Goal: Transaction & Acquisition: Purchase product/service

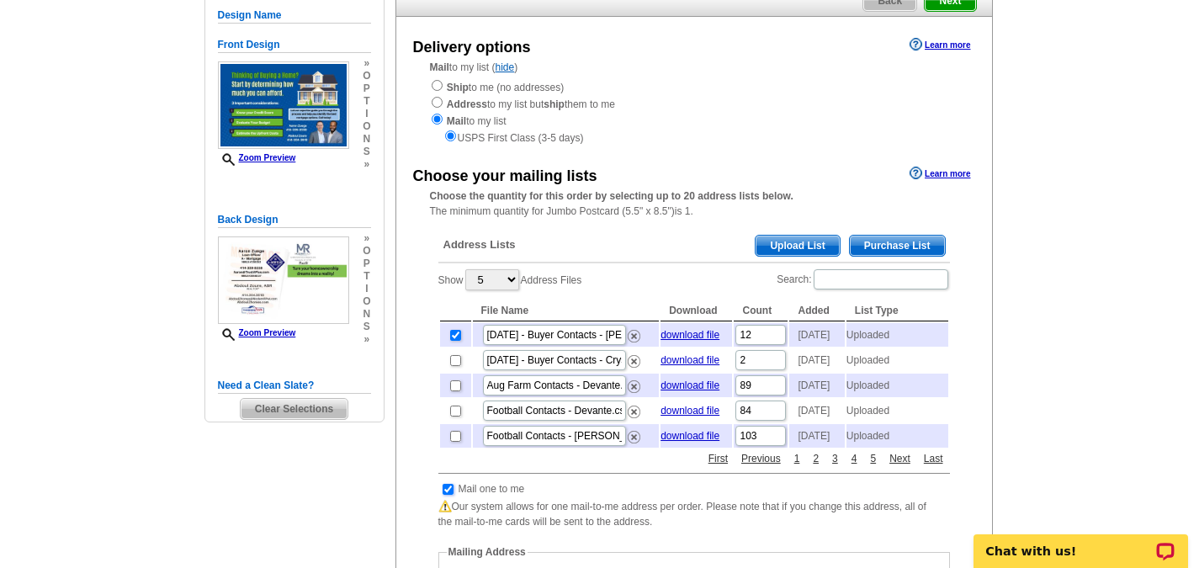
click at [448, 495] on input "checkbox" at bounding box center [447, 489] width 11 height 11
checkbox input "false"
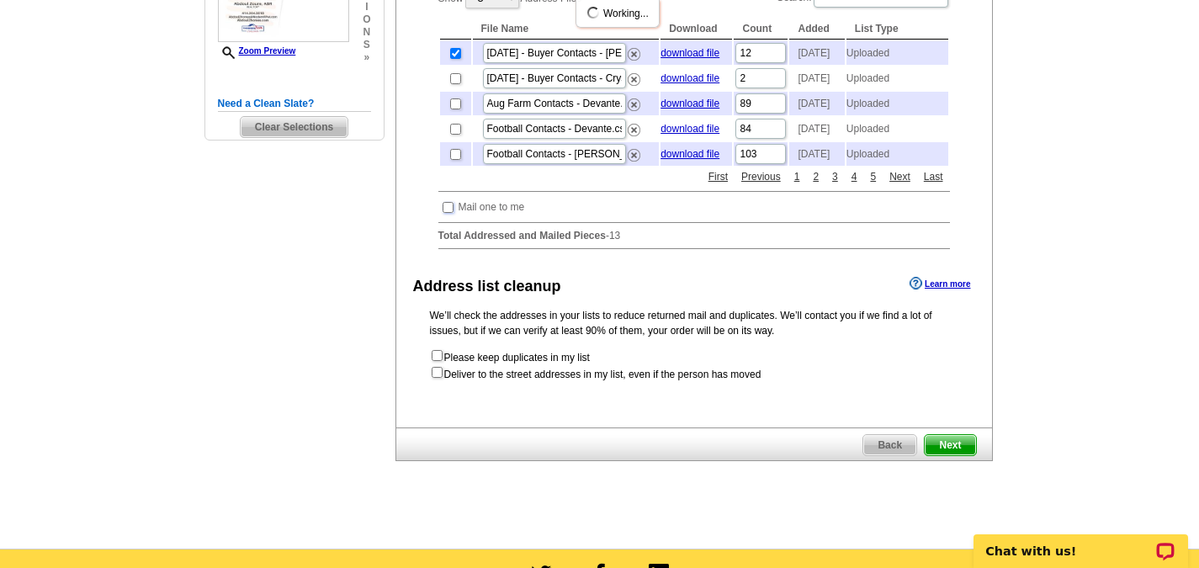
scroll to position [505, 0]
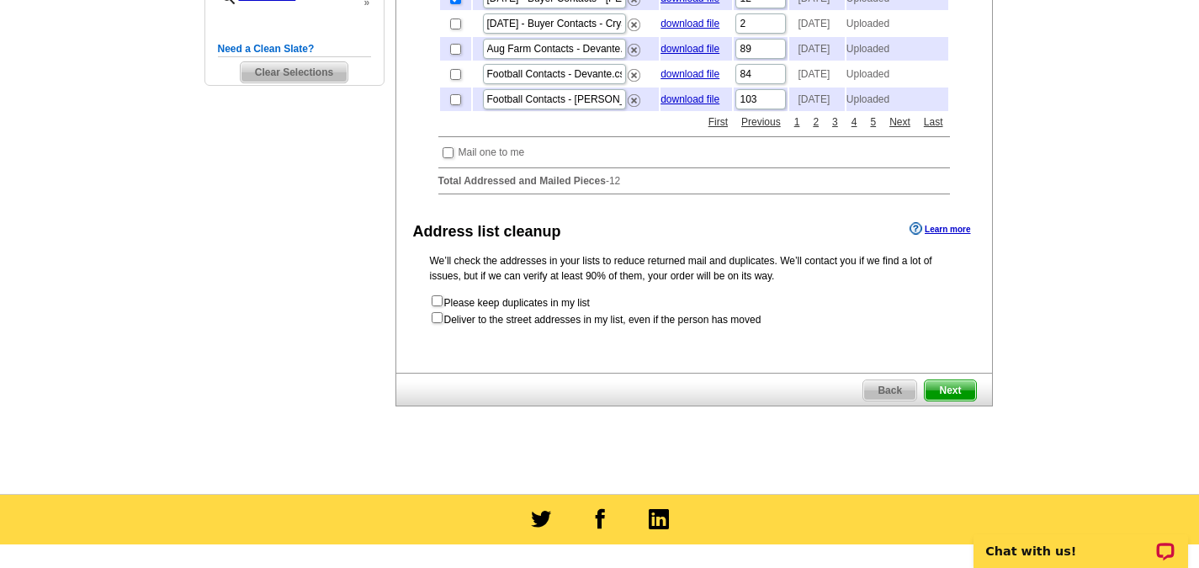
click at [968, 400] on span "Next" at bounding box center [949, 390] width 50 height 20
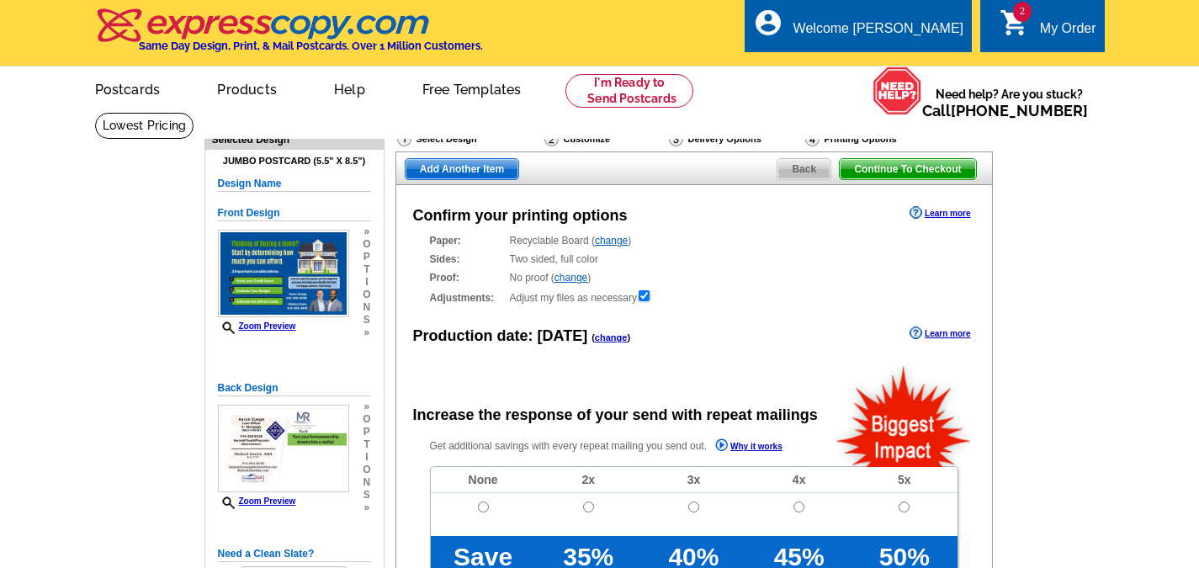
radio input "false"
click at [611, 339] on link "change" at bounding box center [611, 337] width 33 height 10
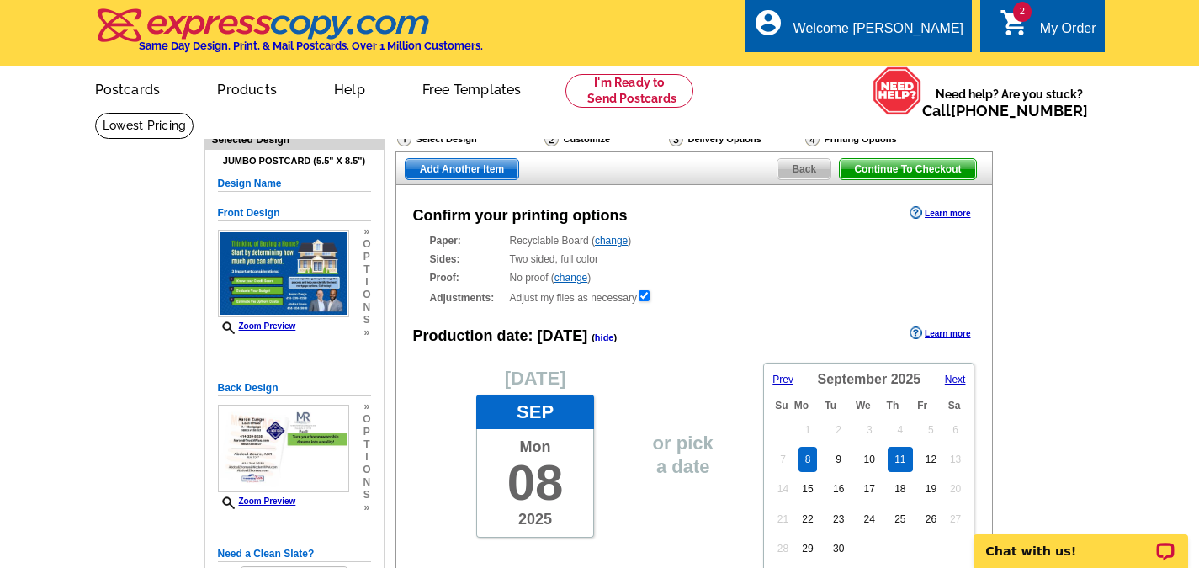
click at [899, 466] on link "11" at bounding box center [899, 459] width 24 height 25
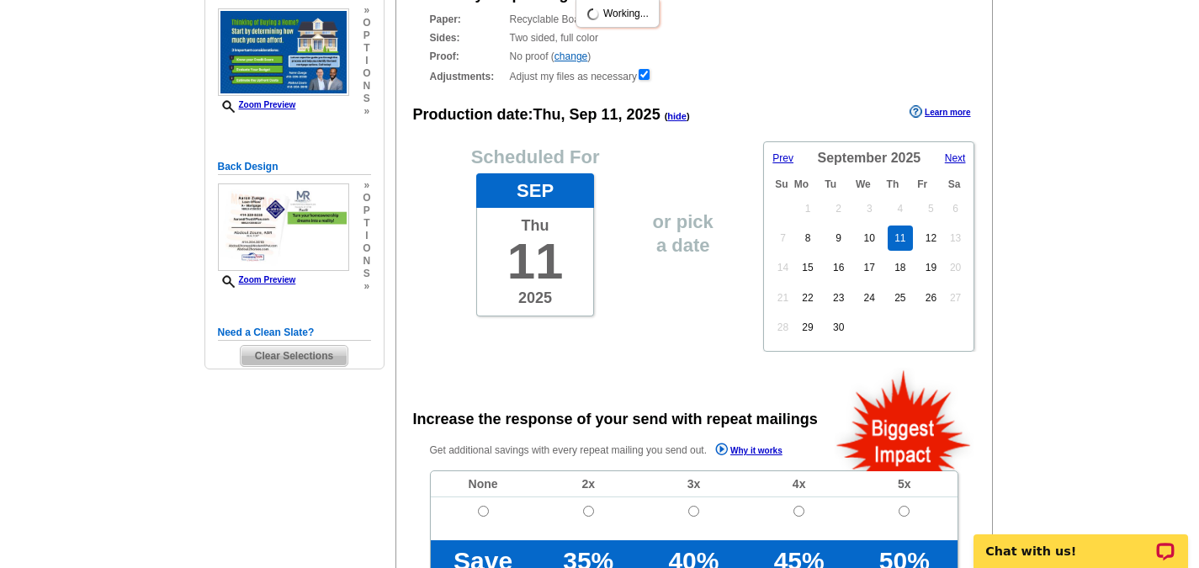
scroll to position [252, 0]
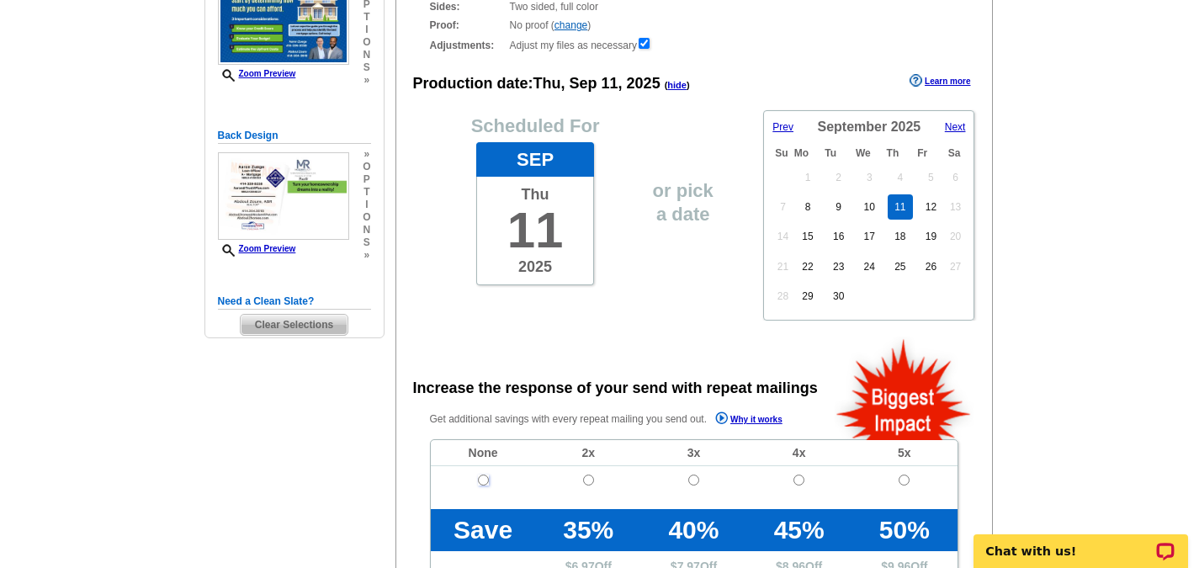
click at [483, 476] on input "radio" at bounding box center [483, 479] width 11 height 11
radio input "true"
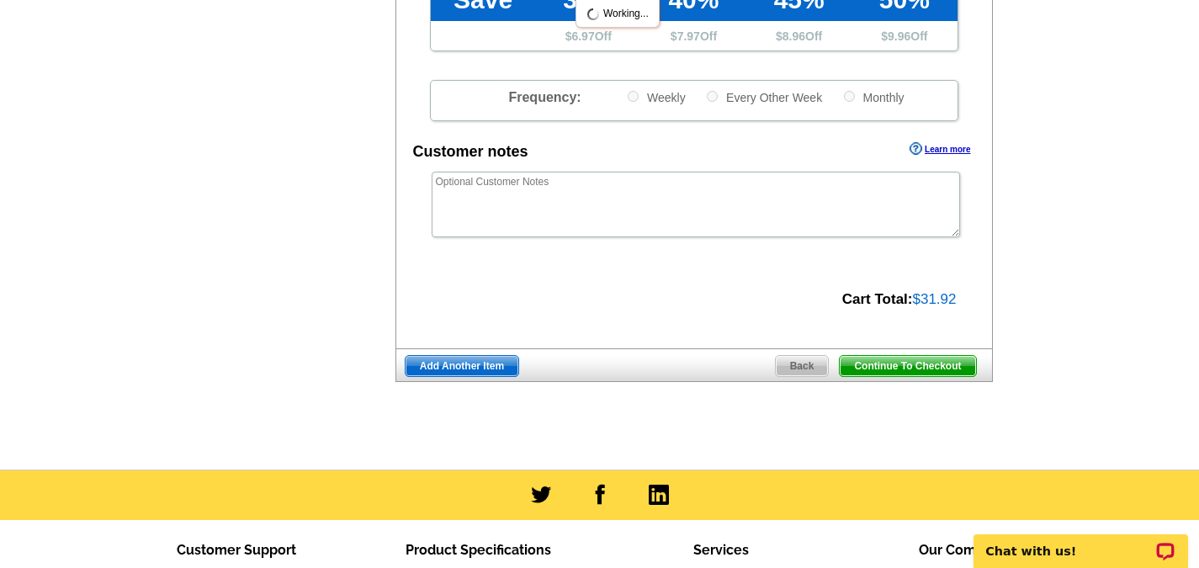
scroll to position [841, 0]
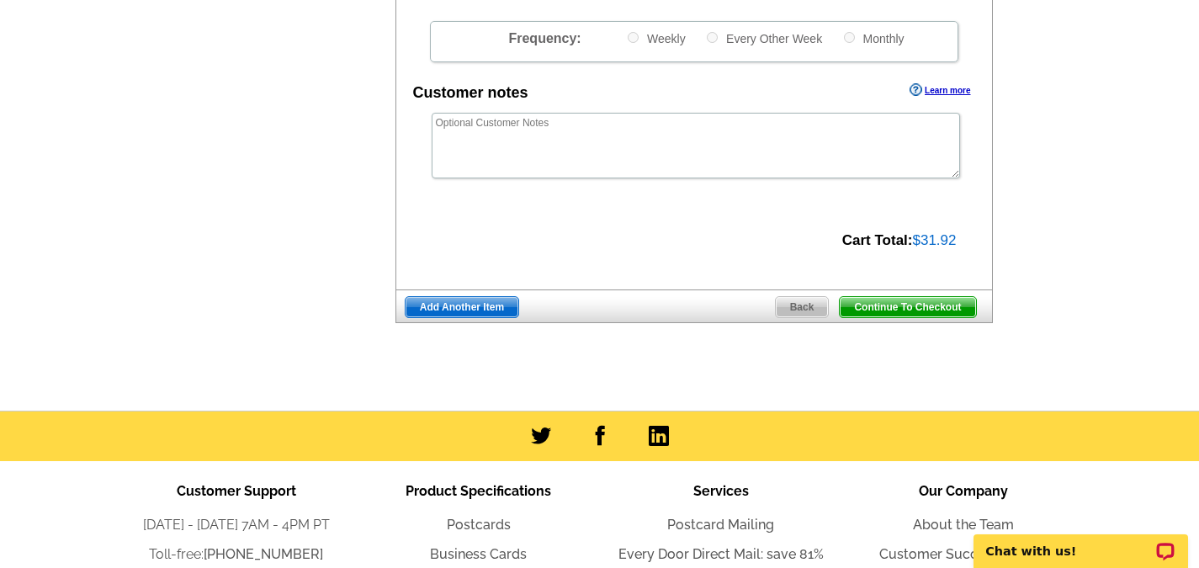
click at [929, 315] on span "Continue To Checkout" at bounding box center [906, 307] width 135 height 20
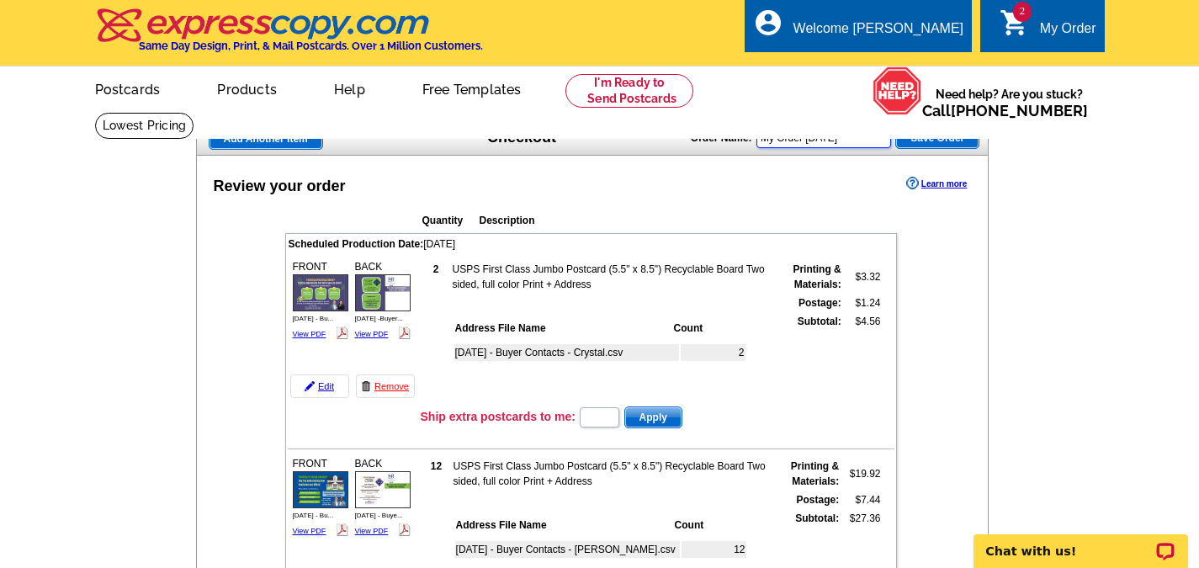
click at [862, 141] on input "My Order 2025-09-08" at bounding box center [823, 138] width 135 height 20
drag, startPoint x: 862, startPoint y: 141, endPoint x: 706, endPoint y: 151, distance: 156.8
click at [706, 150] on div "Order Name: My Order 2025-09-08 Save Order" at bounding box center [835, 136] width 288 height 27
type input "Sept Buyer 2025-1"
click at [931, 142] on span "Save Order" at bounding box center [937, 138] width 82 height 20
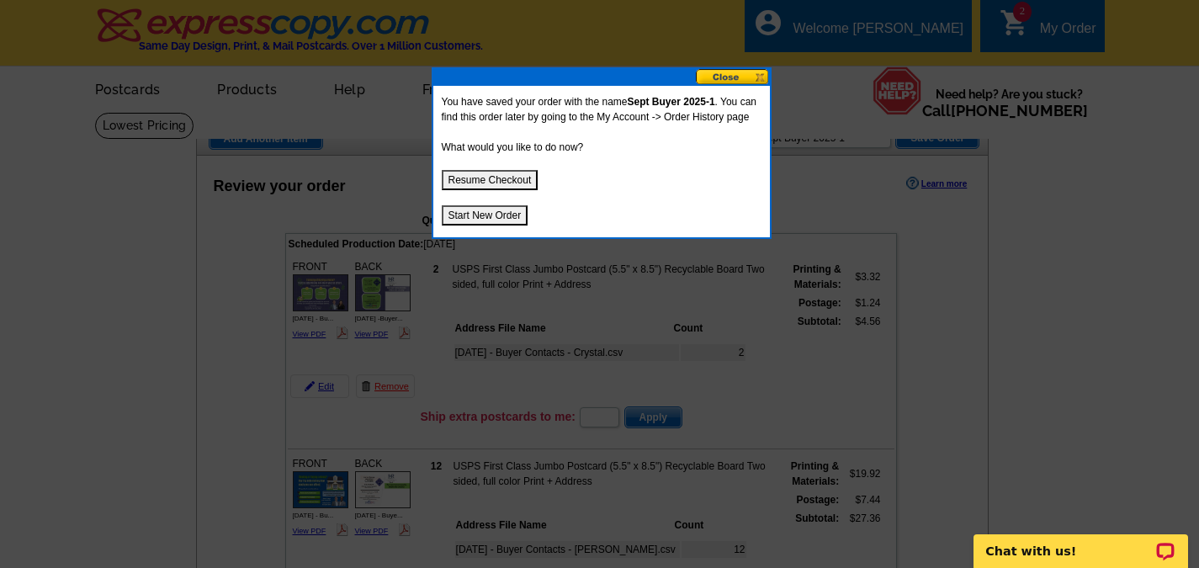
click at [502, 177] on button "Resume Checkout" at bounding box center [490, 180] width 97 height 20
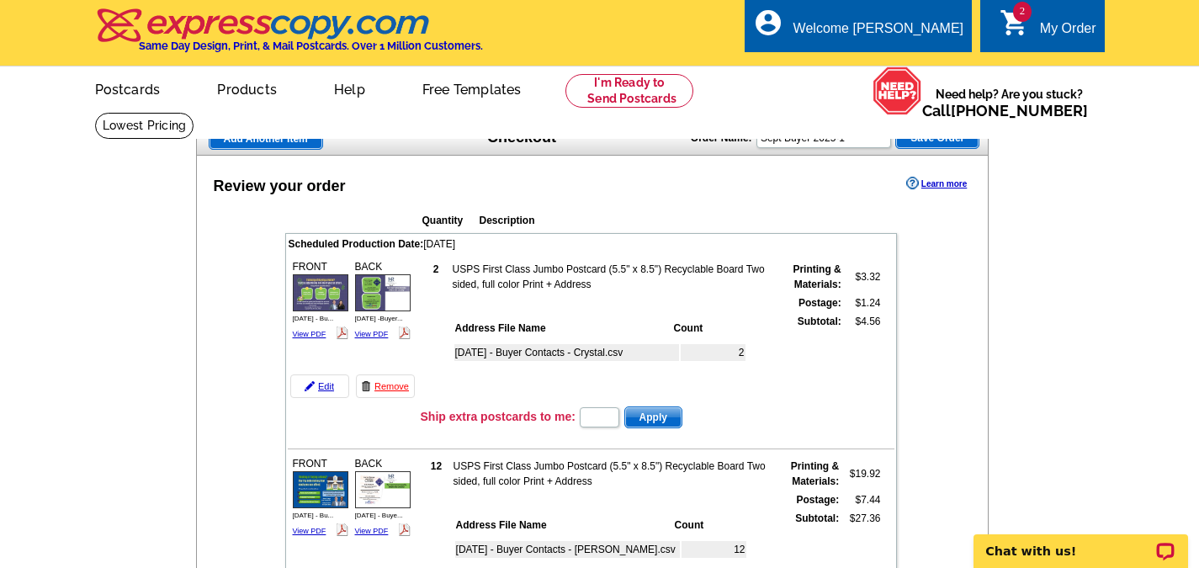
click at [247, 140] on span "Add Another Item" at bounding box center [265, 139] width 113 height 20
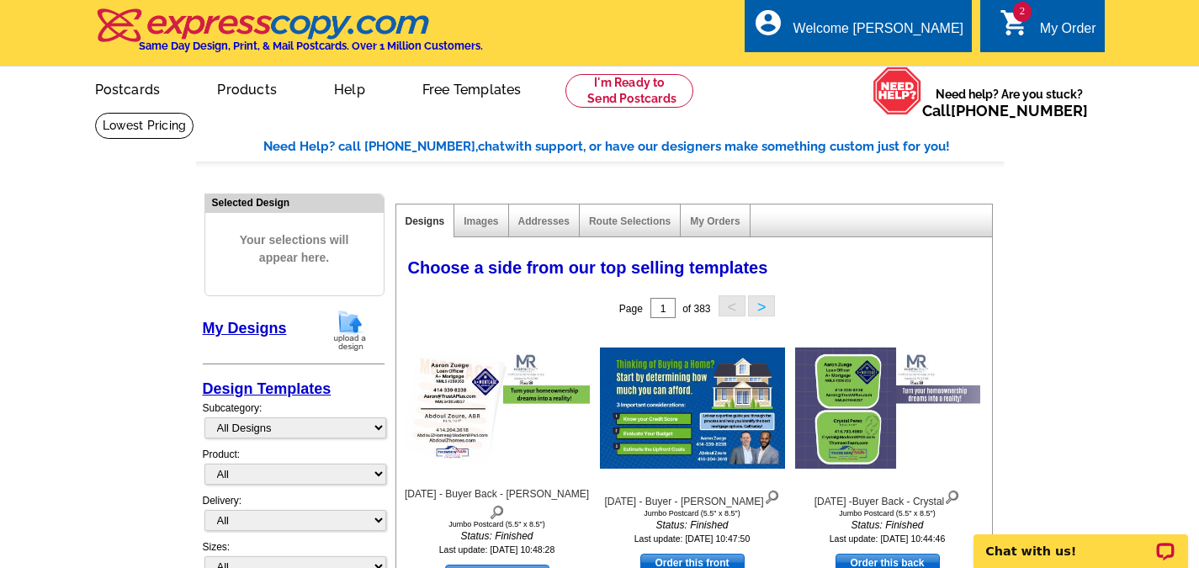
click at [355, 328] on img at bounding box center [350, 330] width 44 height 43
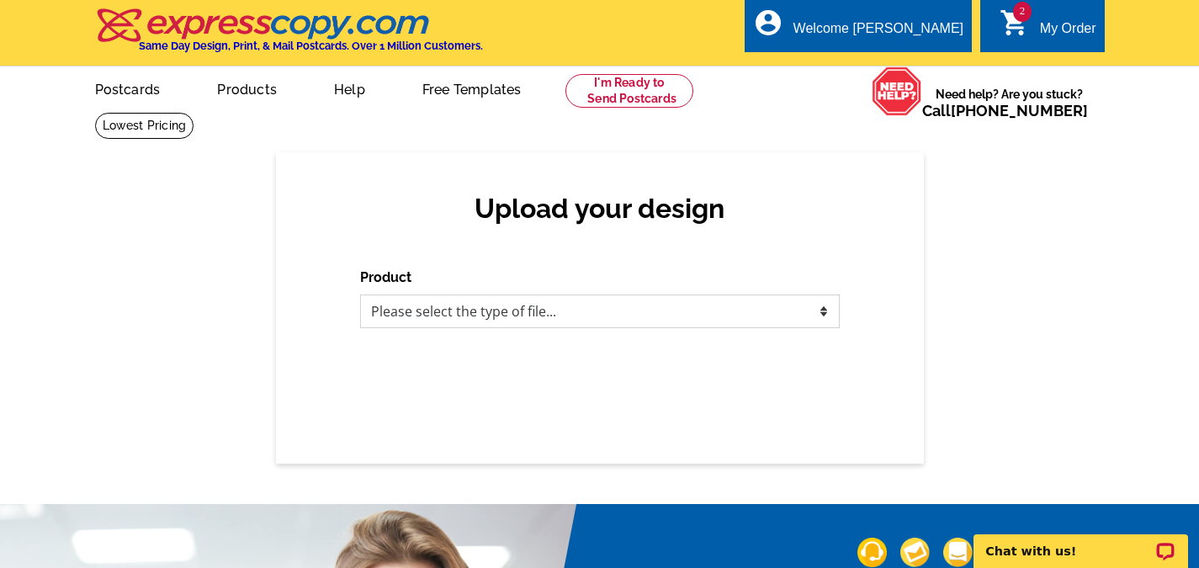
click at [489, 319] on select "Please select the type of file... Postcards Business Cards Letters and flyers G…" at bounding box center [599, 311] width 479 height 34
select select "1"
click at [360, 295] on select "Please select the type of file... Postcards Business Cards Letters and flyers G…" at bounding box center [599, 311] width 479 height 34
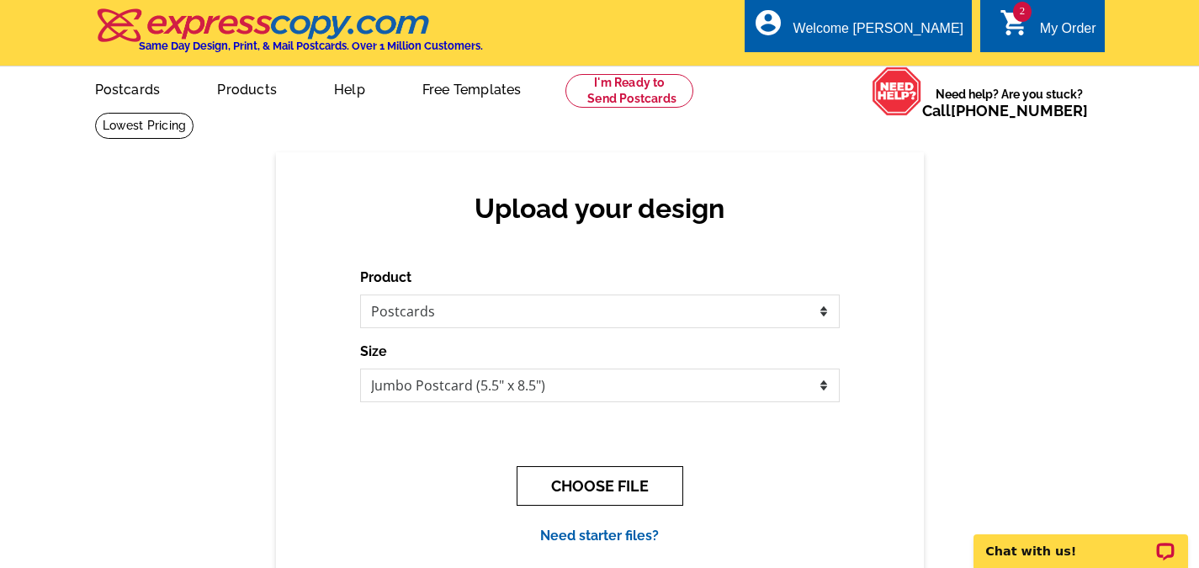
click at [631, 492] on button "CHOOSE FILE" at bounding box center [599, 486] width 167 height 40
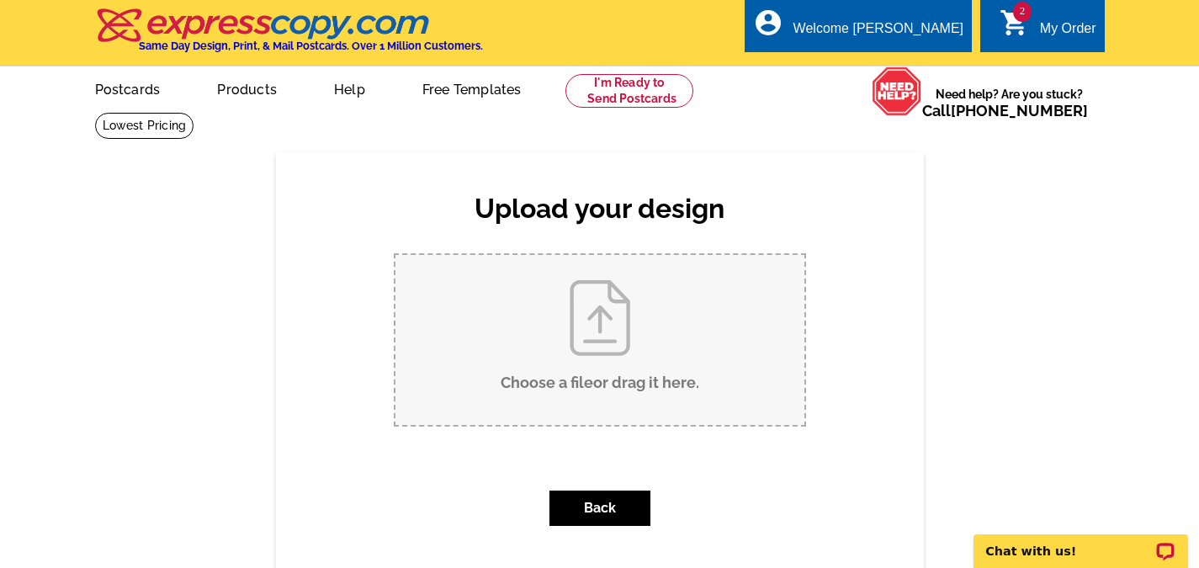
click at [245, 300] on div "Upload your design Product Please select the type of file... Postcards Business…" at bounding box center [599, 380] width 1199 height 457
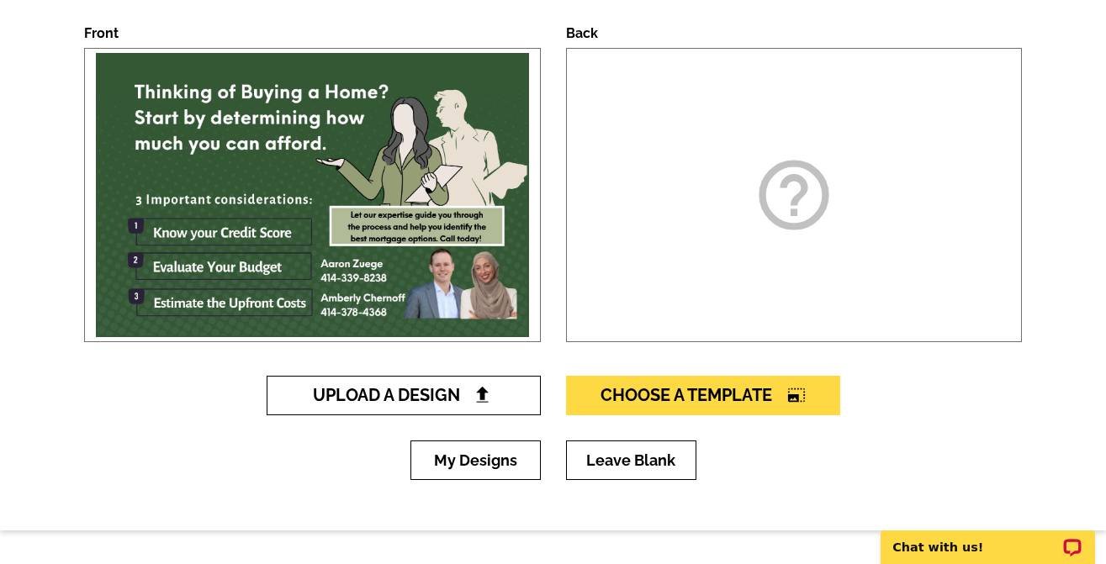
click at [440, 401] on span "Upload A Design" at bounding box center [403, 395] width 181 height 20
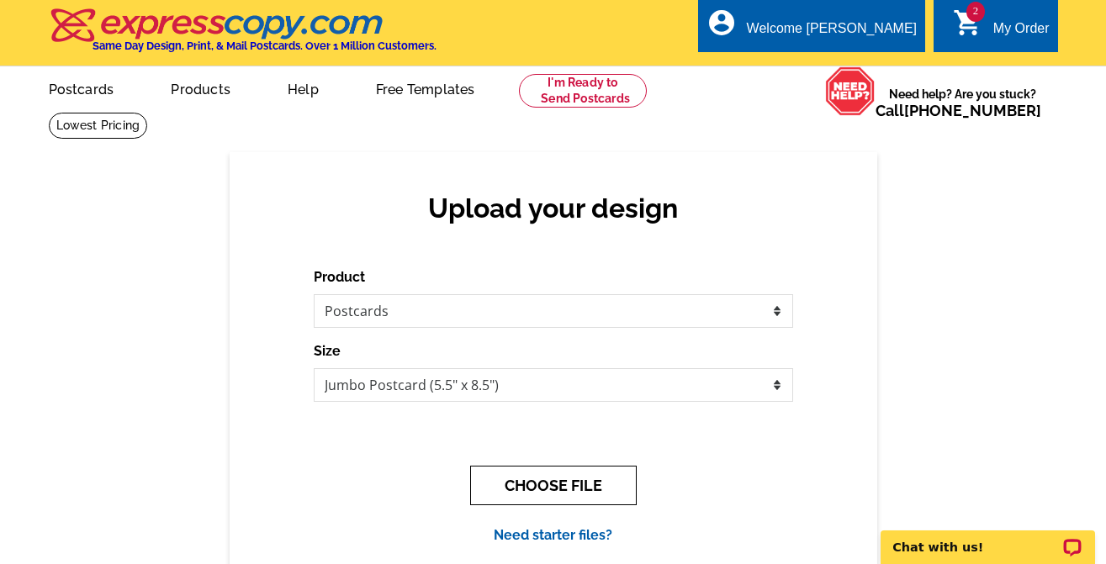
click at [560, 493] on button "CHOOSE FILE" at bounding box center [553, 486] width 167 height 40
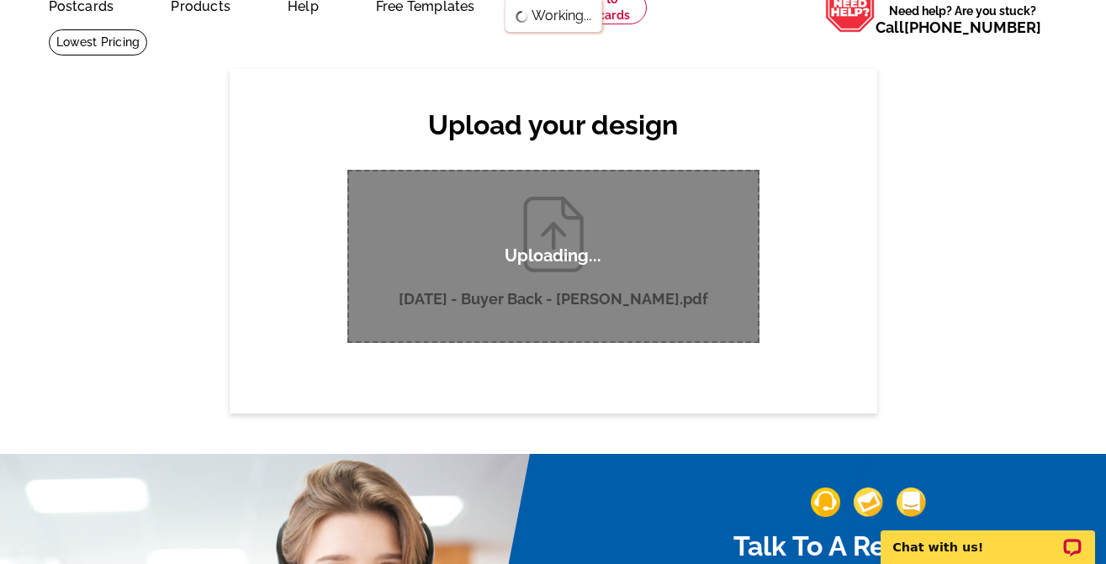
scroll to position [84, 0]
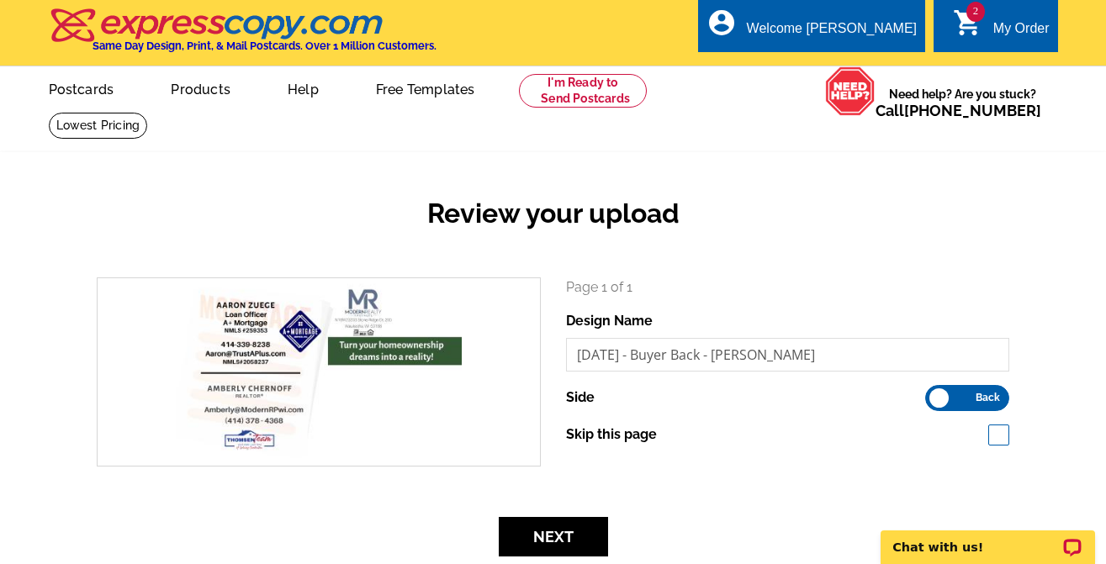
scroll to position [168, 0]
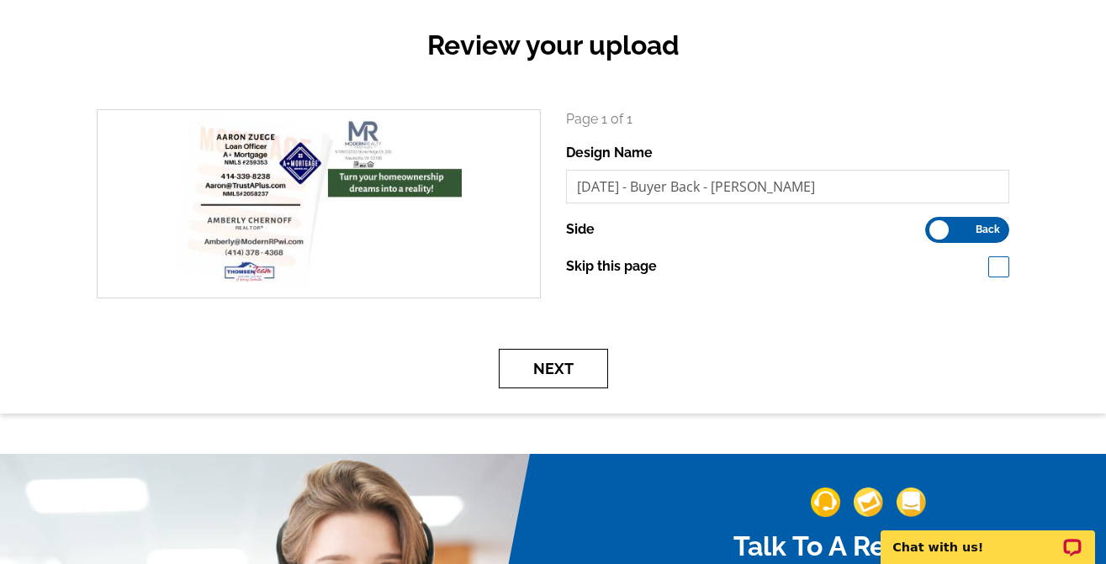
click at [562, 370] on button "Next" at bounding box center [553, 369] width 109 height 40
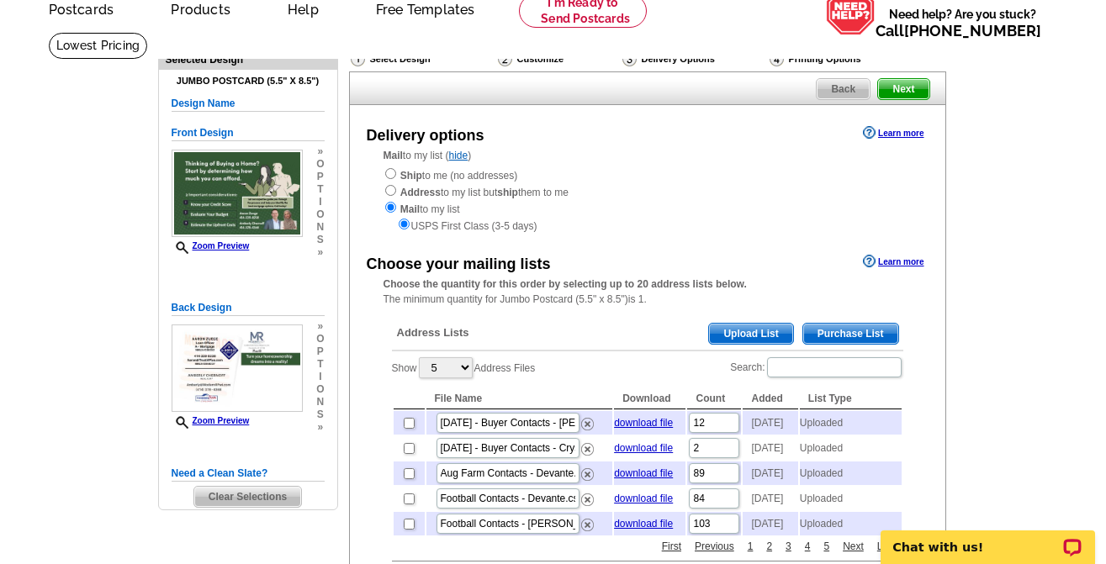
scroll to position [84, 0]
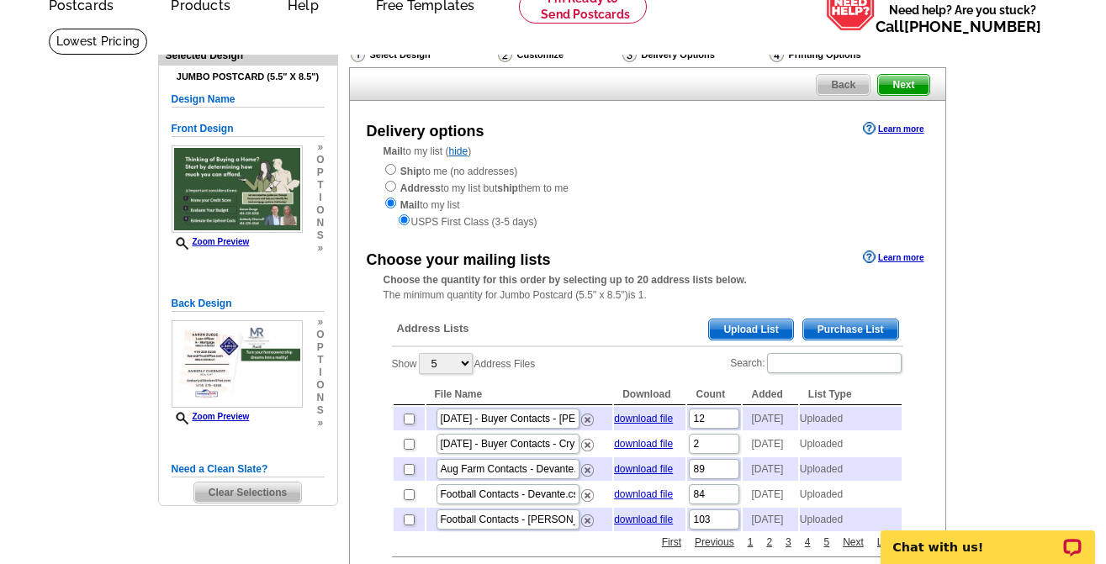
click at [761, 336] on span "Upload List" at bounding box center [750, 330] width 83 height 20
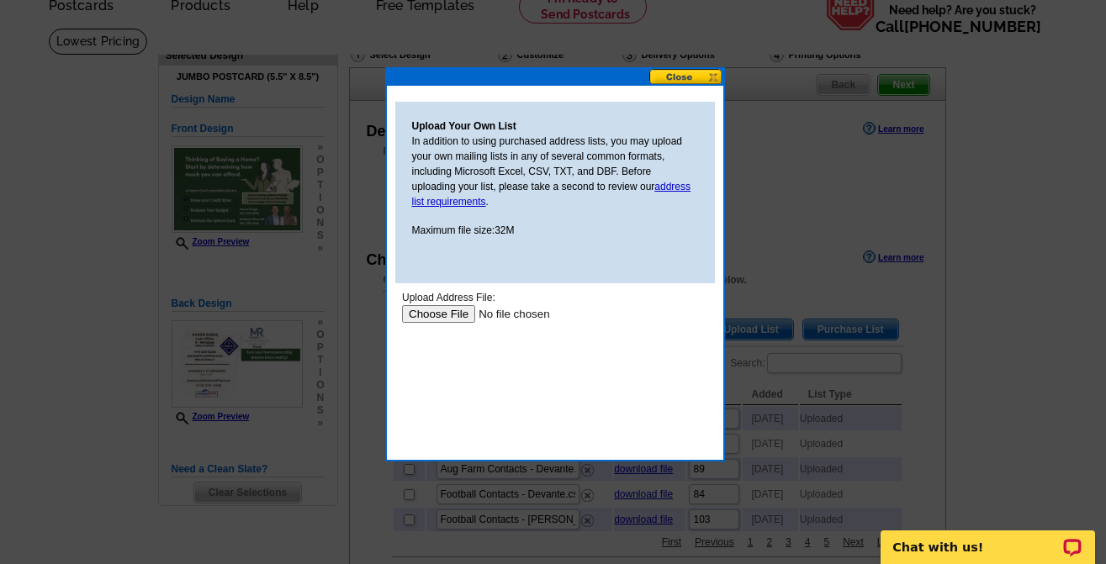
scroll to position [0, 0]
click at [427, 311] on input "file" at bounding box center [507, 314] width 213 height 18
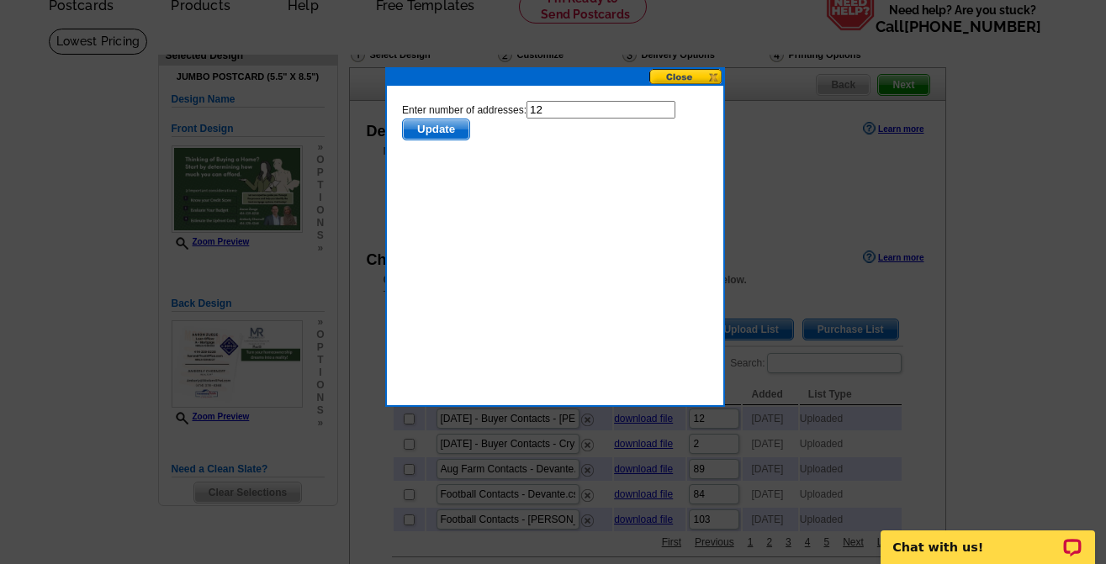
click at [568, 107] on input "12" at bounding box center [600, 110] width 149 height 18
type input "11"
click at [432, 131] on span "Update" at bounding box center [435, 129] width 66 height 20
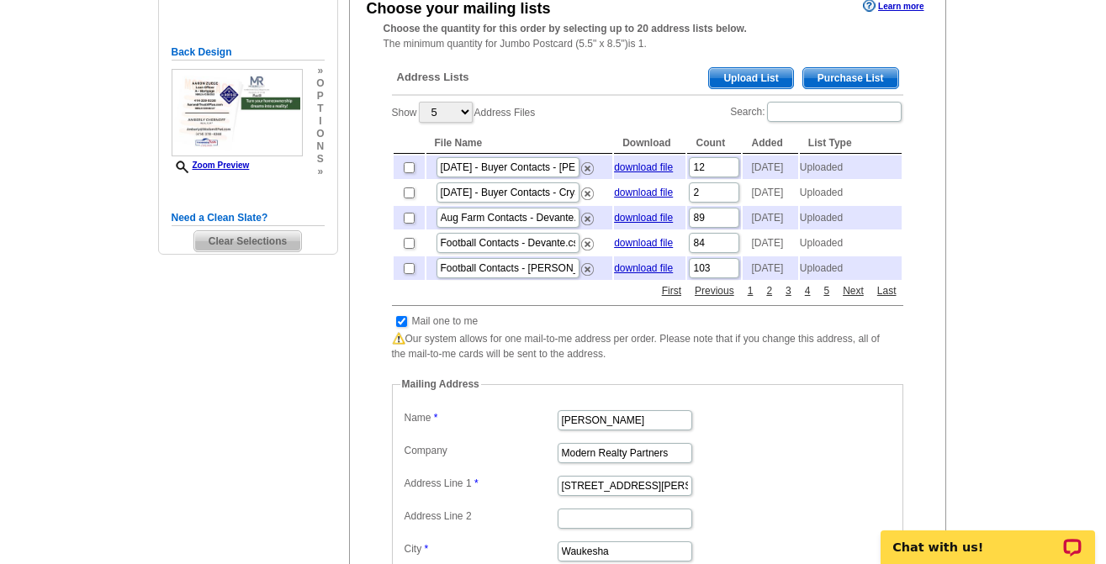
scroll to position [336, 0]
click at [397, 326] on input "checkbox" at bounding box center [401, 320] width 11 height 11
checkbox input "false"
click at [396, 326] on input "checkbox" at bounding box center [401, 320] width 11 height 11
checkbox input "false"
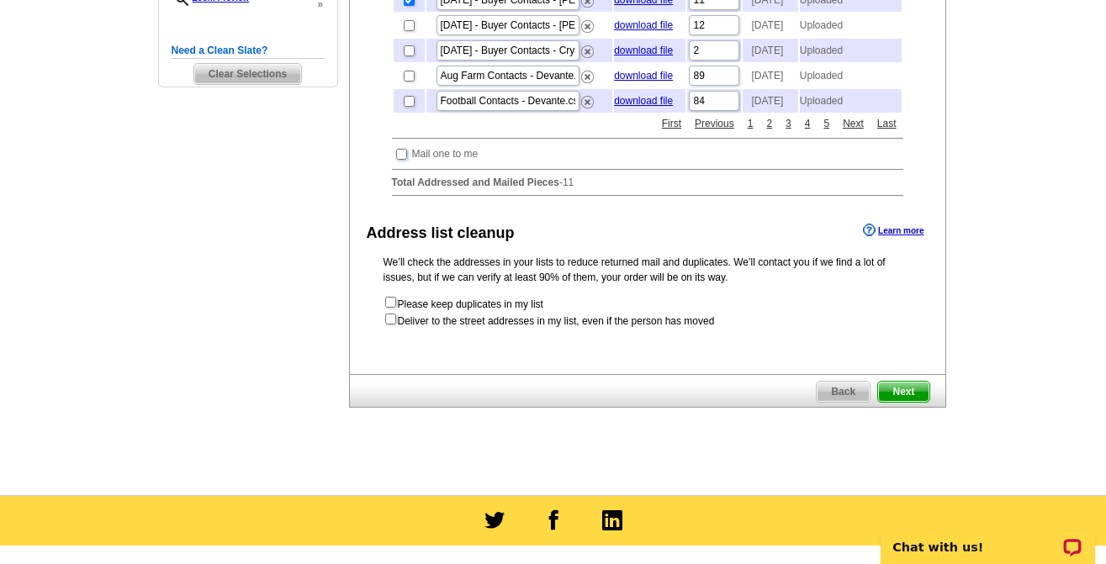
scroll to position [505, 0]
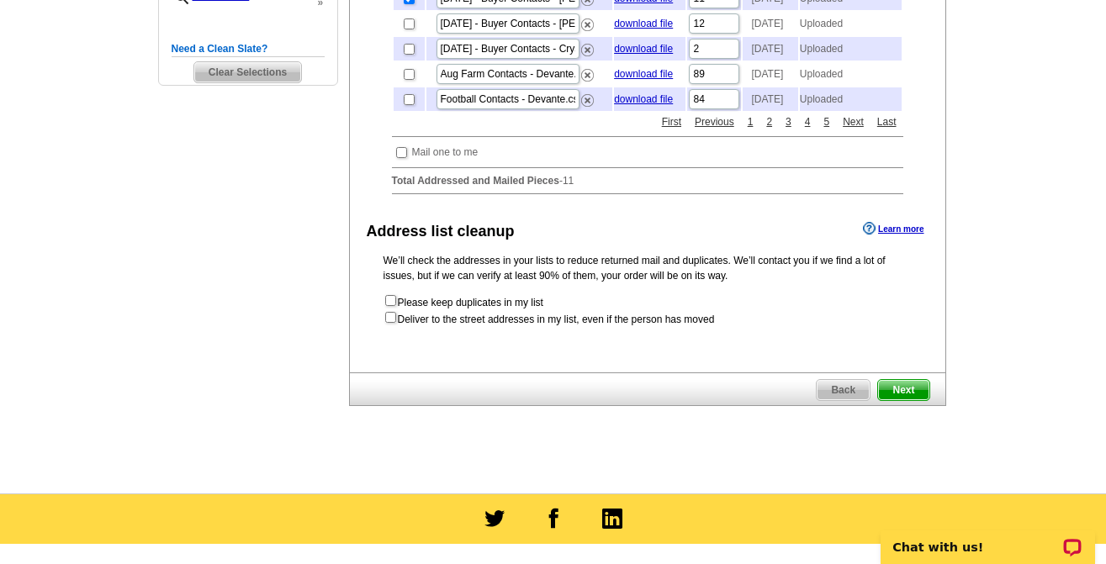
click at [908, 400] on span "Next" at bounding box center [903, 390] width 50 height 20
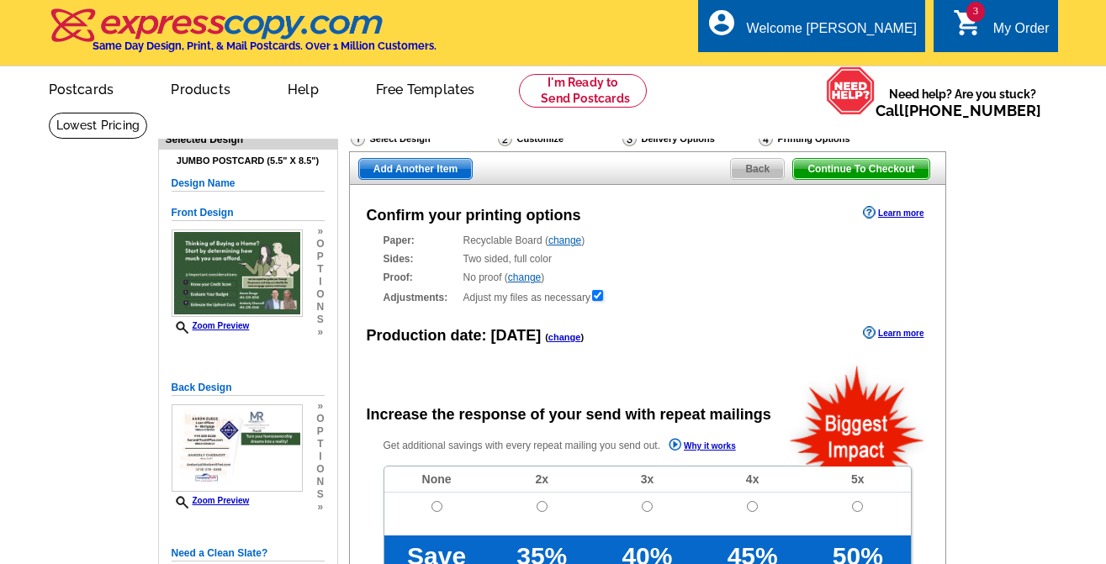
radio input "false"
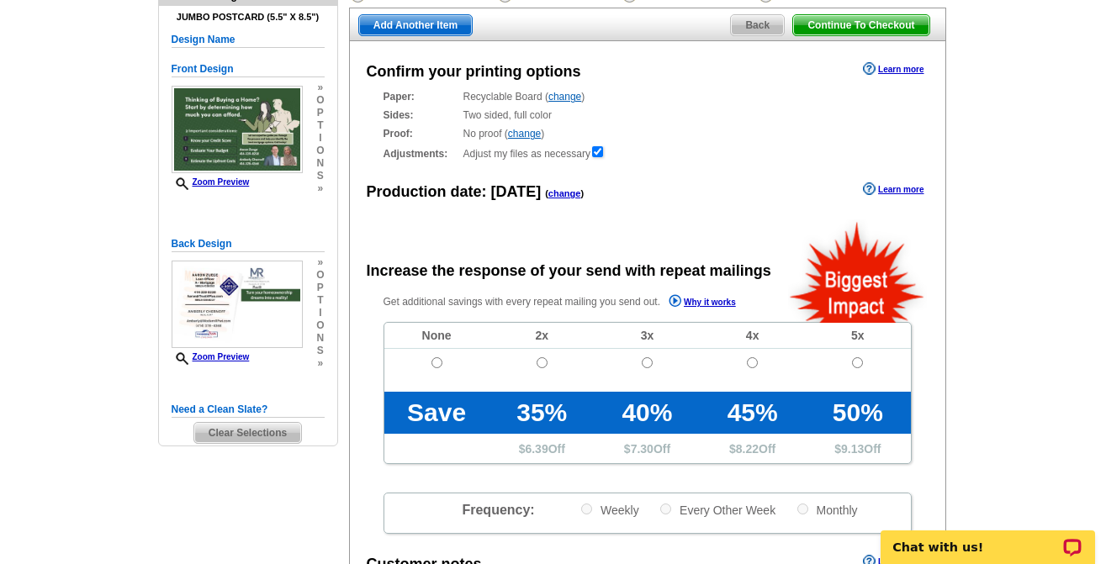
scroll to position [168, 0]
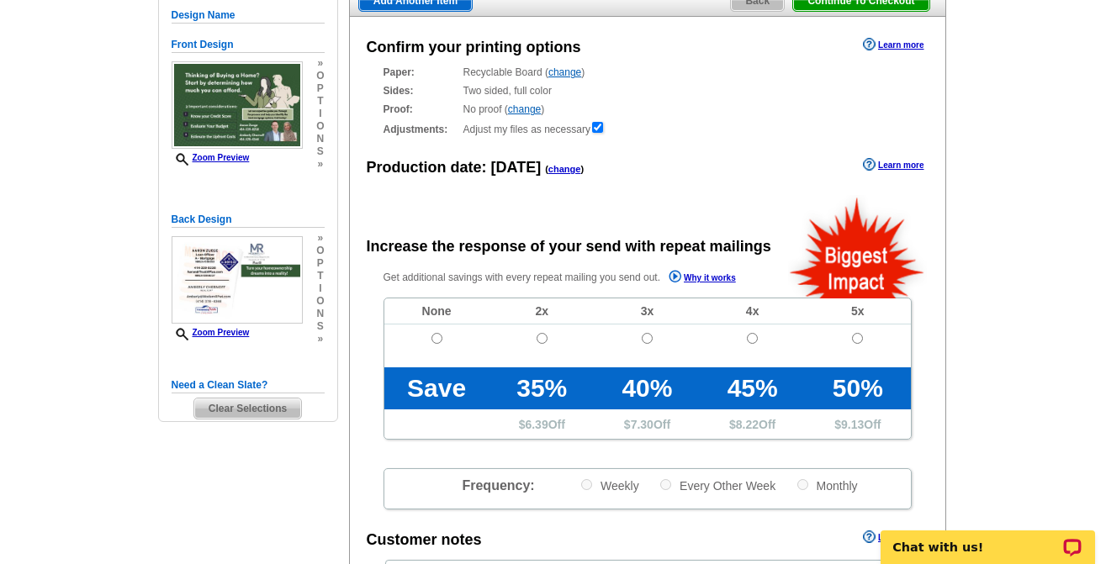
click at [561, 172] on link "change" at bounding box center [564, 169] width 33 height 10
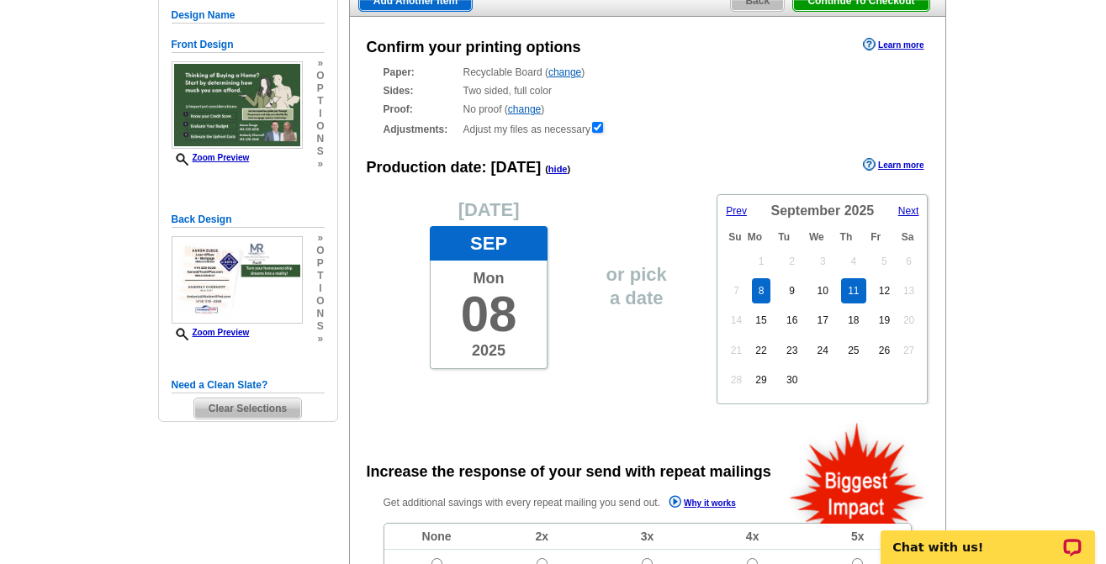
click at [855, 299] on link "11" at bounding box center [853, 290] width 24 height 25
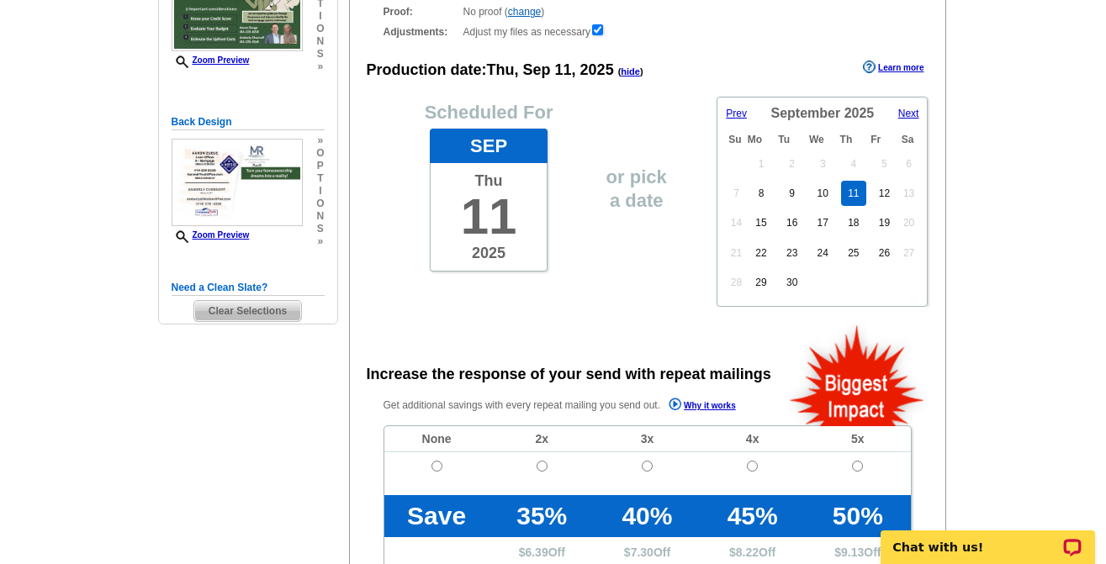
scroll to position [421, 0]
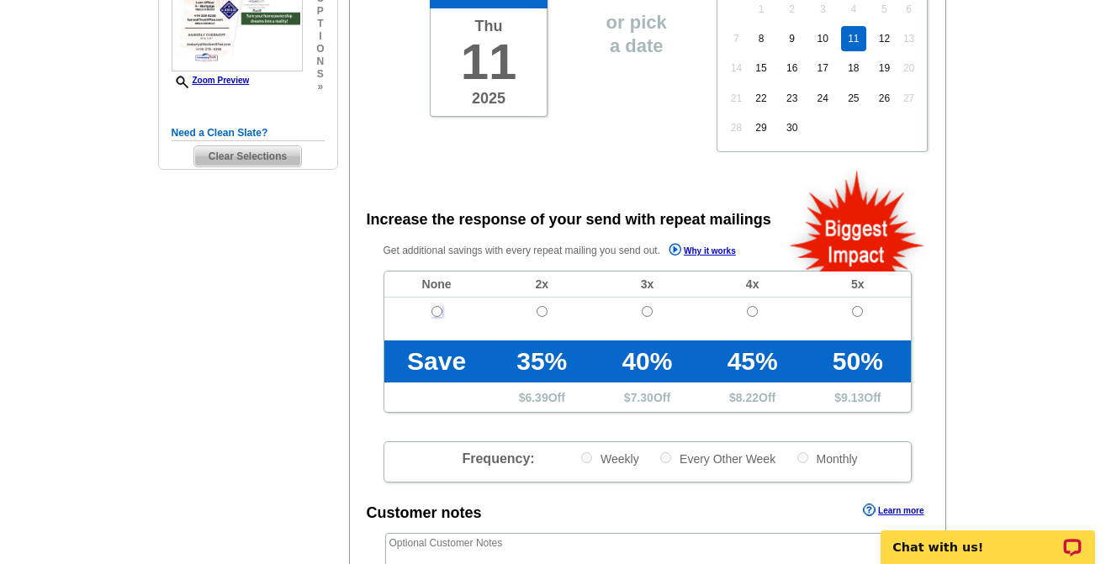
click at [435, 310] on input "radio" at bounding box center [436, 311] width 11 height 11
radio input "true"
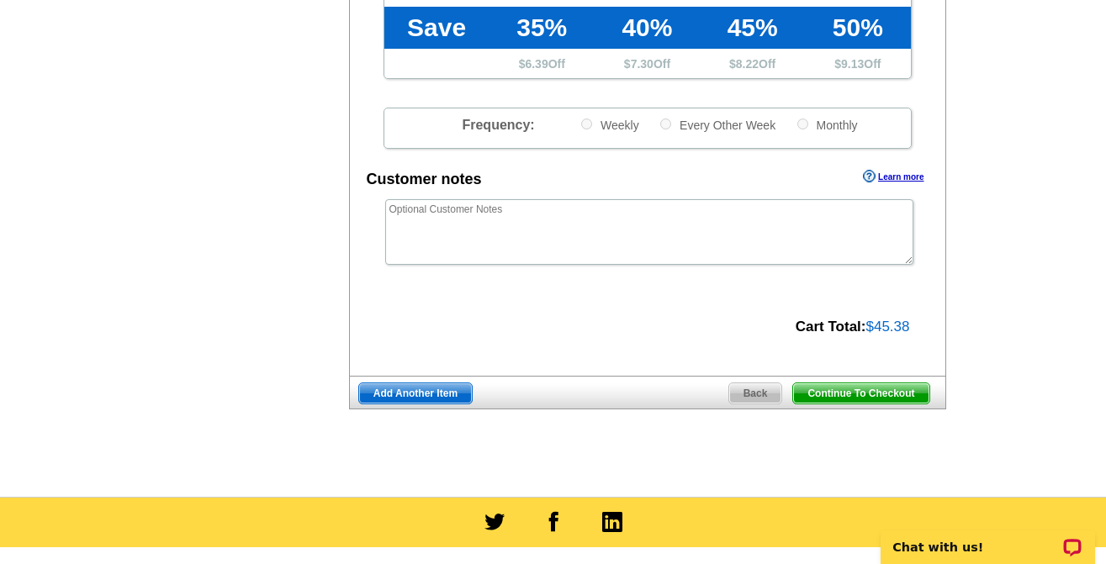
scroll to position [757, 0]
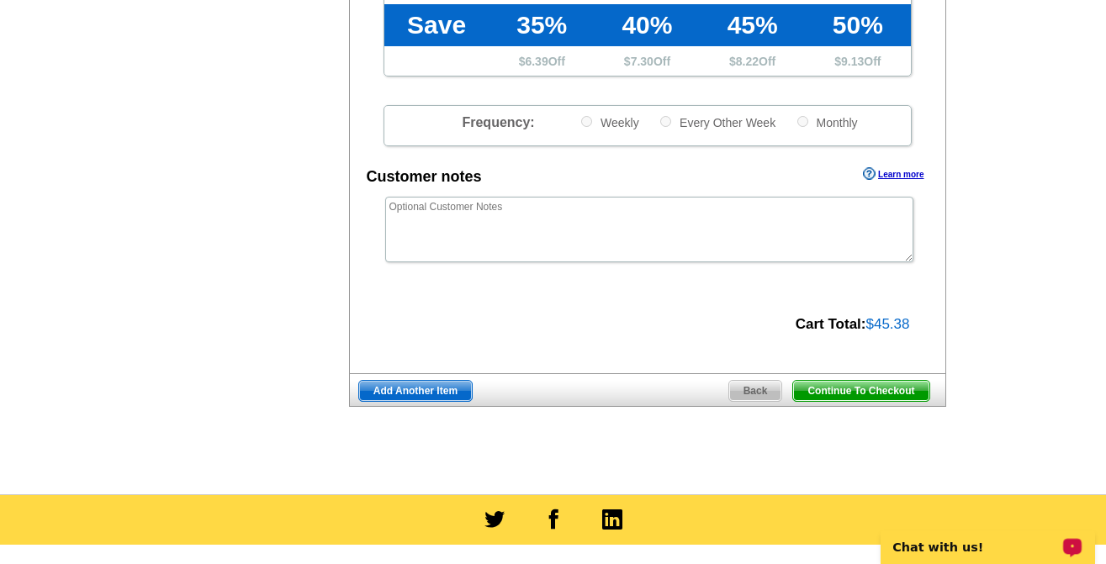
click at [431, 394] on span "Add Another Item" at bounding box center [415, 391] width 113 height 20
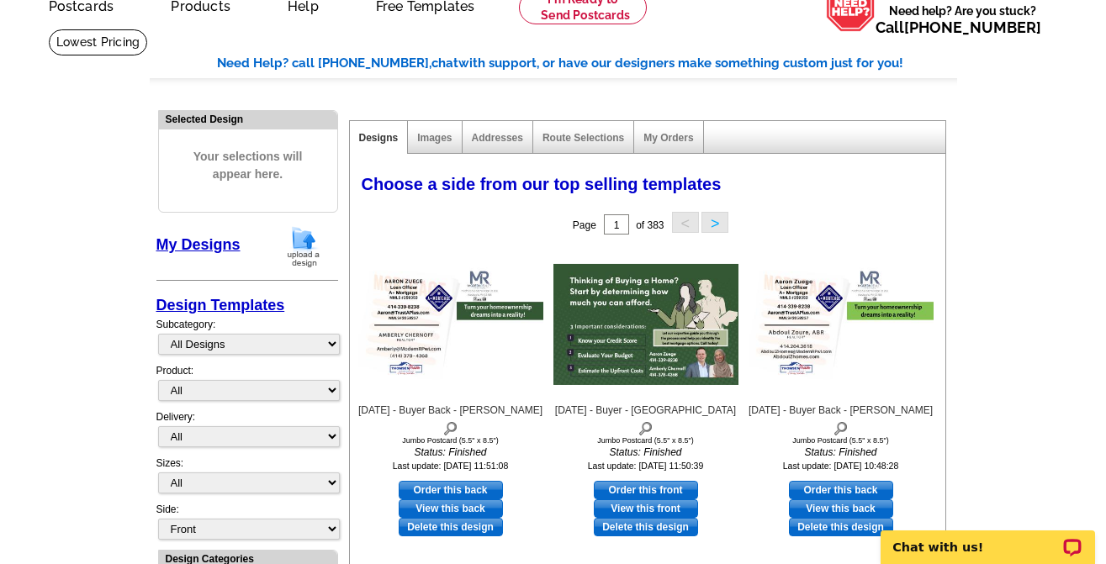
scroll to position [84, 0]
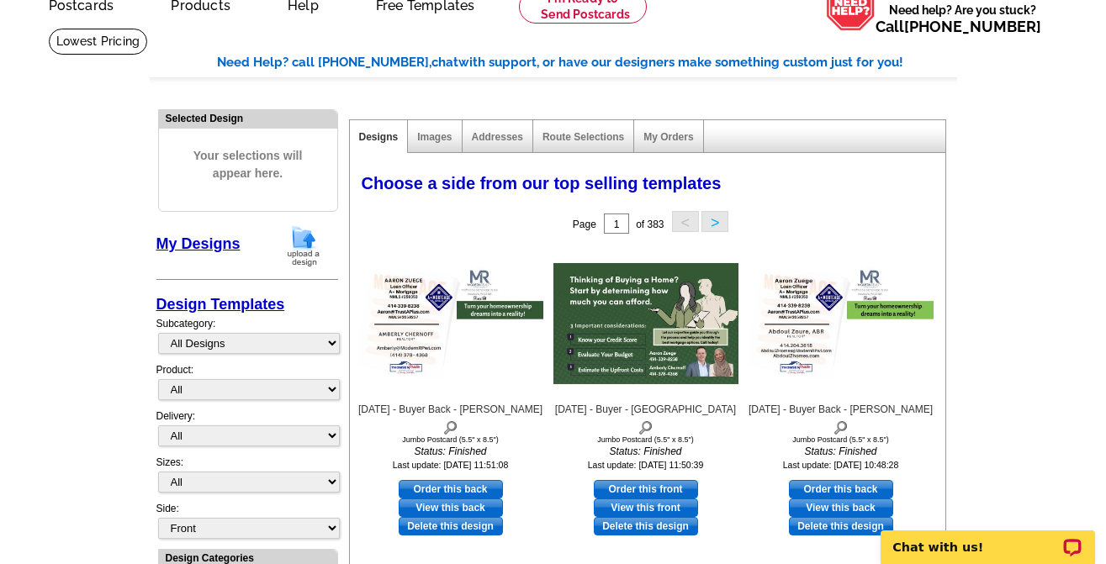
click at [303, 246] on img at bounding box center [304, 246] width 44 height 43
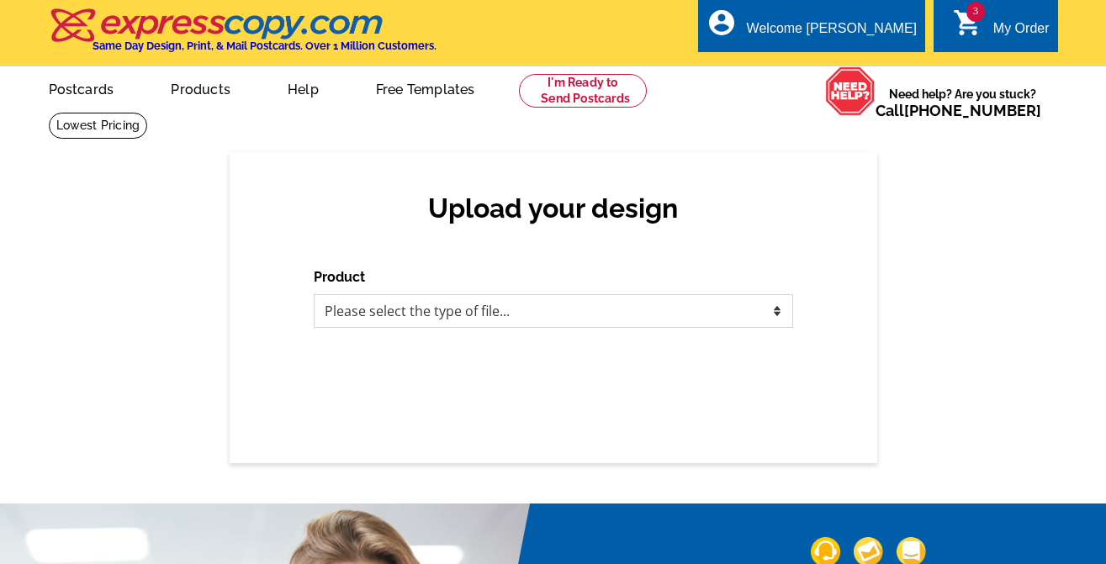
click at [508, 319] on select "Please select the type of file... Postcards Business Cards Letters and flyers G…" at bounding box center [553, 311] width 479 height 34
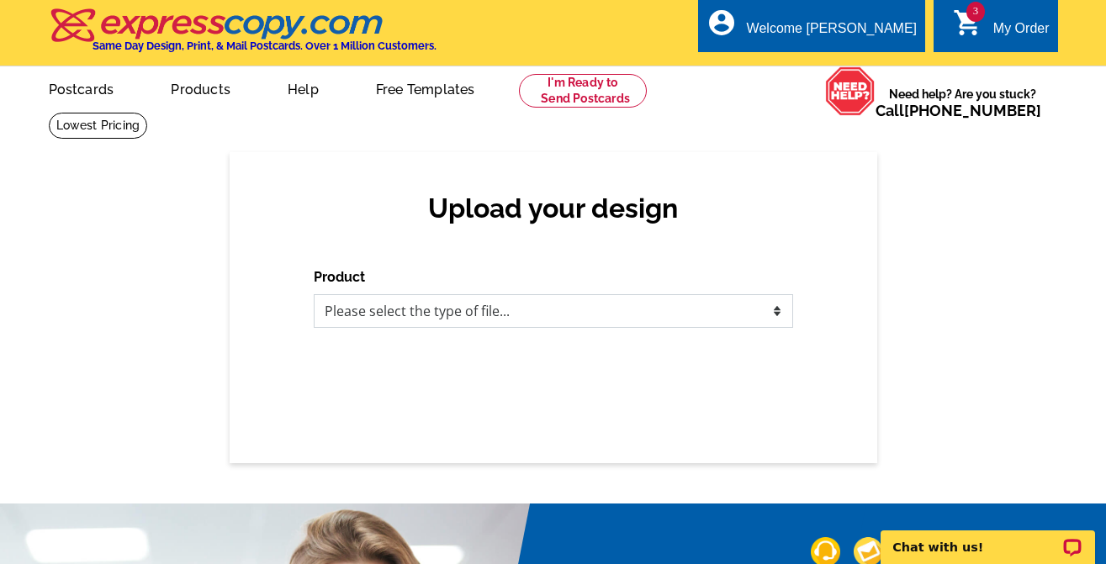
select select "1"
click at [314, 295] on select "Please select the type of file... Postcards Business Cards Letters and flyers G…" at bounding box center [553, 311] width 479 height 34
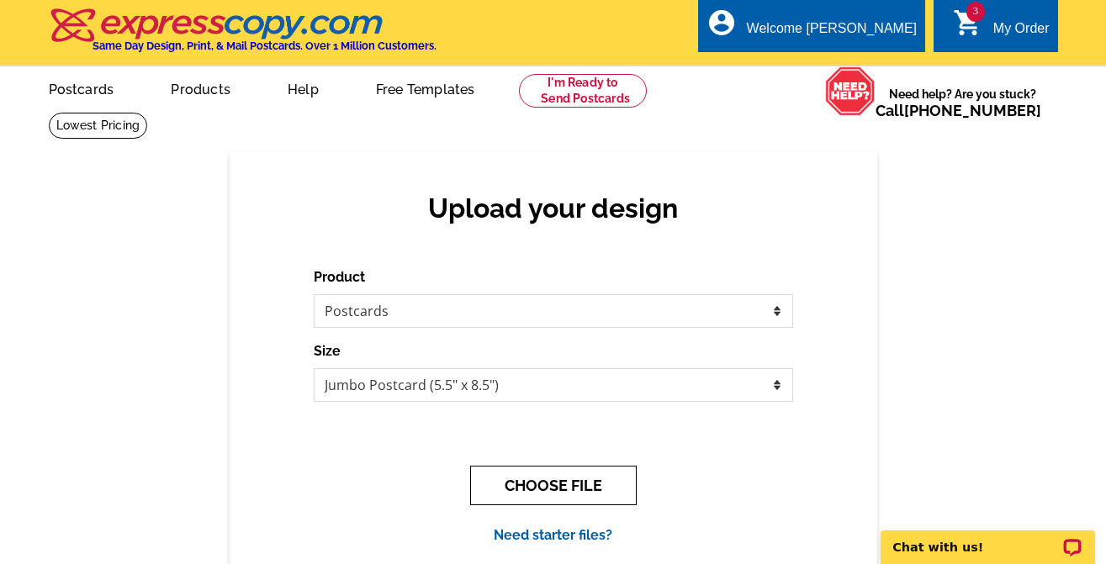
click at [551, 486] on button "CHOOSE FILE" at bounding box center [553, 486] width 167 height 40
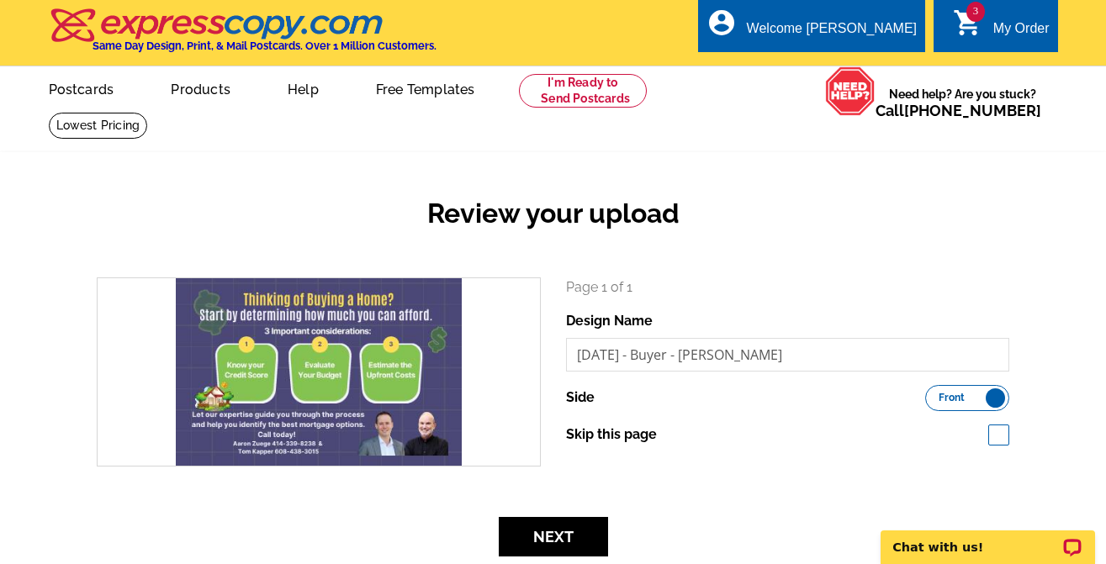
click at [289, 220] on h2 "Review your upload" at bounding box center [553, 214] width 938 height 32
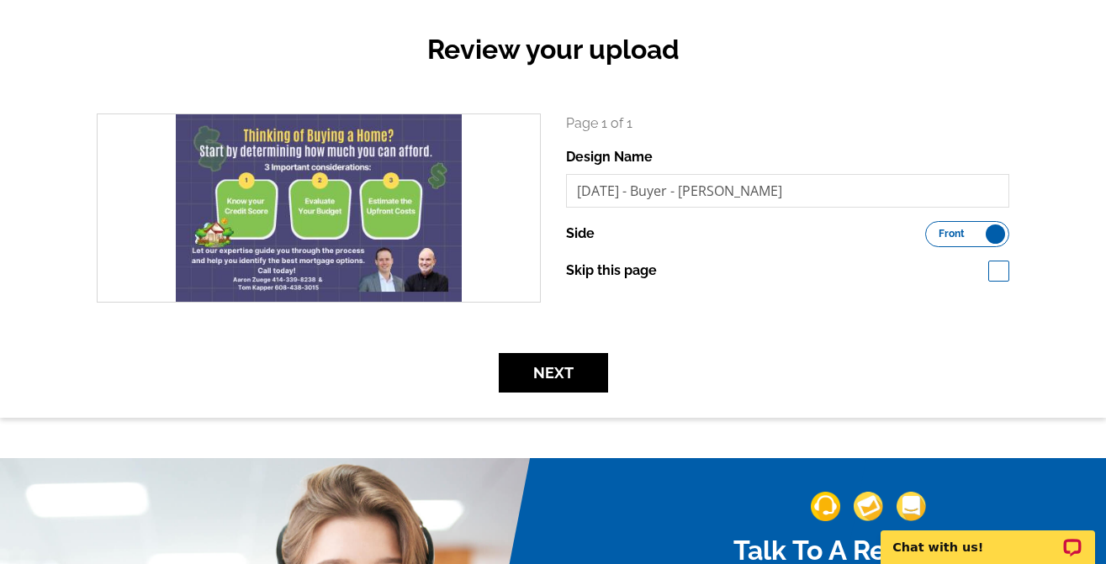
scroll to position [168, 0]
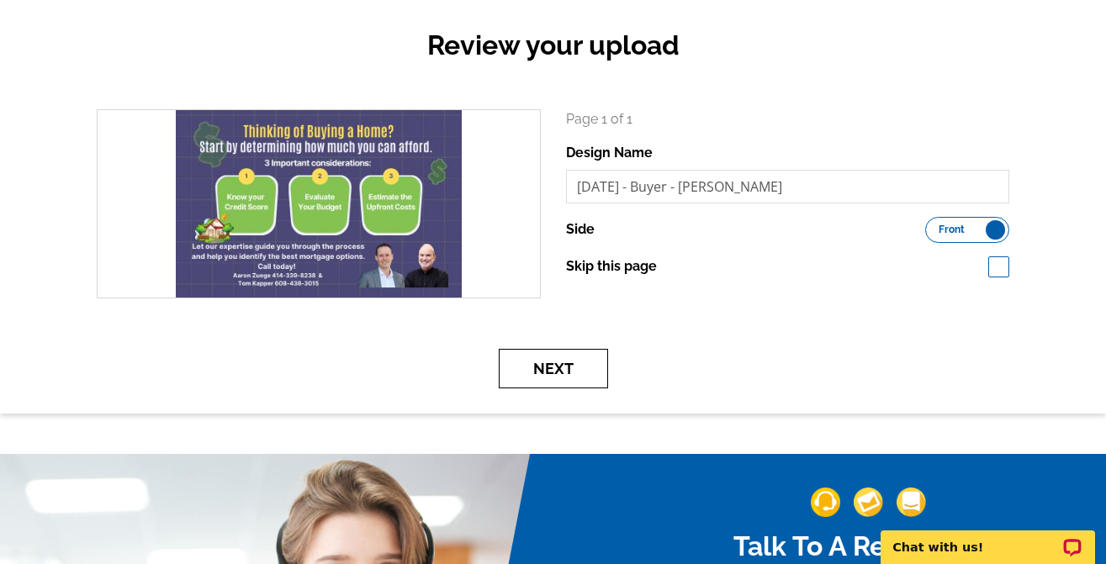
click at [548, 378] on button "Next" at bounding box center [553, 369] width 109 height 40
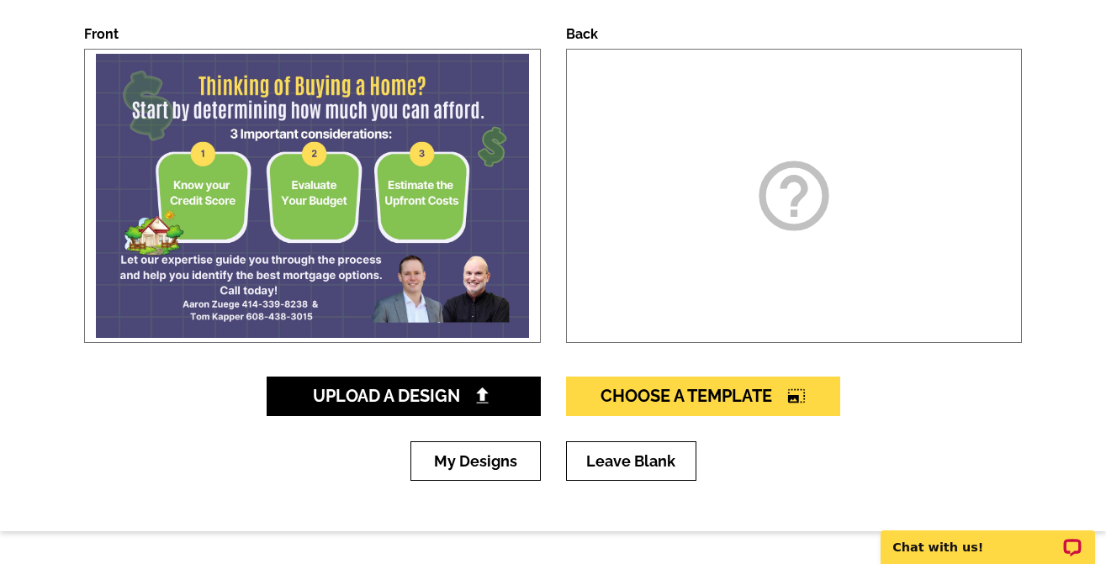
scroll to position [252, 0]
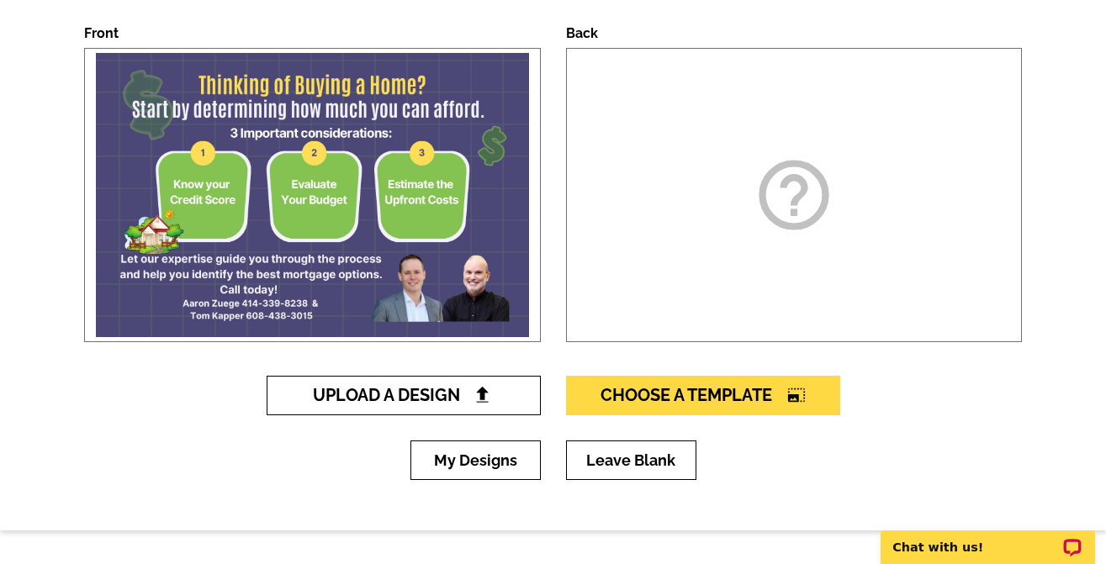
click at [408, 402] on span "Upload A Design" at bounding box center [403, 395] width 181 height 20
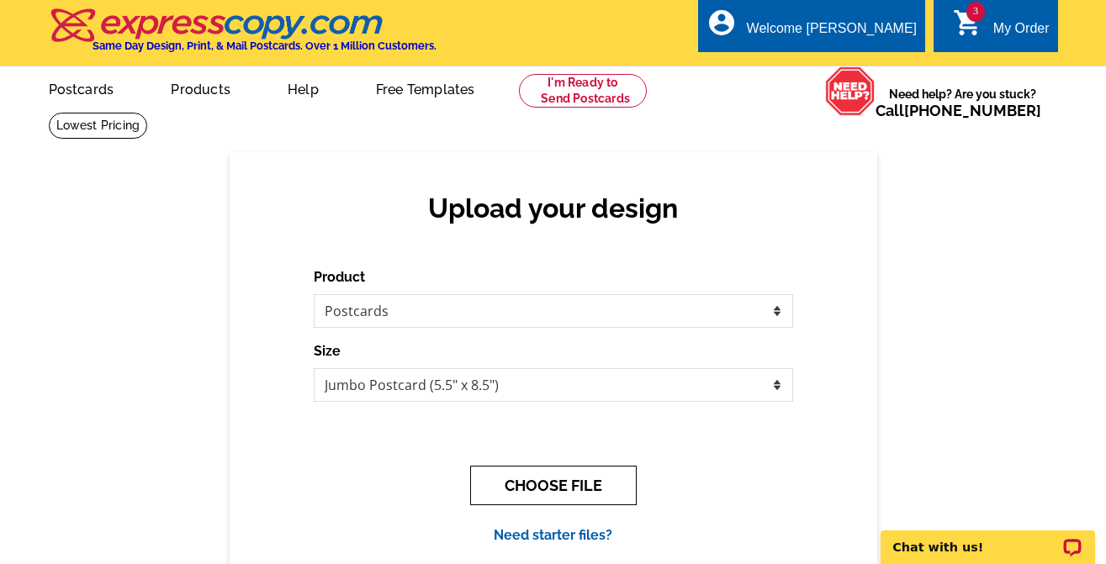
click at [559, 487] on button "CHOOSE FILE" at bounding box center [553, 486] width 167 height 40
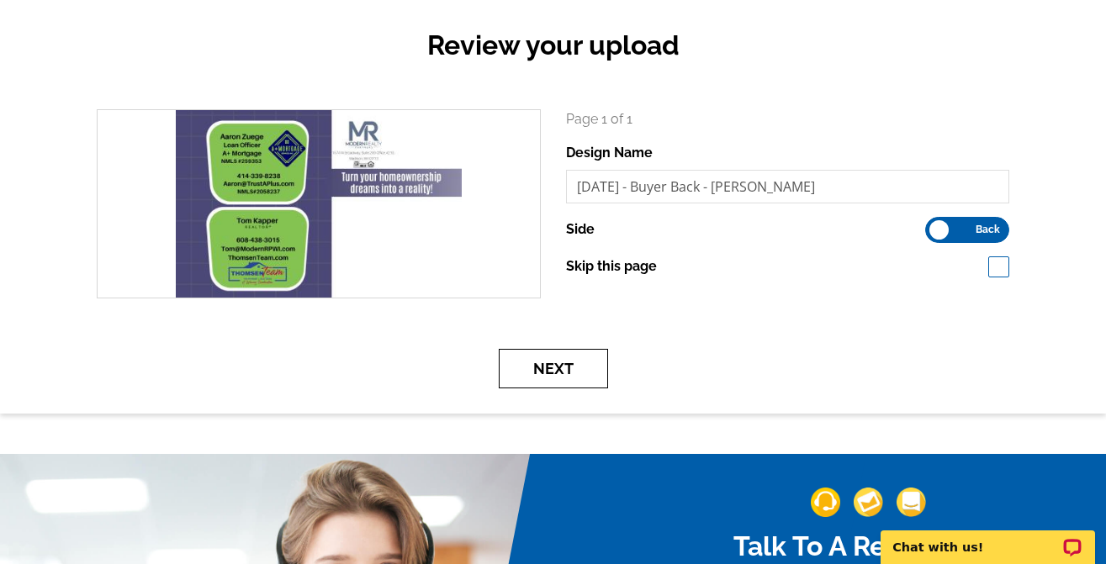
click at [566, 372] on button "Next" at bounding box center [553, 369] width 109 height 40
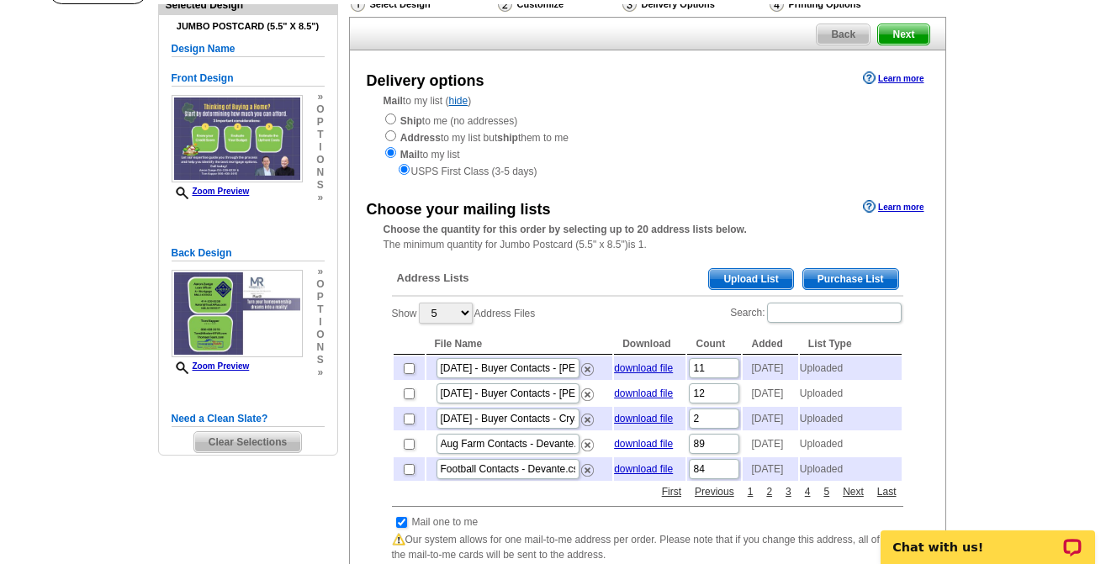
scroll to position [168, 0]
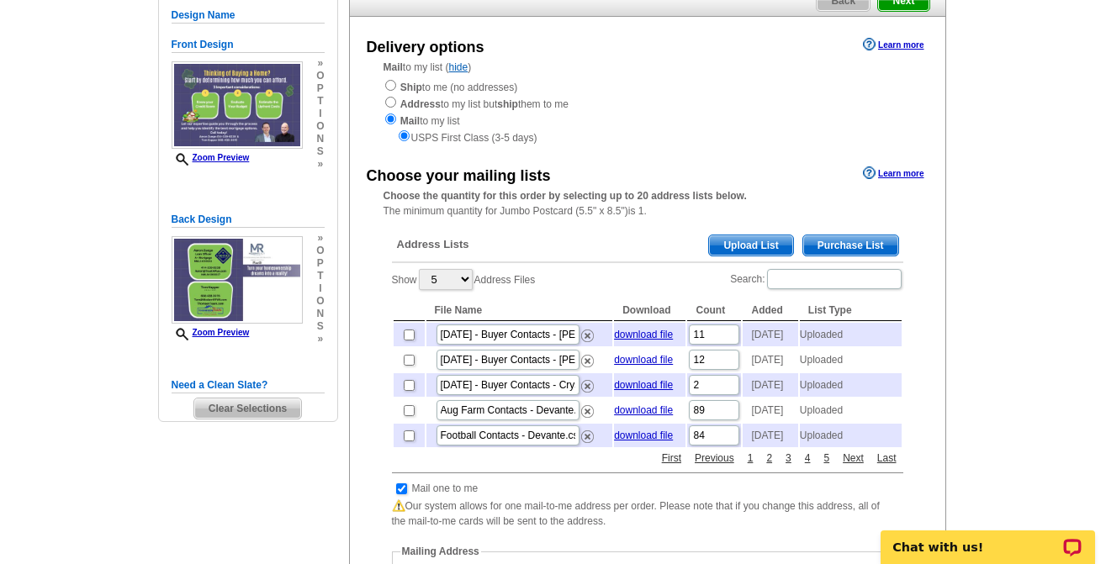
click at [762, 244] on span "Upload List" at bounding box center [750, 245] width 83 height 20
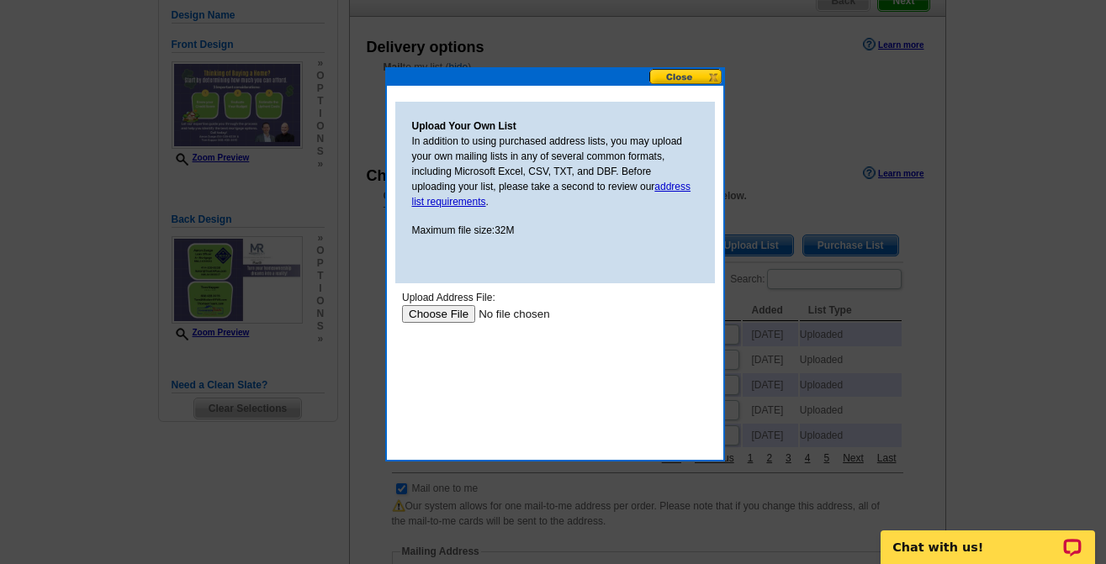
scroll to position [0, 0]
click at [451, 320] on input "file" at bounding box center [507, 314] width 213 height 18
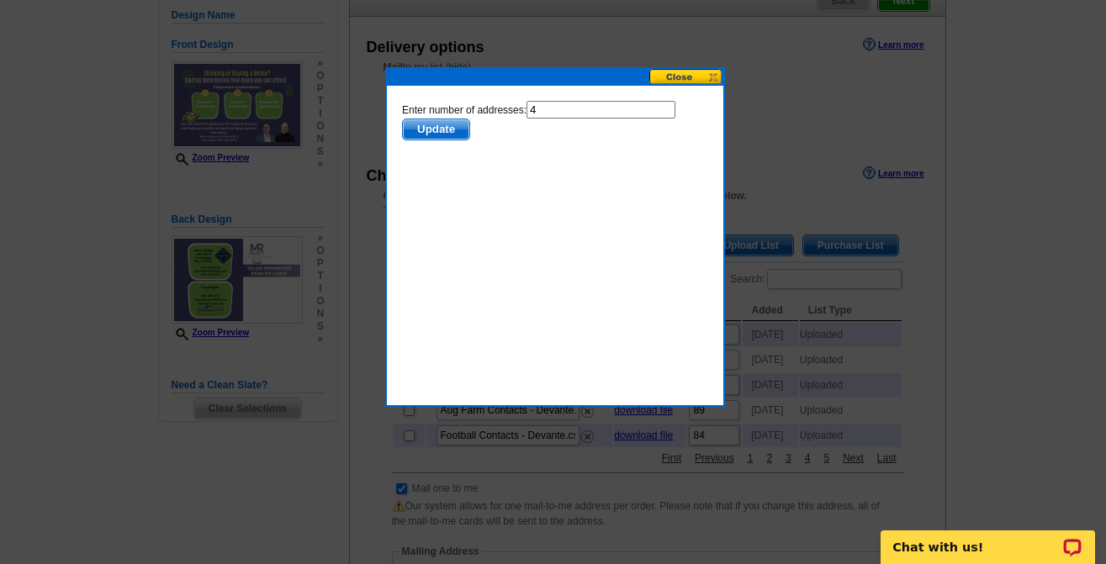
drag, startPoint x: 545, startPoint y: 108, endPoint x: 505, endPoint y: 115, distance: 40.9
click at [505, 114] on form "Enter number of addresses: 4 Update" at bounding box center [554, 121] width 306 height 40
type input "3"
click at [443, 129] on span "Update" at bounding box center [435, 129] width 66 height 20
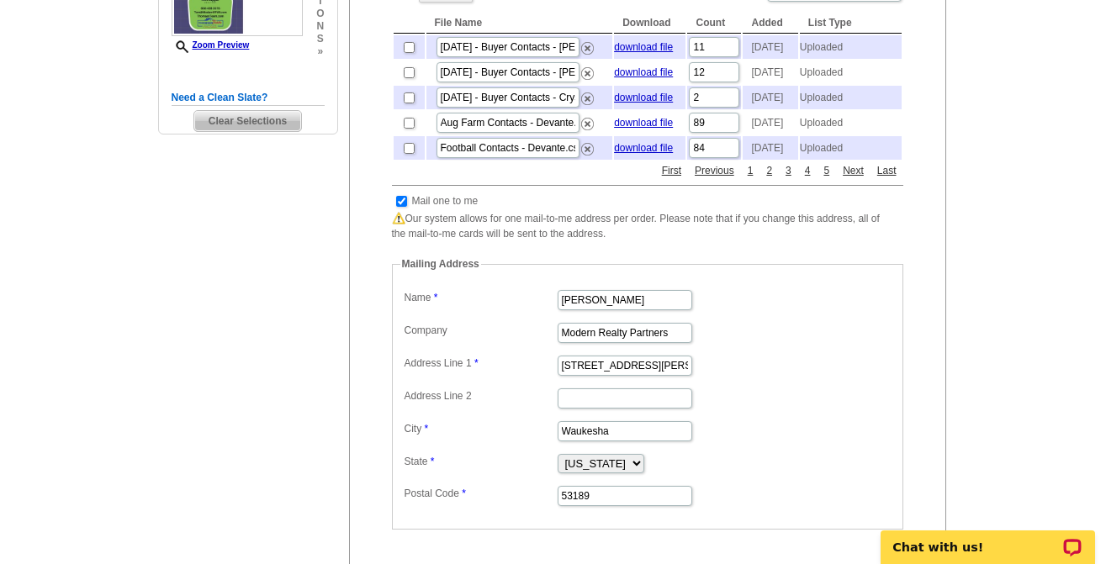
scroll to position [505, 0]
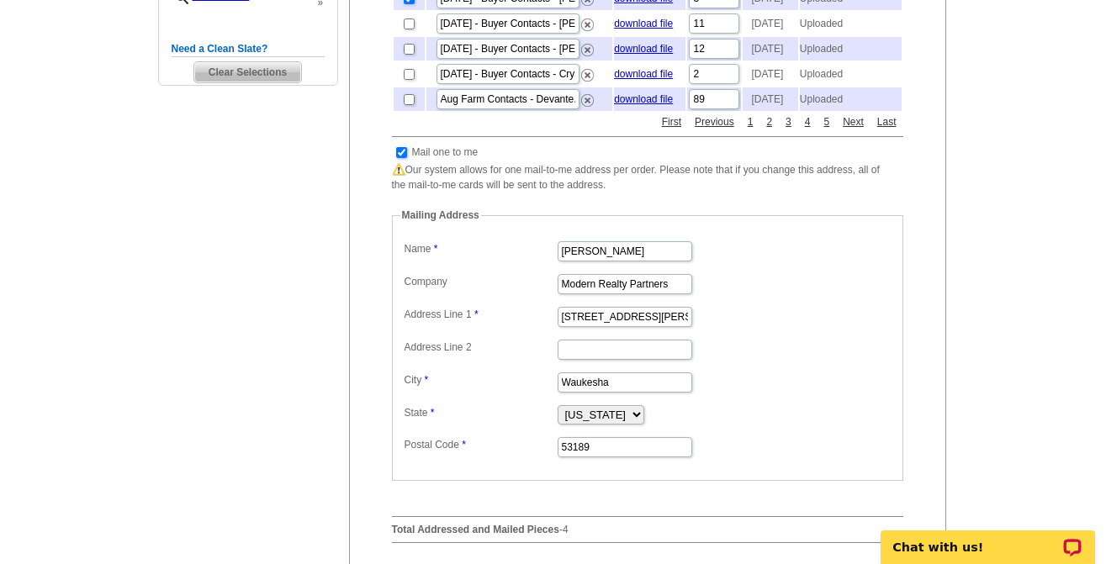
click at [400, 158] on input "checkbox" at bounding box center [401, 152] width 11 height 11
checkbox input "false"
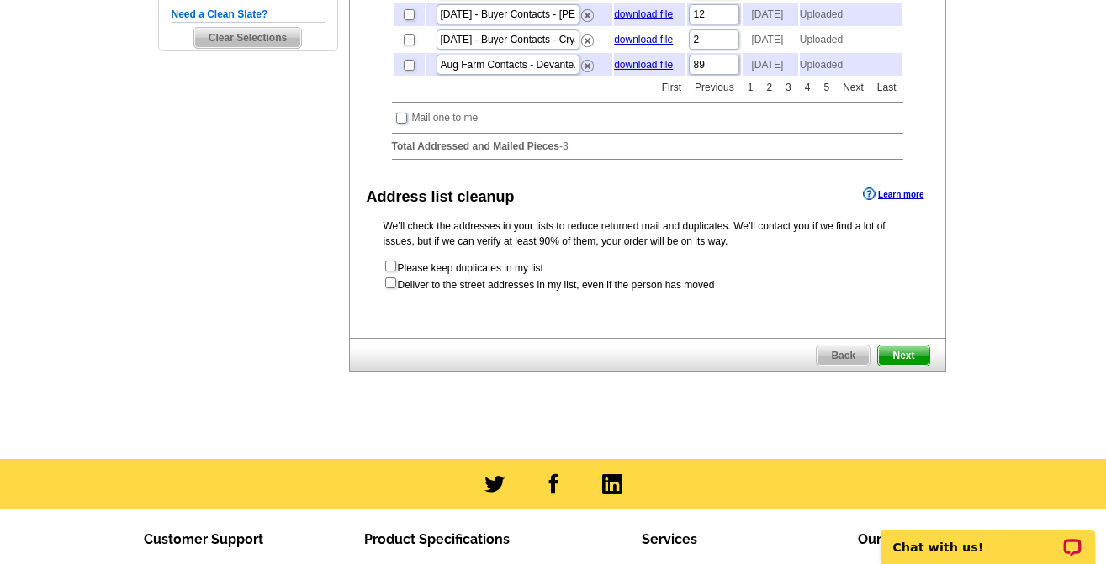
scroll to position [589, 0]
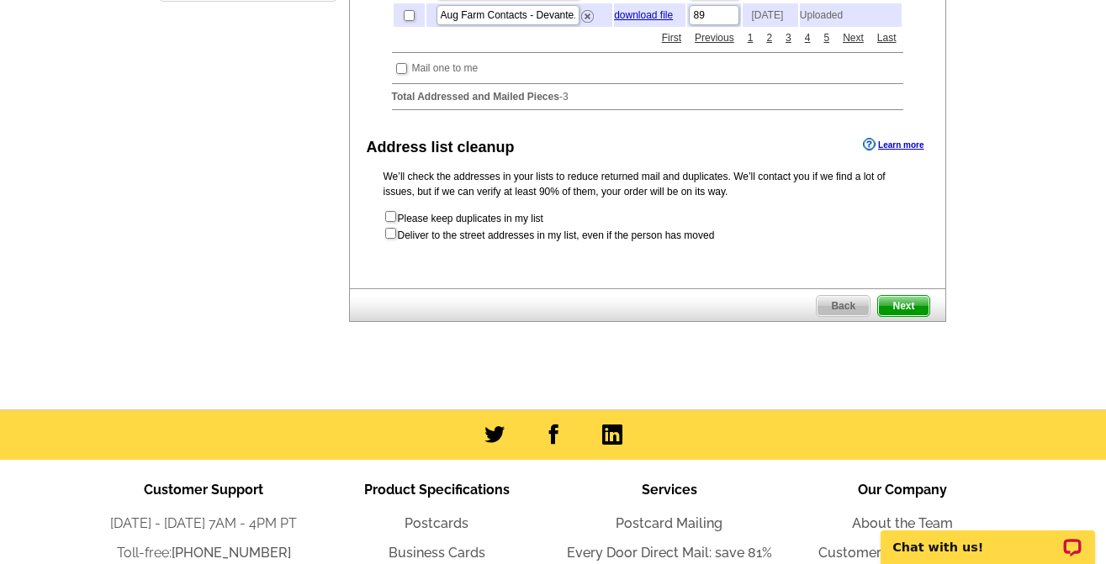
click at [907, 316] on span "Next" at bounding box center [903, 306] width 50 height 20
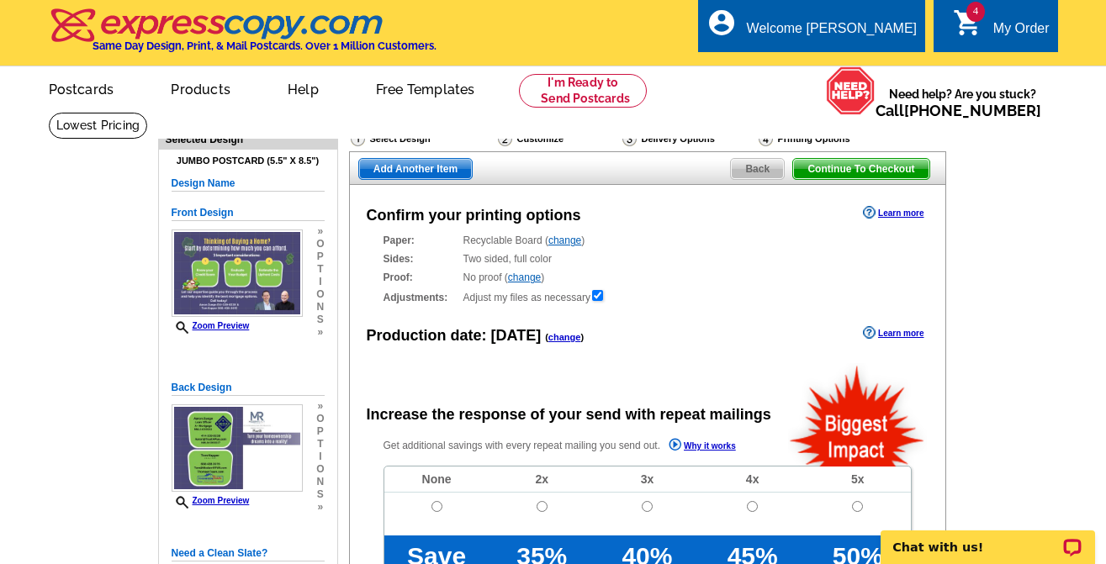
radio input "false"
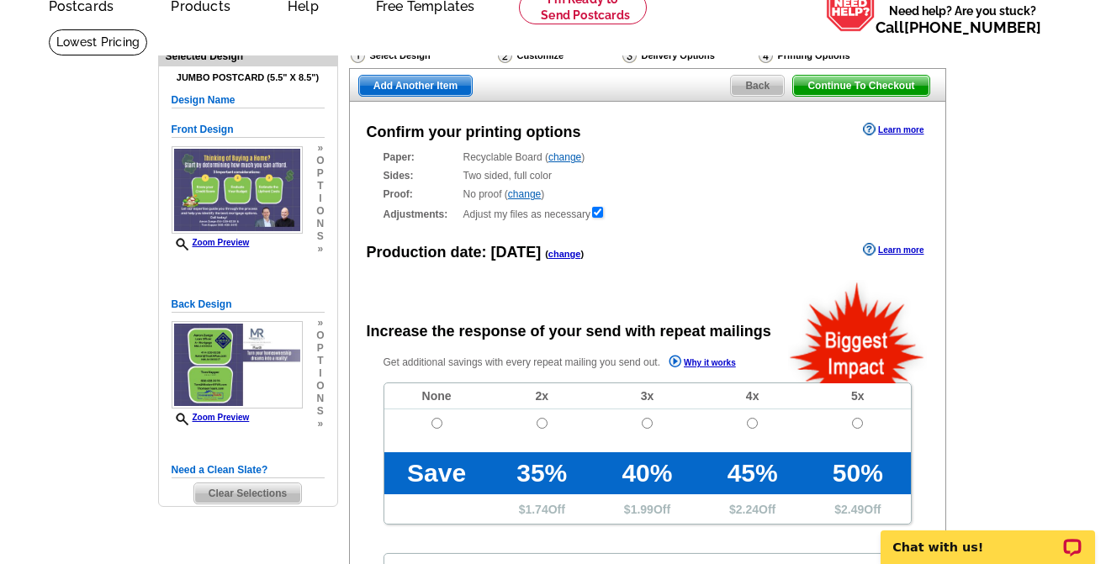
scroll to position [84, 0]
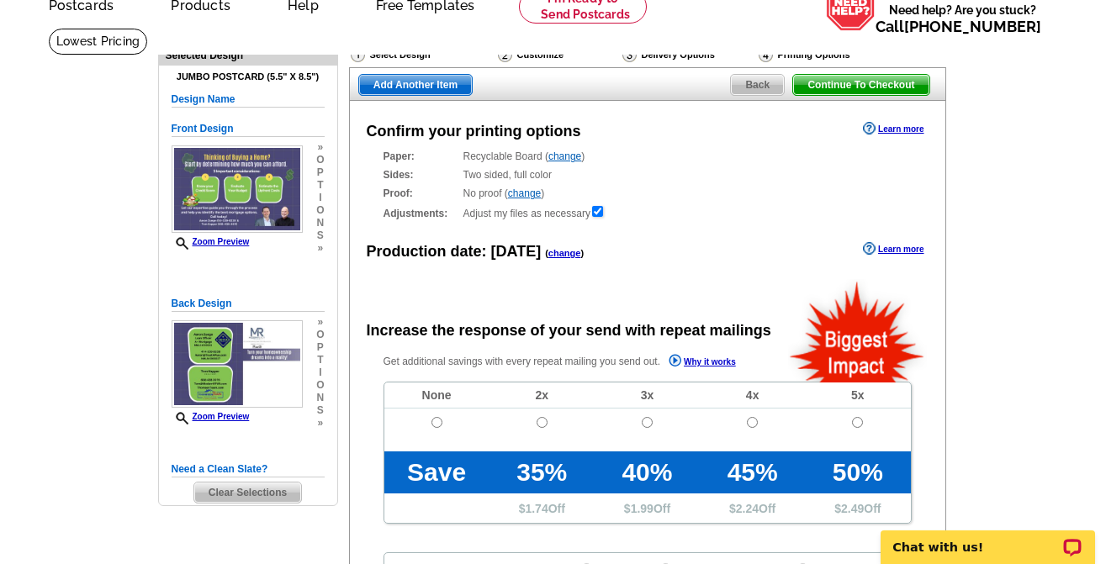
click at [562, 257] on link "change" at bounding box center [564, 253] width 33 height 10
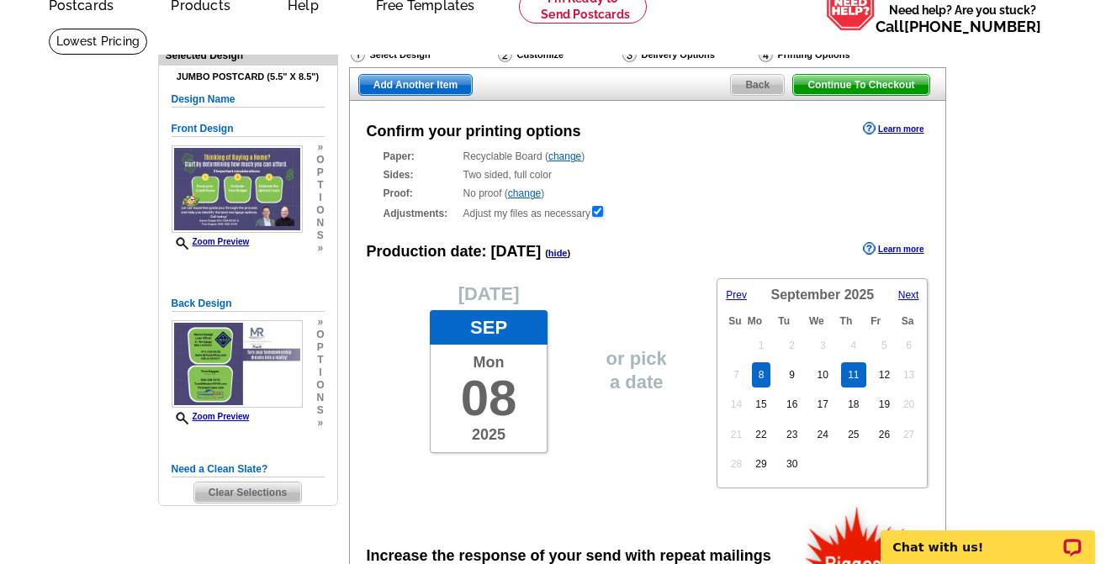
click at [859, 381] on link "11" at bounding box center [853, 375] width 24 height 25
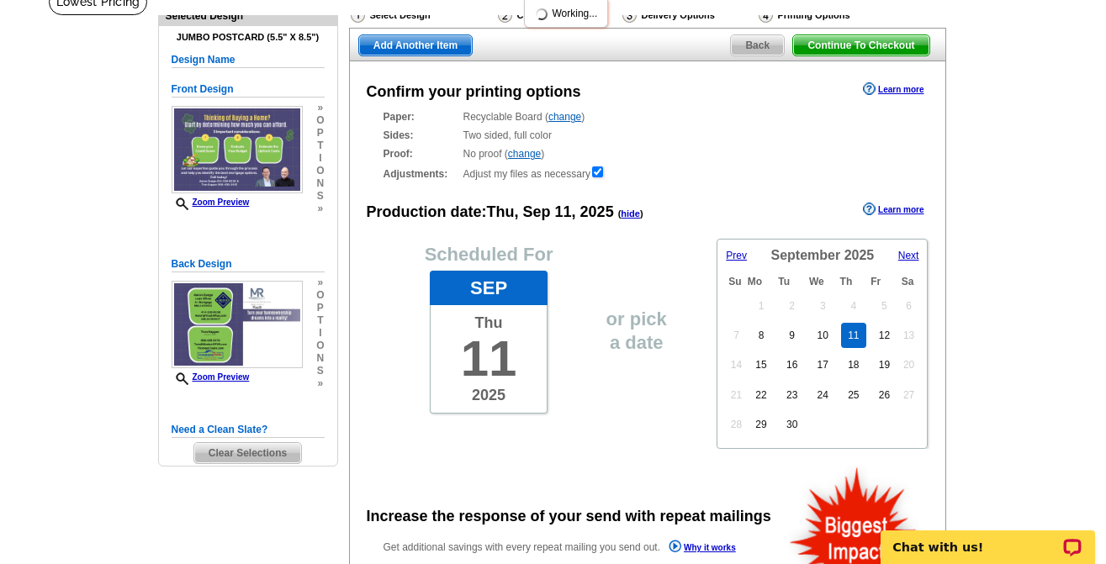
scroll to position [421, 0]
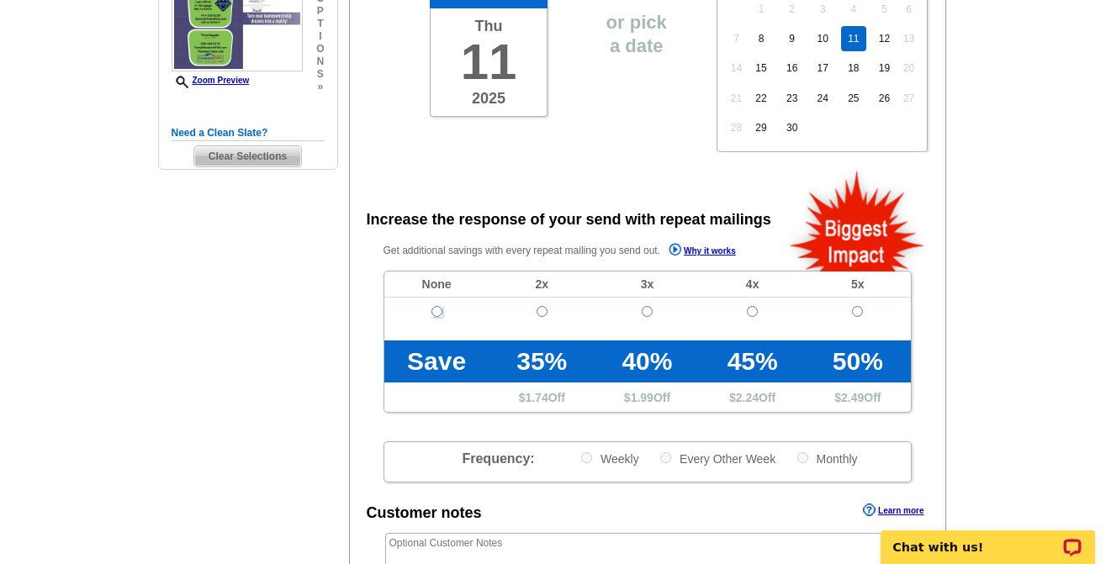
click at [434, 313] on input "radio" at bounding box center [436, 311] width 11 height 11
radio input "true"
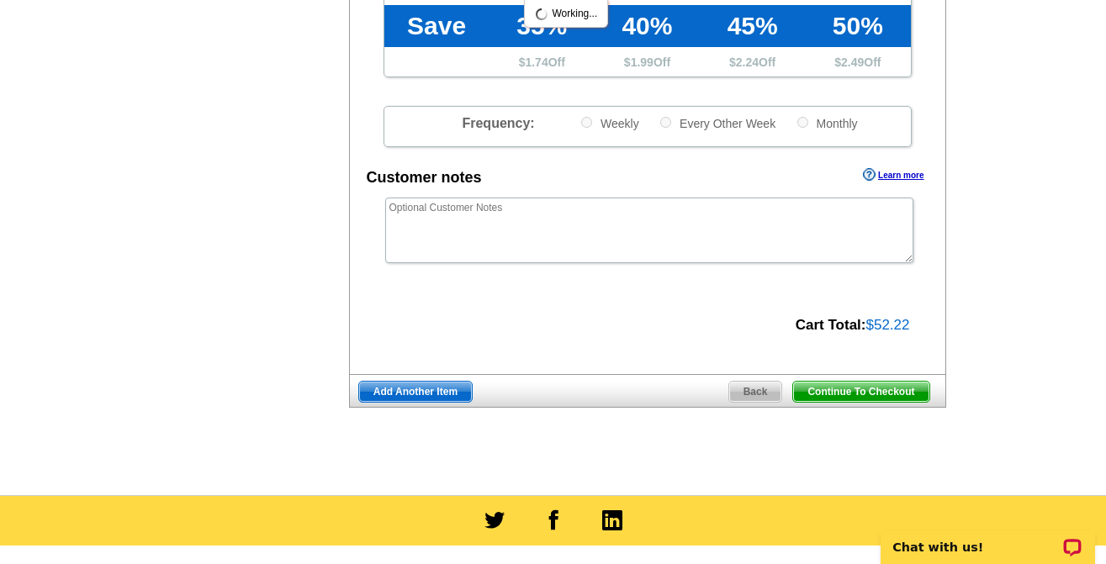
scroll to position [757, 0]
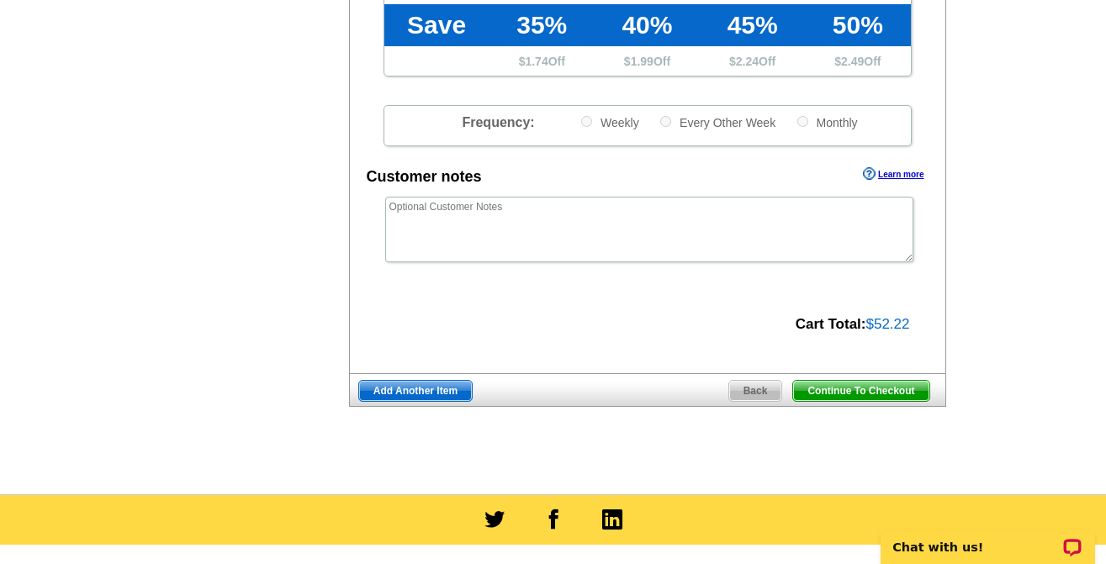
click at [838, 394] on span "Continue To Checkout" at bounding box center [860, 391] width 135 height 20
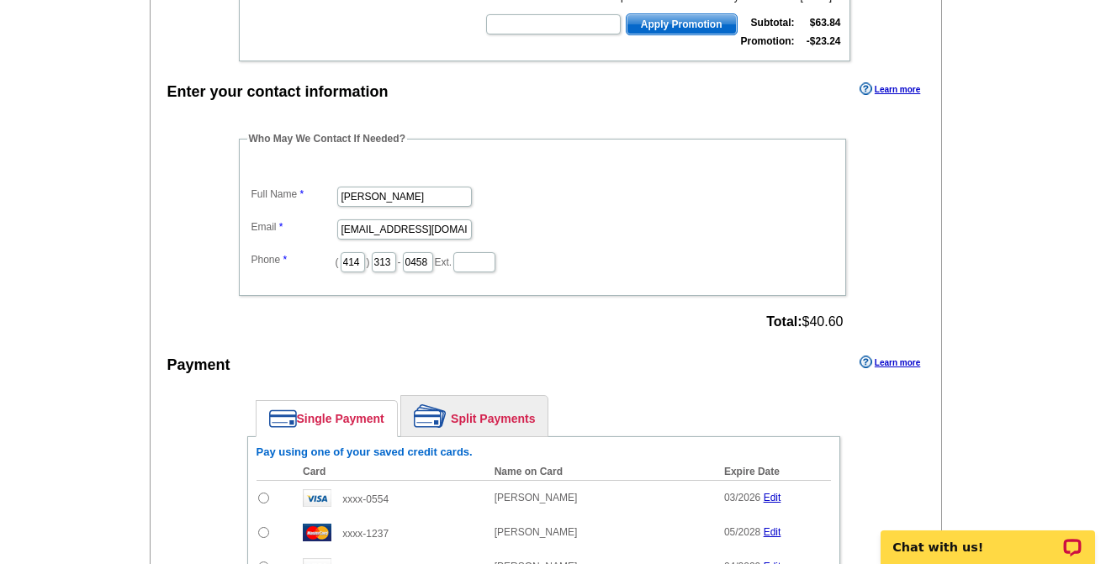
scroll to position [1093, 0]
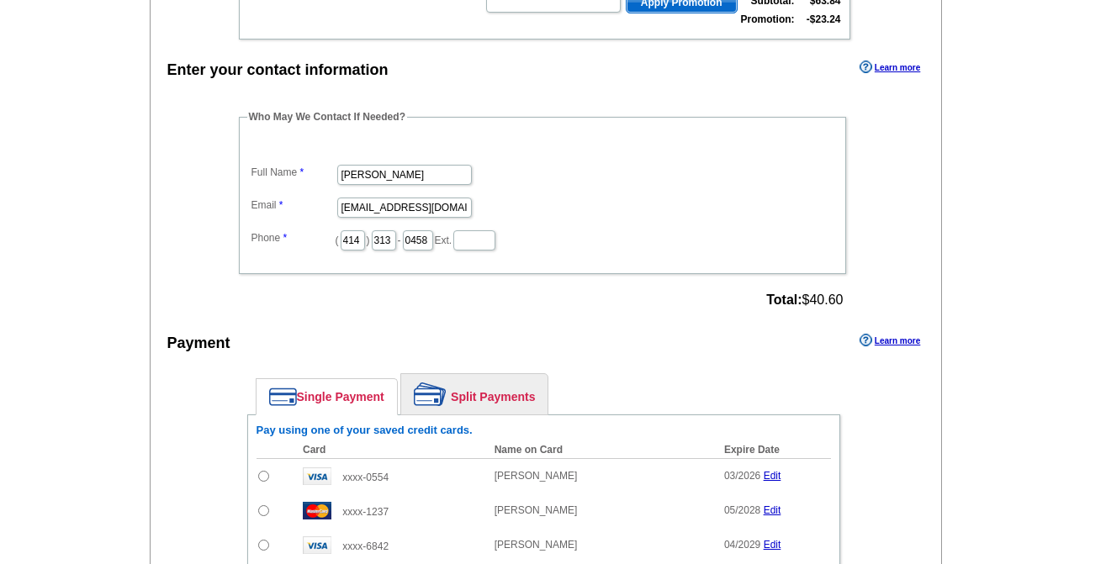
click at [205, 279] on div "Who May We Contact If Needed? Full Name Heather Steiner Email heather@modernrpw…" at bounding box center [543, 211] width 677 height 204
click at [1001, 121] on main "Add Another Item Checkout Order Name: Sept Buyer 2025-1 Save Order Review your …" at bounding box center [553, 48] width 1106 height 2060
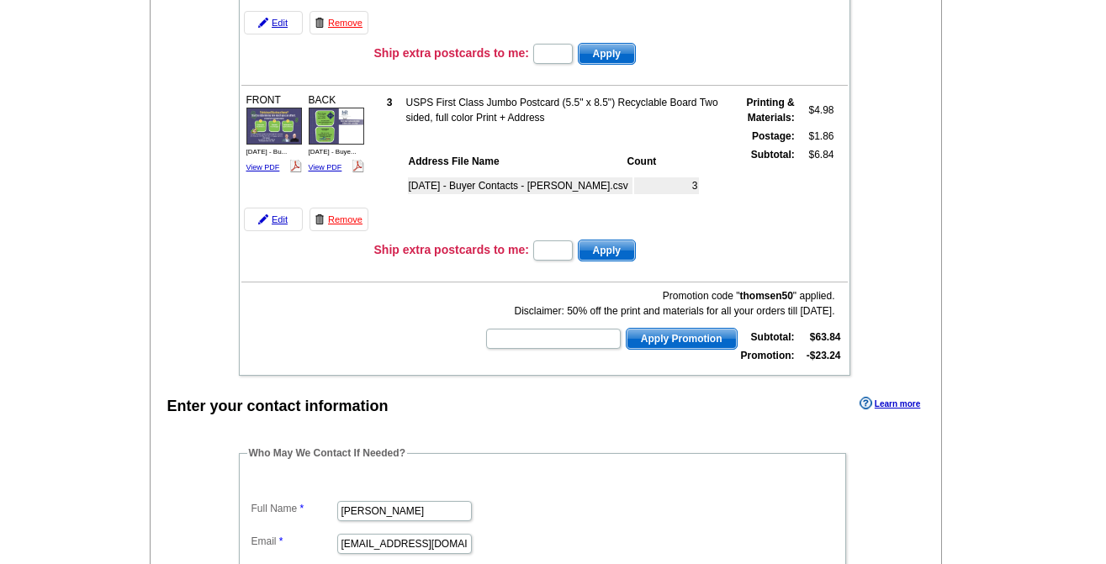
scroll to position [757, 0]
click at [167, 163] on div "Review your order Learn more Quantity Description Scheduled Production Date: Th…" at bounding box center [546, 375] width 793 height 1952
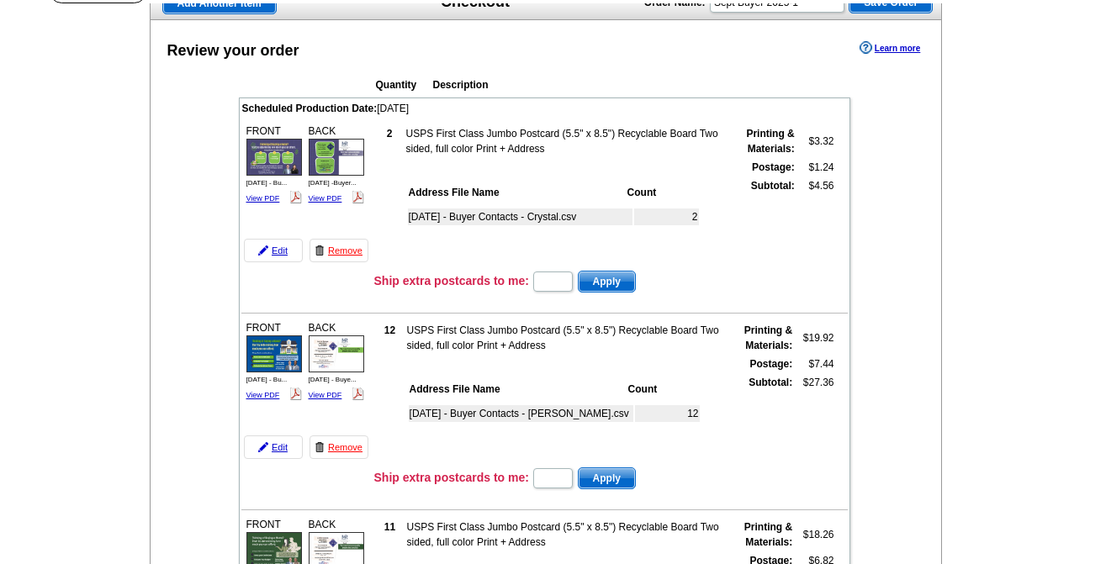
scroll to position [84, 0]
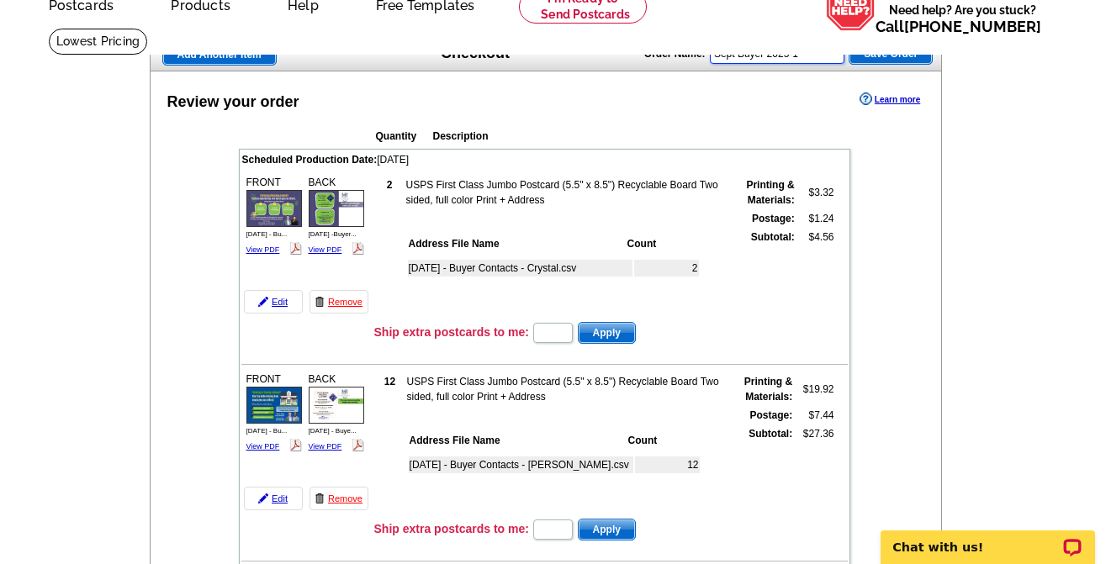
click at [807, 59] on input "Sept Buyer 2025-1" at bounding box center [777, 54] width 135 height 20
type input "Sept Buyer 2025-Aaron"
click at [892, 56] on span "Save Order" at bounding box center [890, 54] width 82 height 20
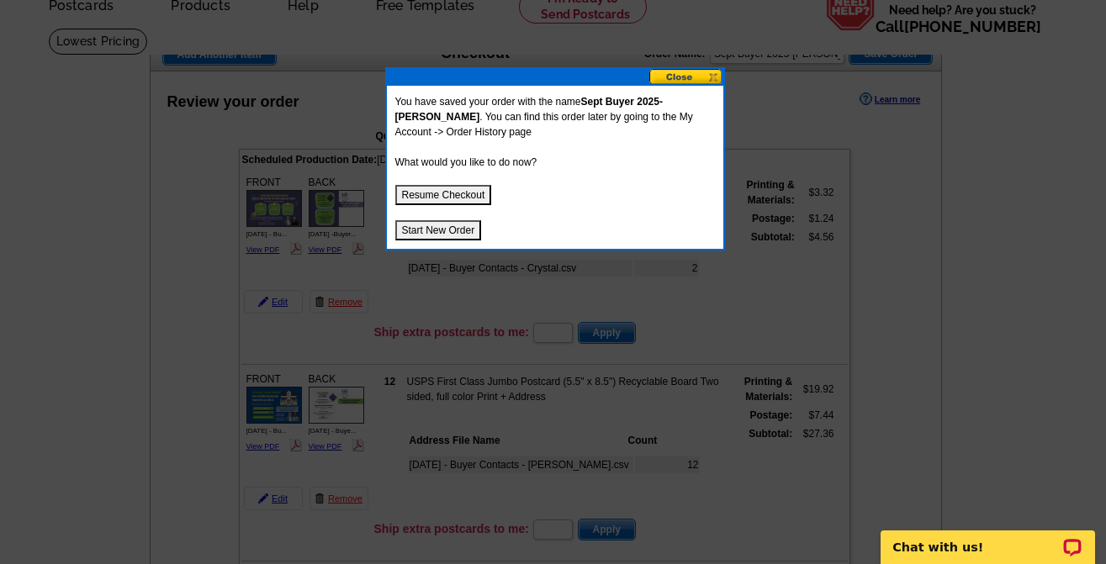
click at [451, 229] on button "Start New Order" at bounding box center [438, 230] width 87 height 20
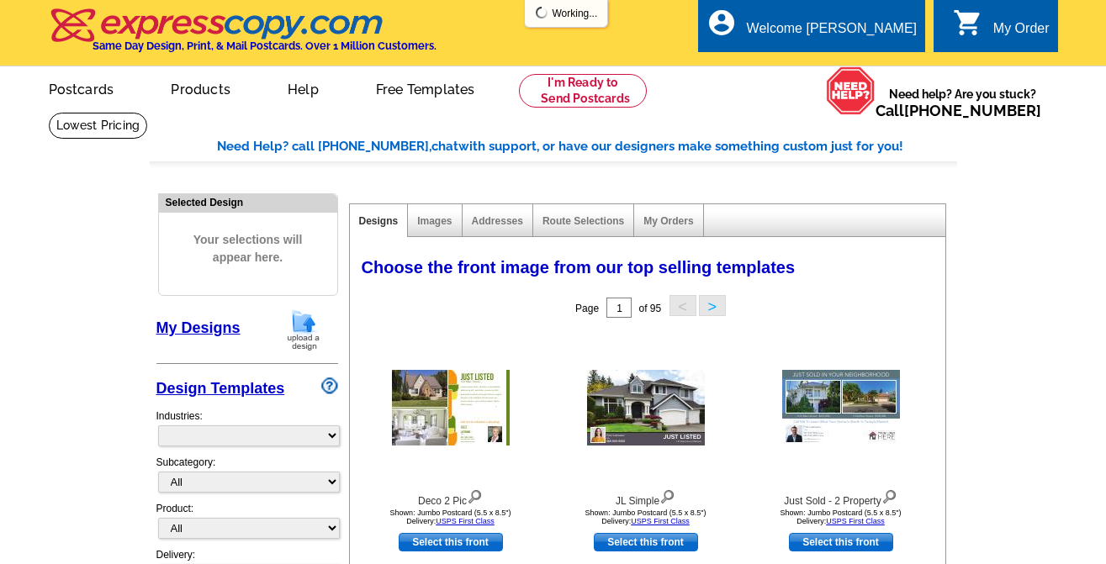
select select "785"
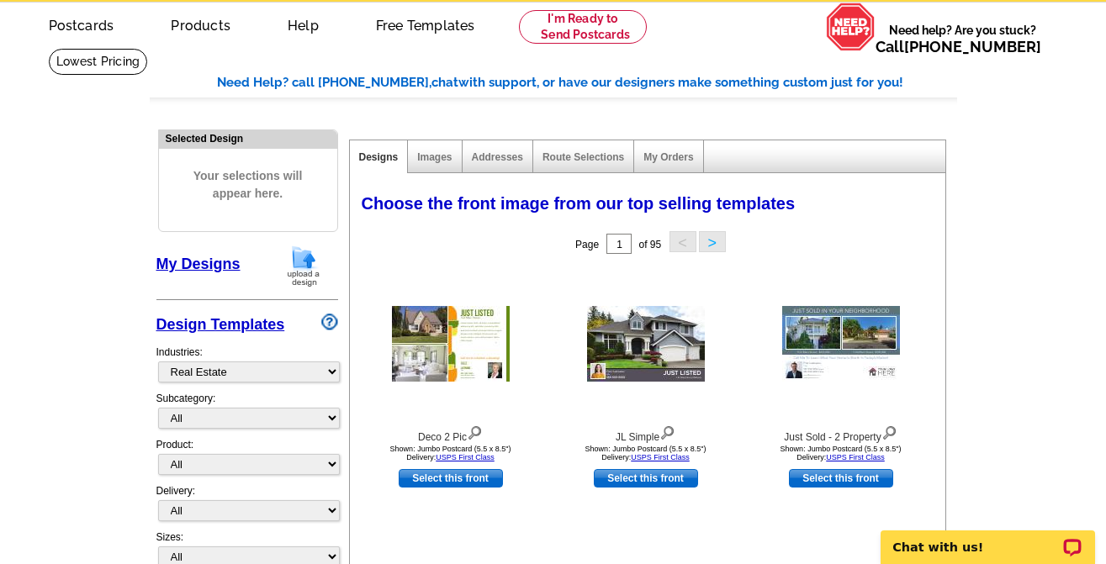
scroll to position [84, 0]
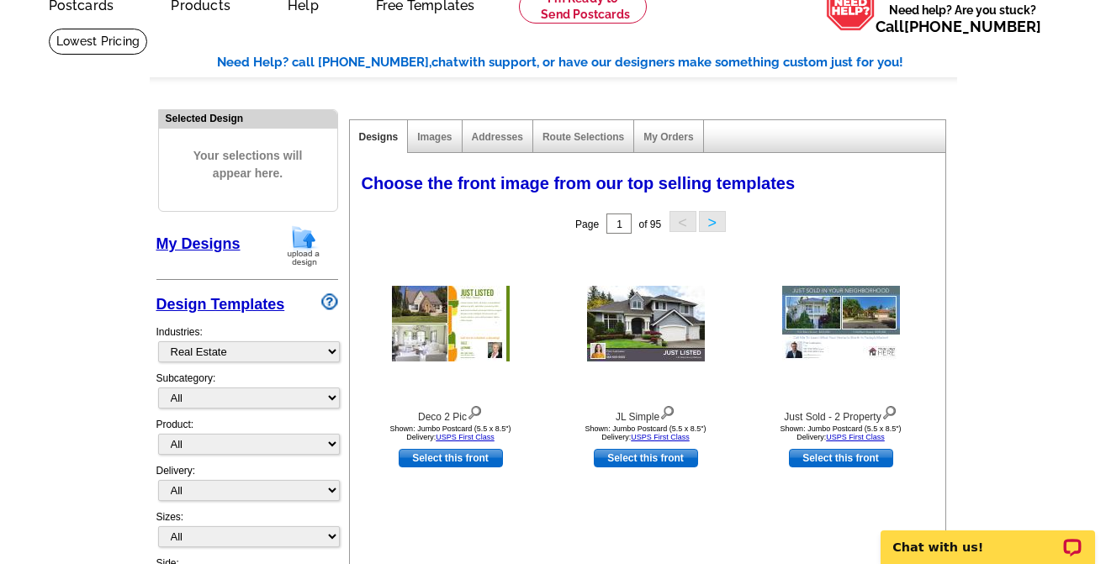
click at [308, 244] on img at bounding box center [304, 246] width 44 height 43
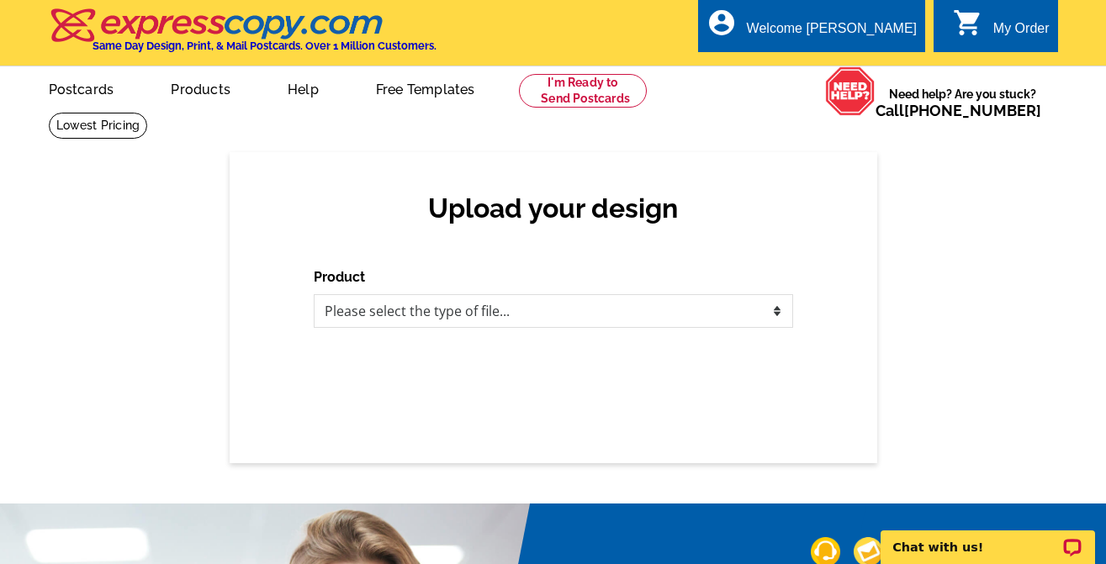
click at [137, 275] on div "Upload your design Product Please select the type of file... Postcards Business…" at bounding box center [553, 307] width 1106 height 311
click at [553, 303] on select "Please select the type of file... Postcards Business Cards Letters and flyers G…" at bounding box center [553, 311] width 479 height 34
select select "1"
click at [314, 295] on select "Please select the type of file... Postcards Business Cards Letters and flyers G…" at bounding box center [553, 311] width 479 height 34
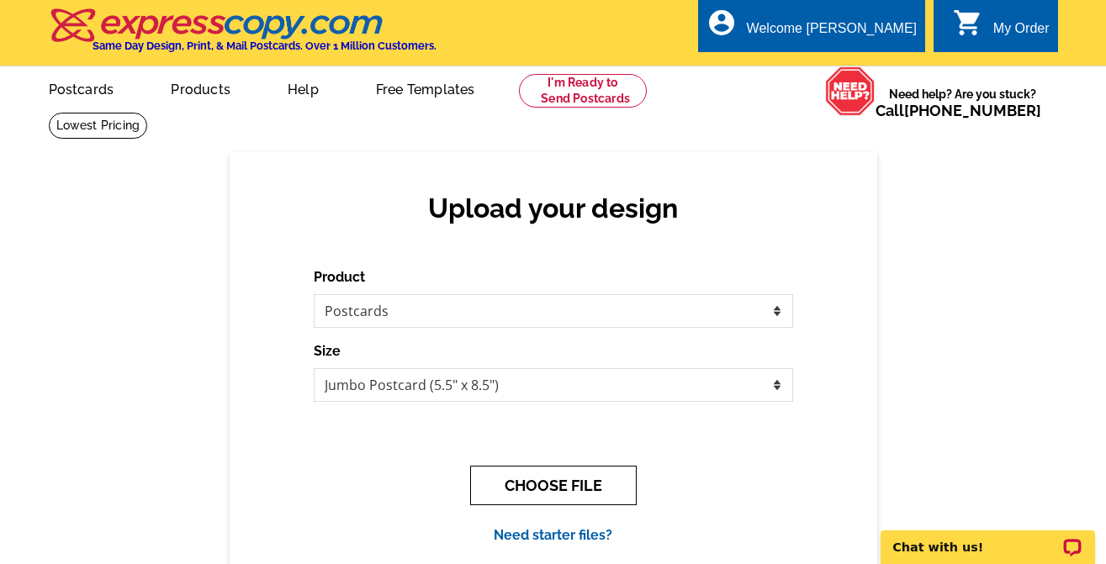
click at [523, 487] on button "CHOOSE FILE" at bounding box center [553, 486] width 167 height 40
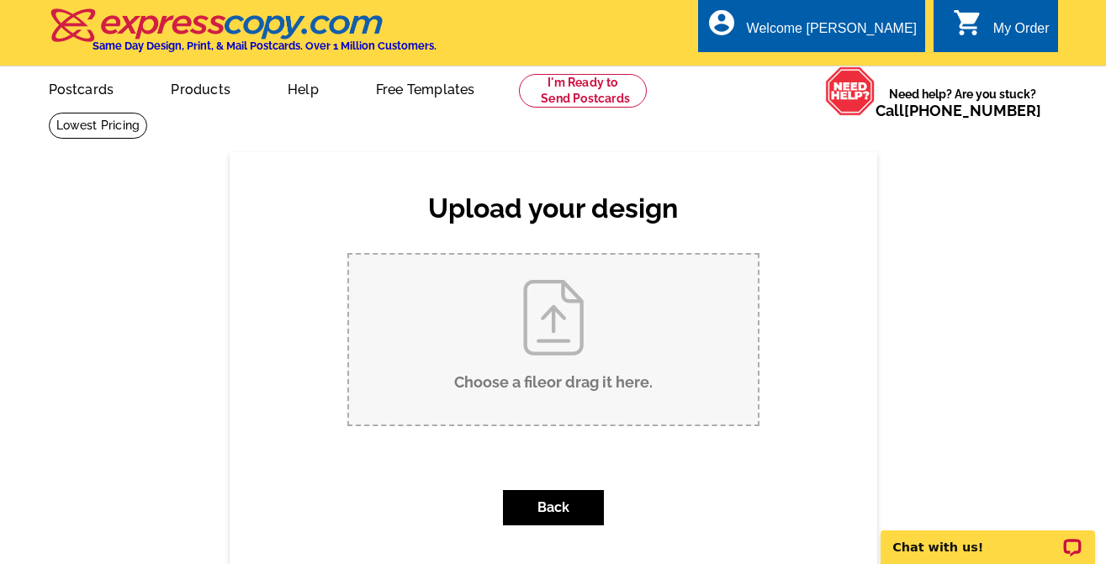
click at [205, 277] on div "Upload your design Product Please select the type of file... Postcards Business…" at bounding box center [553, 380] width 1106 height 457
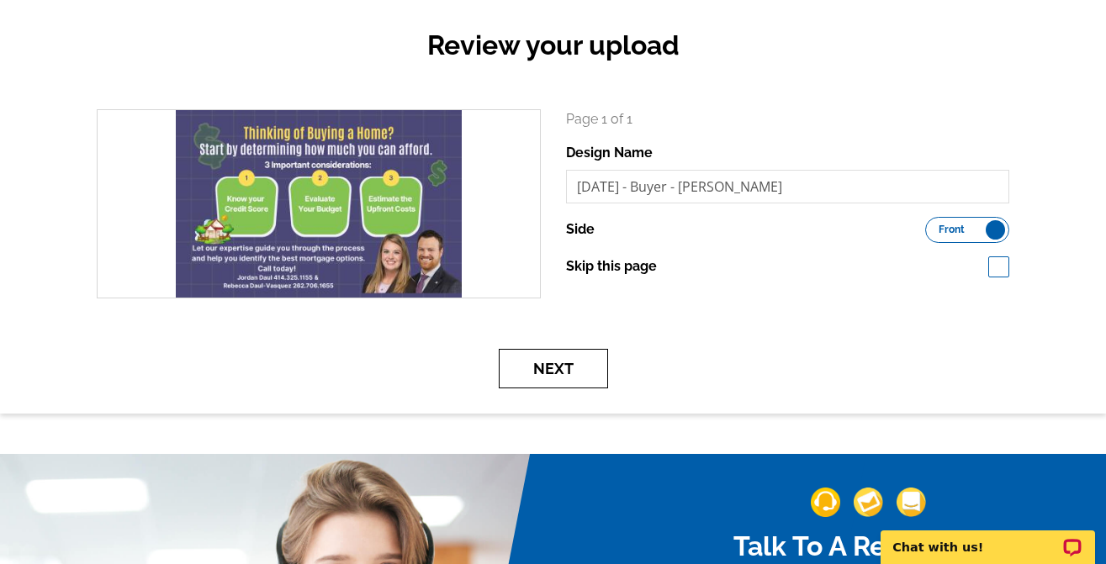
click at [566, 367] on button "Next" at bounding box center [553, 369] width 109 height 40
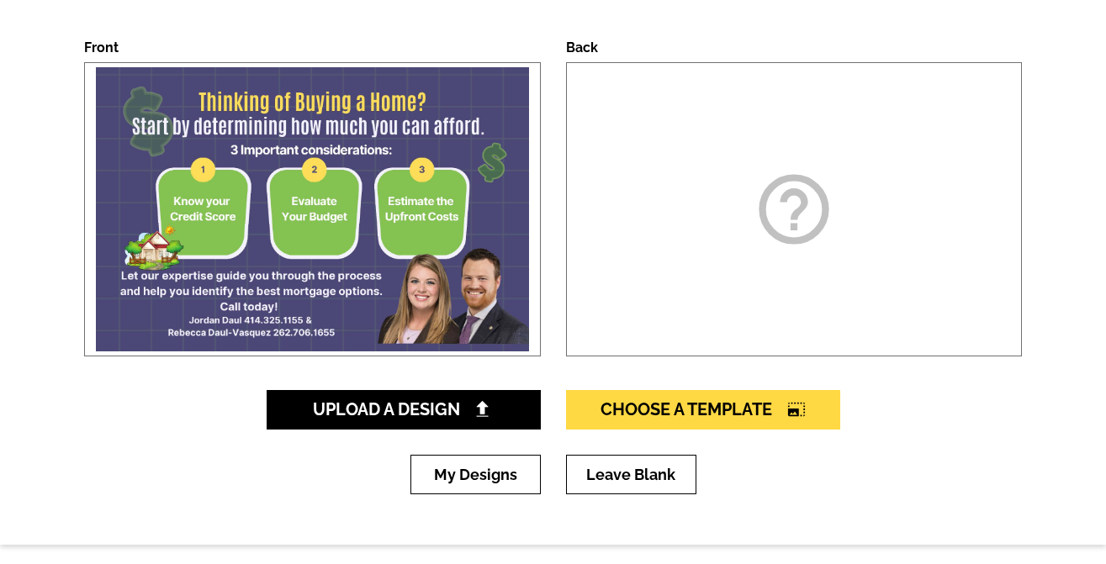
scroll to position [252, 0]
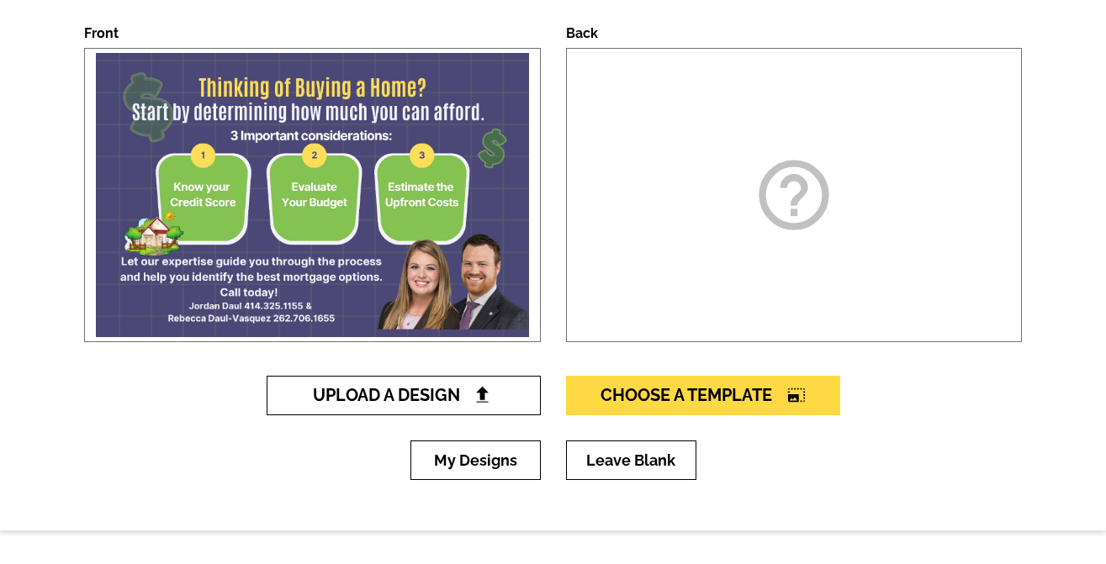
click at [476, 394] on img at bounding box center [483, 395] width 18 height 18
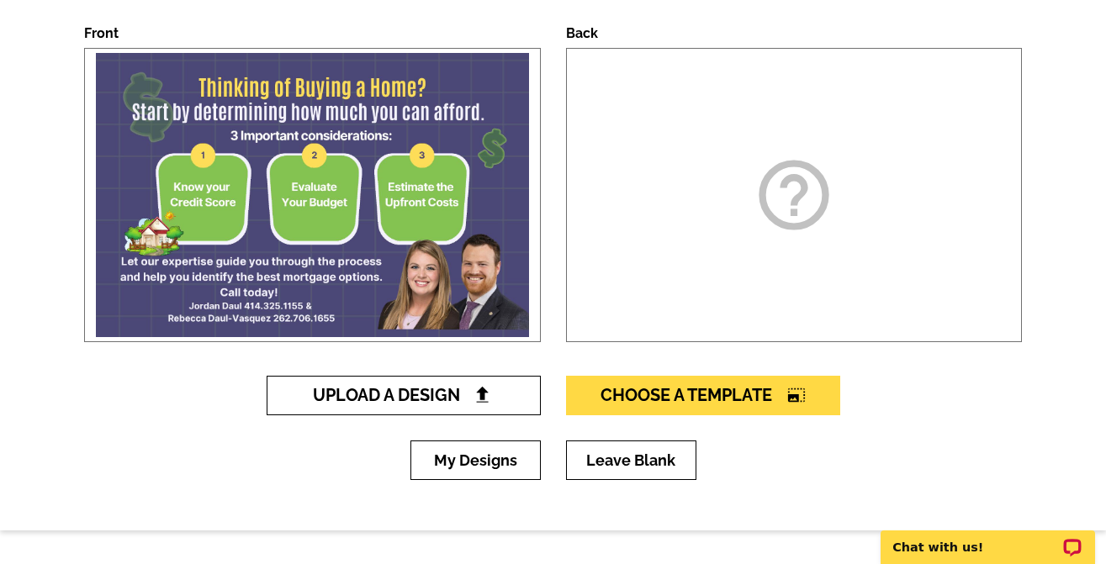
scroll to position [0, 0]
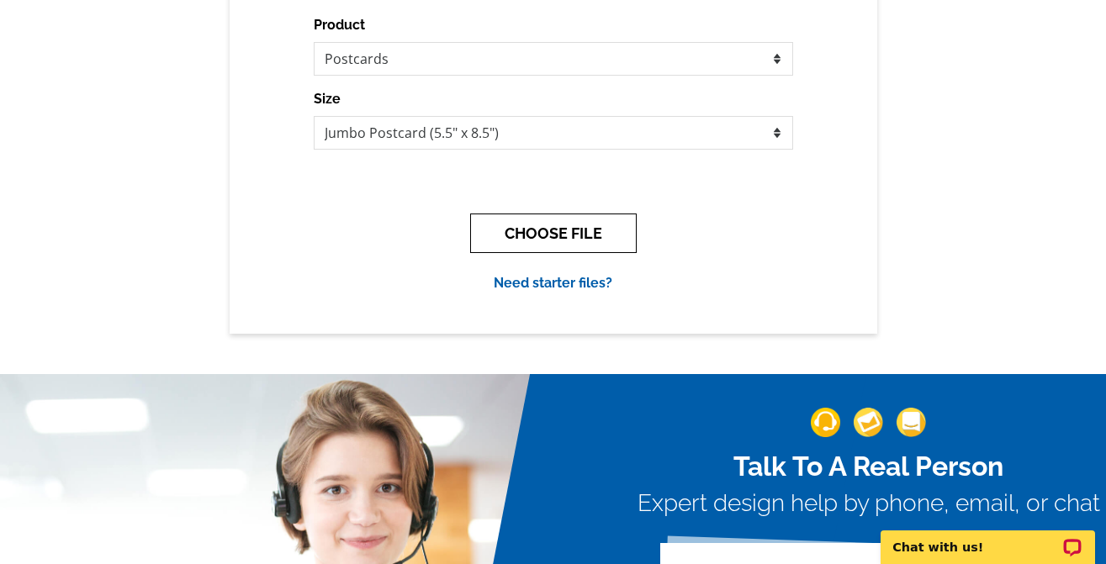
click at [592, 226] on button "CHOOSE FILE" at bounding box center [553, 234] width 167 height 40
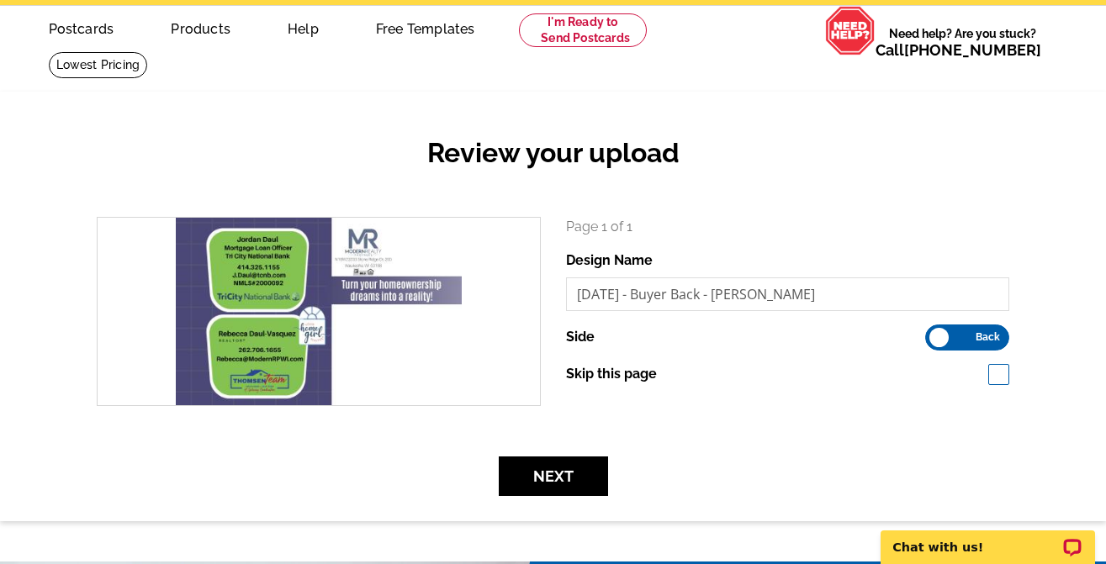
scroll to position [168, 0]
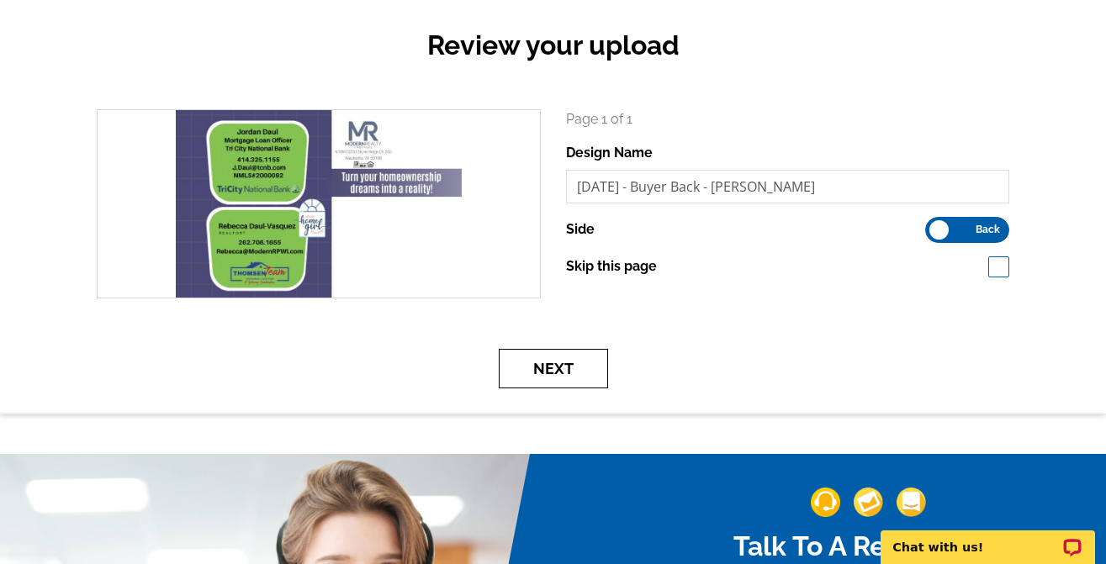
click at [543, 368] on button "Next" at bounding box center [553, 369] width 109 height 40
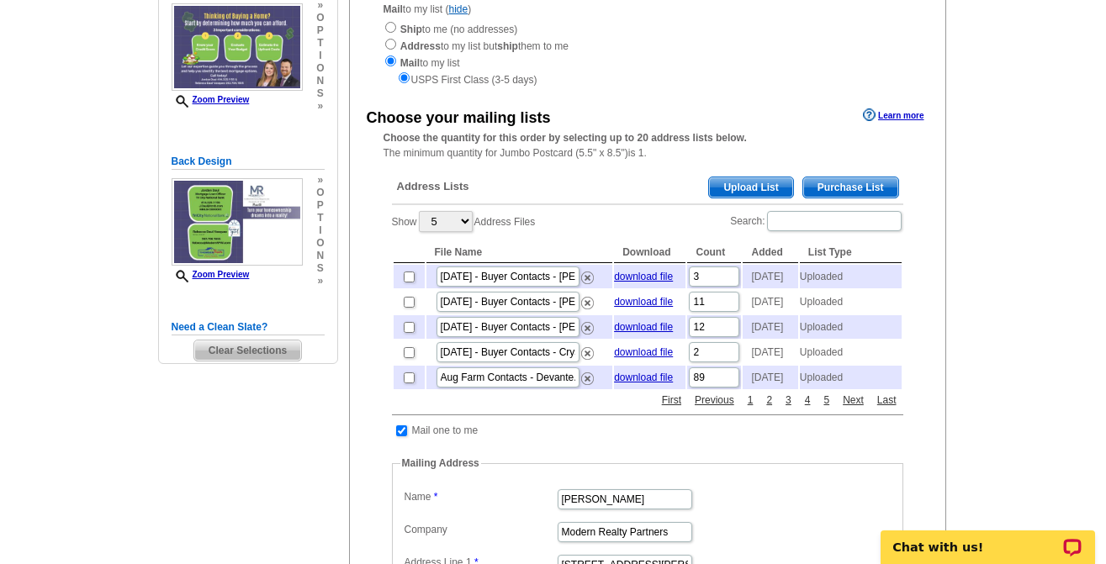
scroll to position [252, 0]
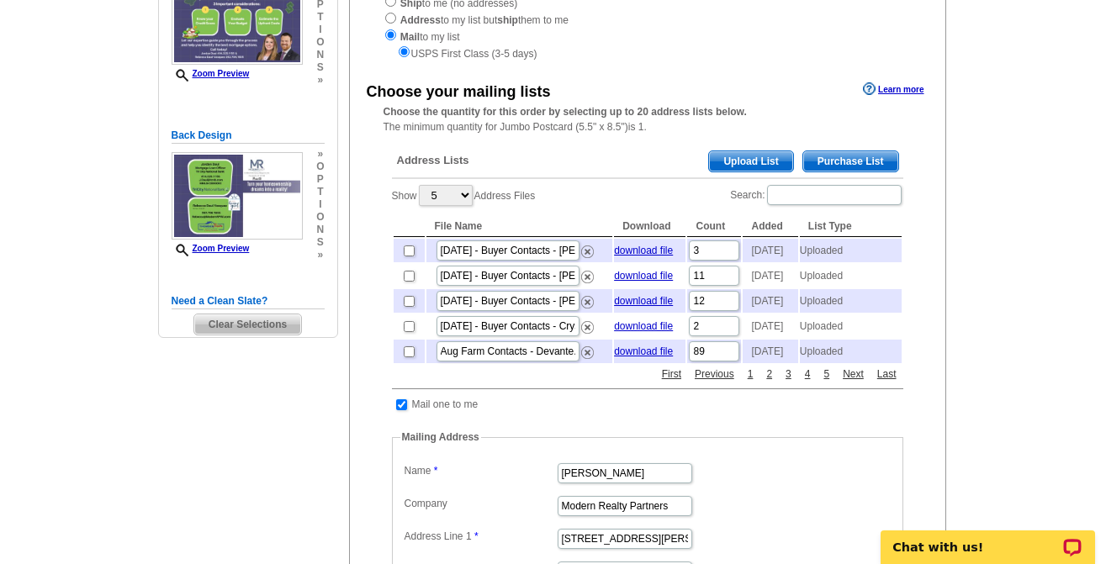
click at [741, 159] on span "Upload List" at bounding box center [750, 161] width 83 height 20
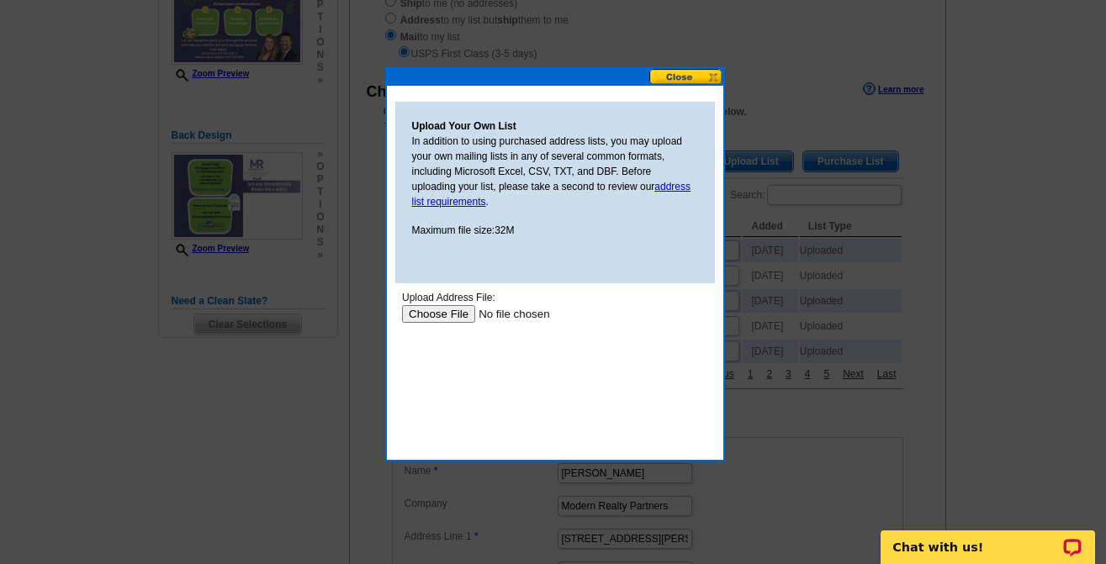
scroll to position [0, 0]
click at [424, 315] on input "file" at bounding box center [507, 314] width 213 height 18
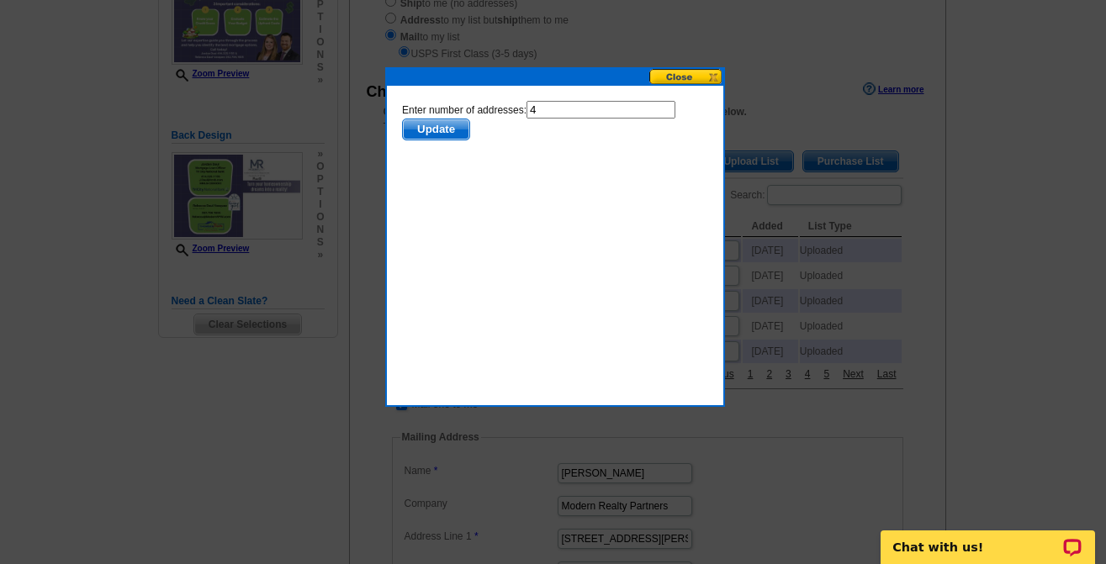
click at [676, 77] on button at bounding box center [686, 77] width 74 height 16
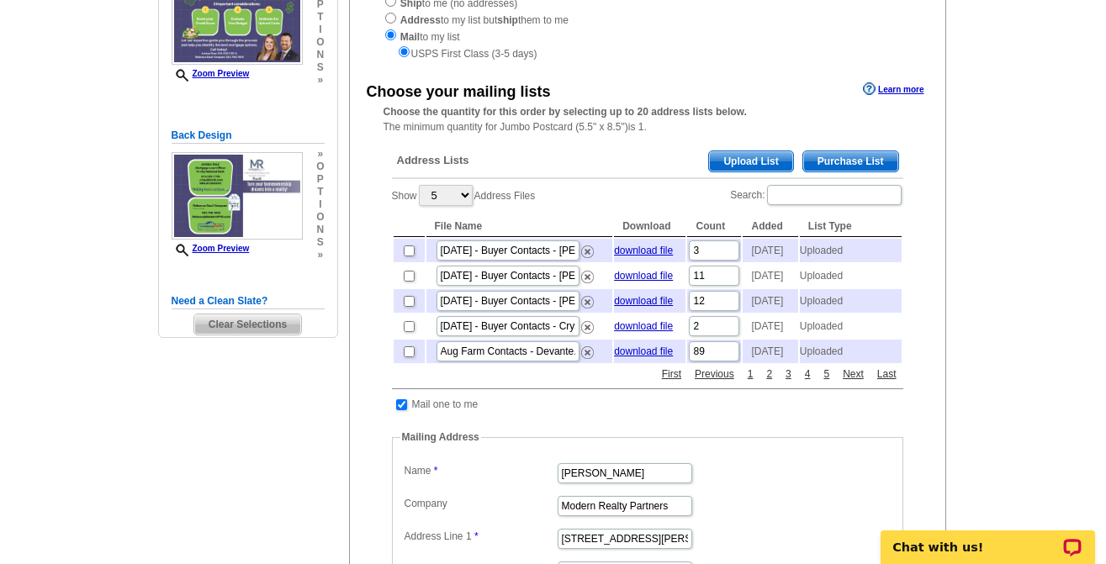
click at [748, 164] on span "Upload List" at bounding box center [750, 161] width 83 height 20
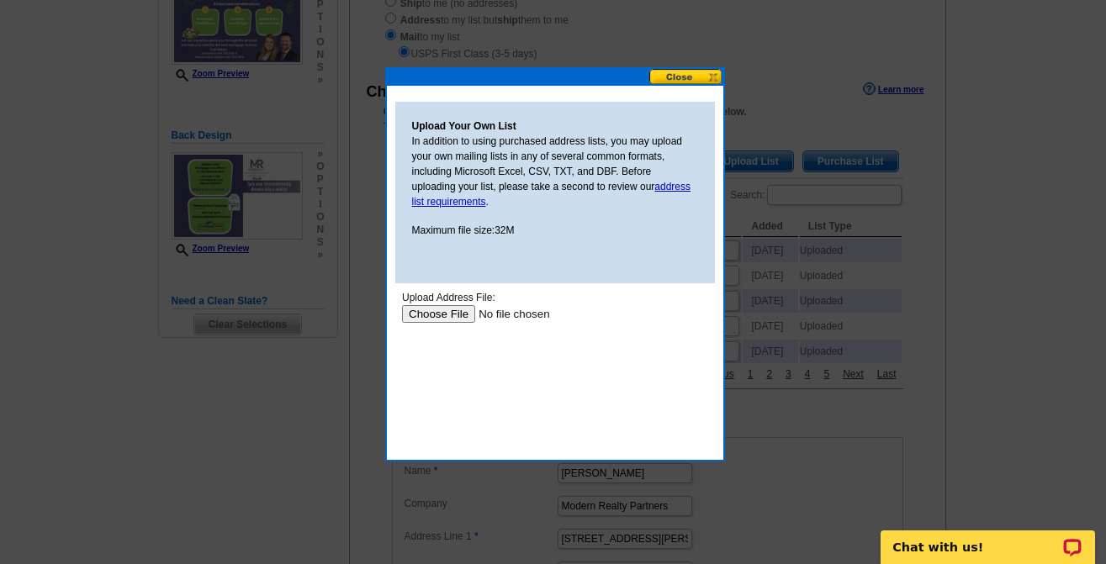
click at [444, 314] on input "file" at bounding box center [507, 314] width 213 height 18
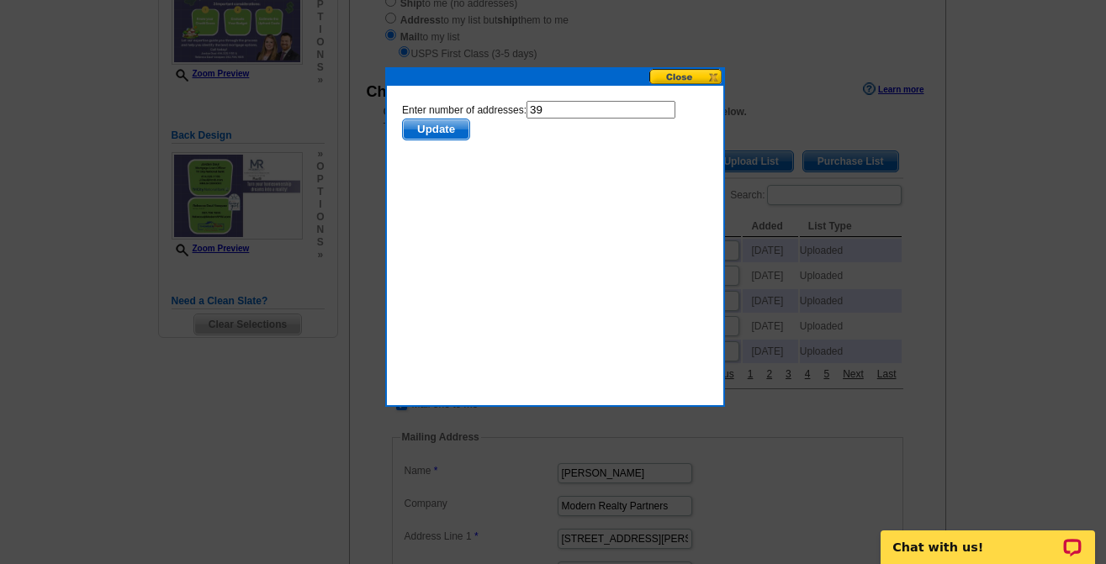
click at [574, 102] on input "39" at bounding box center [600, 110] width 149 height 18
type input "38"
click at [434, 125] on span "Update" at bounding box center [435, 129] width 66 height 20
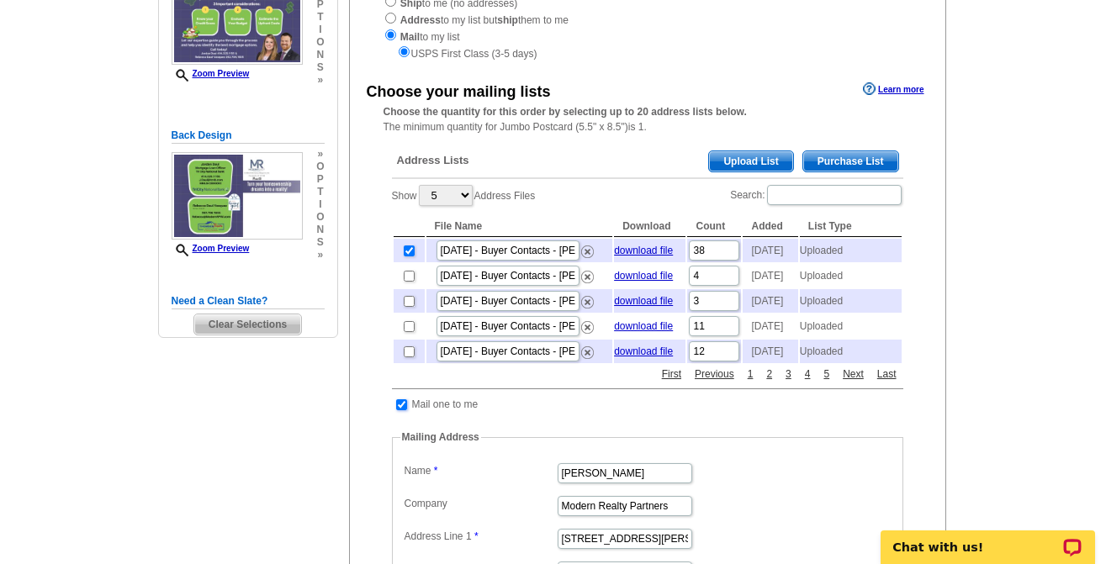
click at [405, 410] on input "checkbox" at bounding box center [401, 405] width 11 height 11
checkbox input "false"
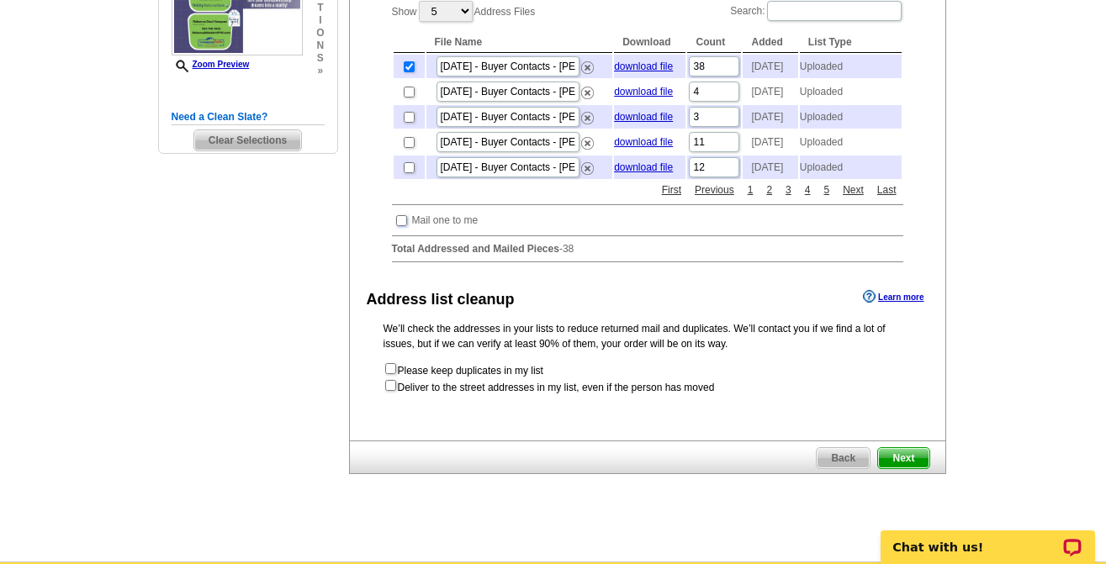
scroll to position [505, 0]
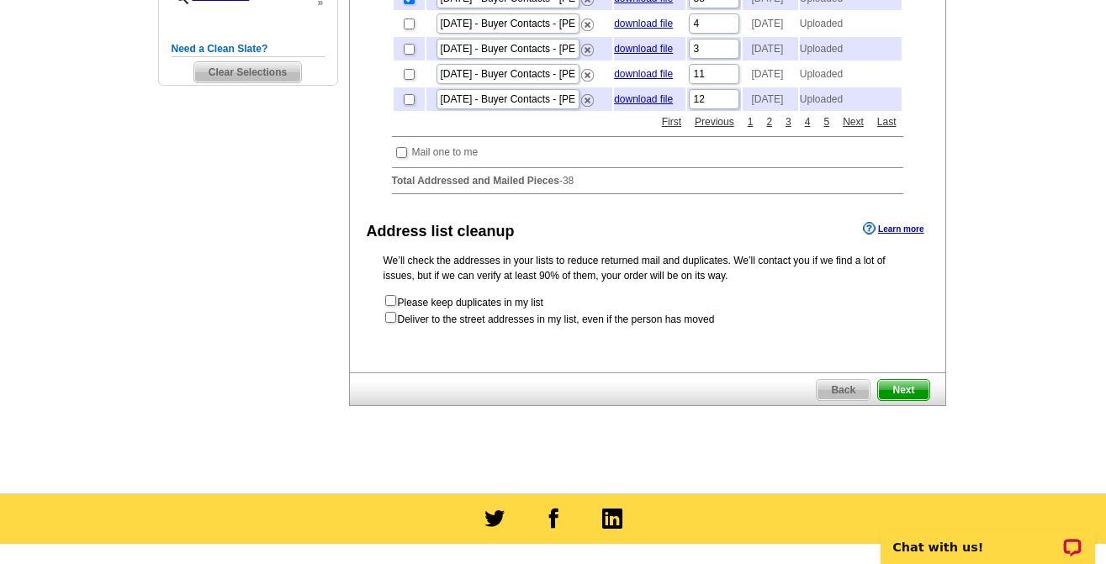
click at [904, 400] on span "Next" at bounding box center [903, 390] width 50 height 20
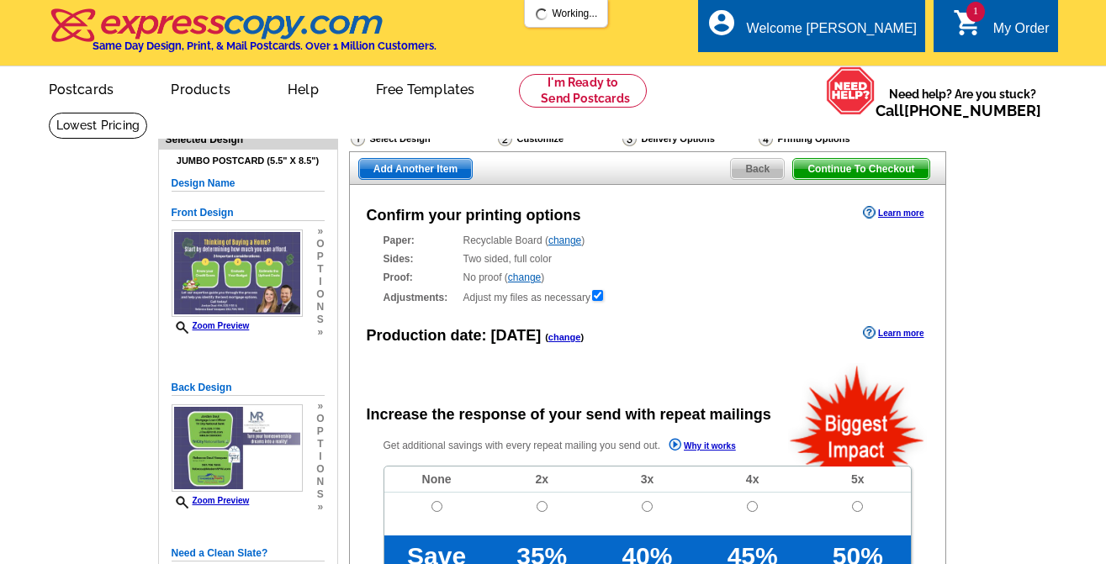
radio input "false"
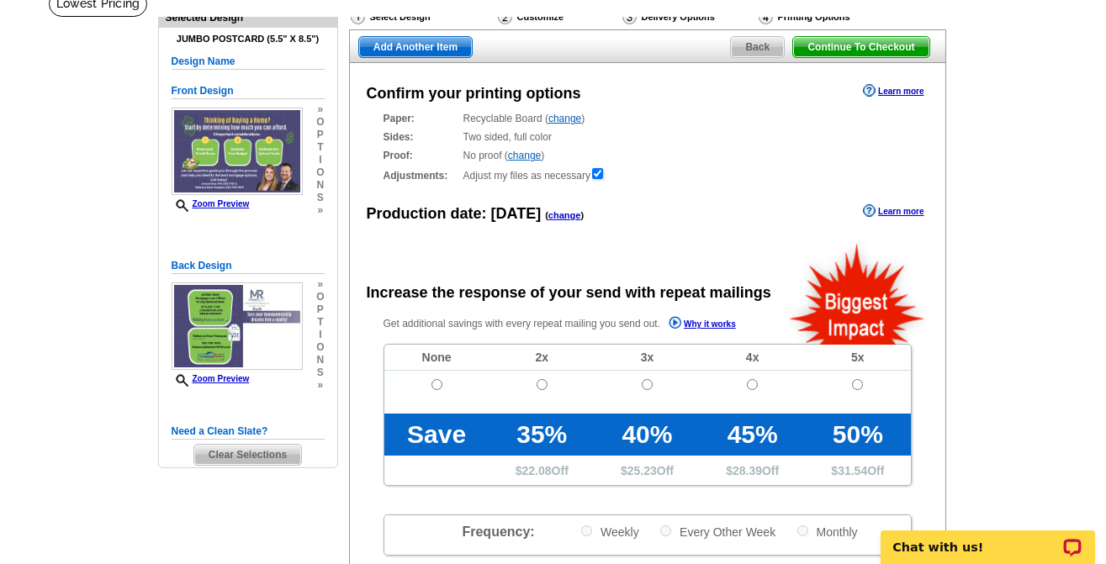
scroll to position [168, 0]
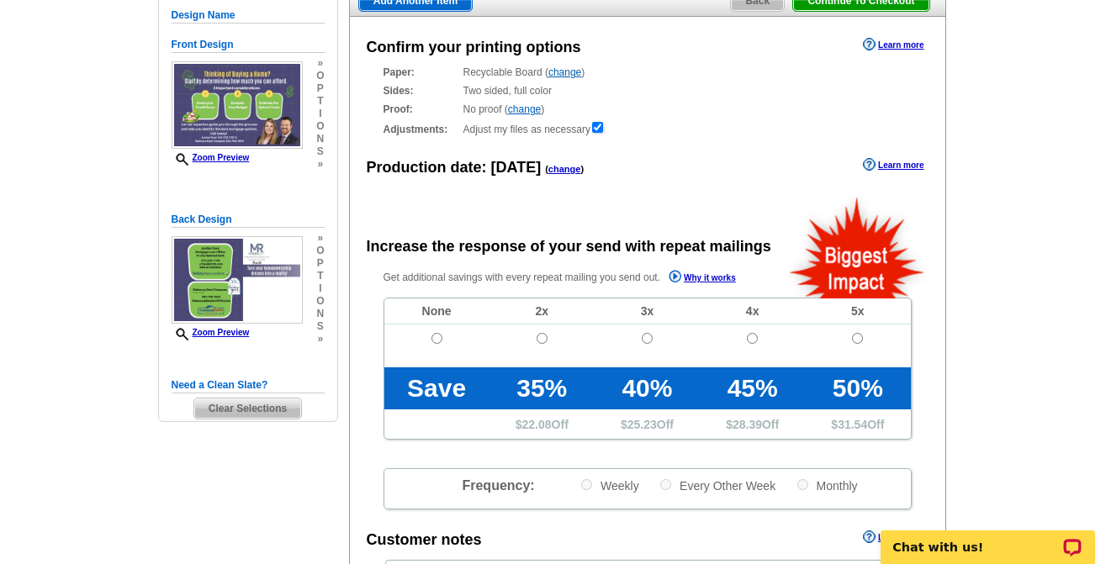
click at [554, 171] on link "change" at bounding box center [564, 169] width 33 height 10
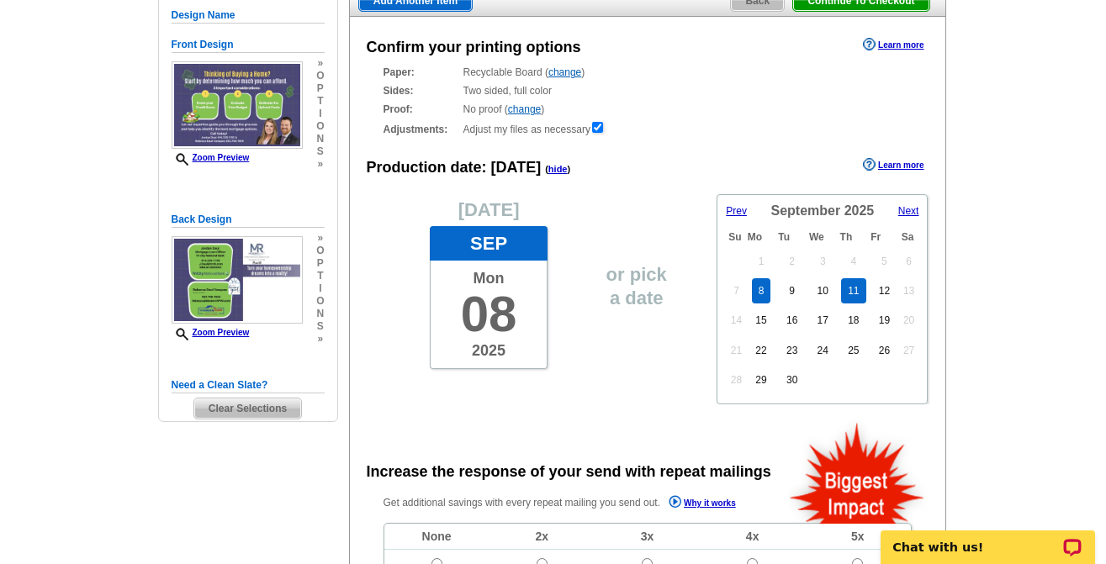
click at [851, 290] on link "11" at bounding box center [853, 290] width 24 height 25
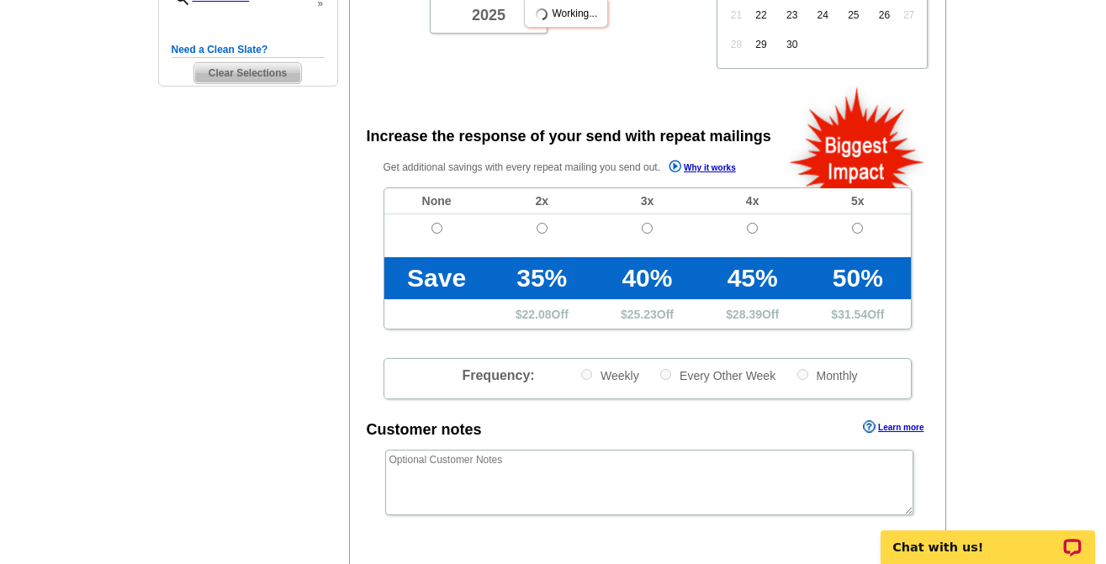
scroll to position [505, 0]
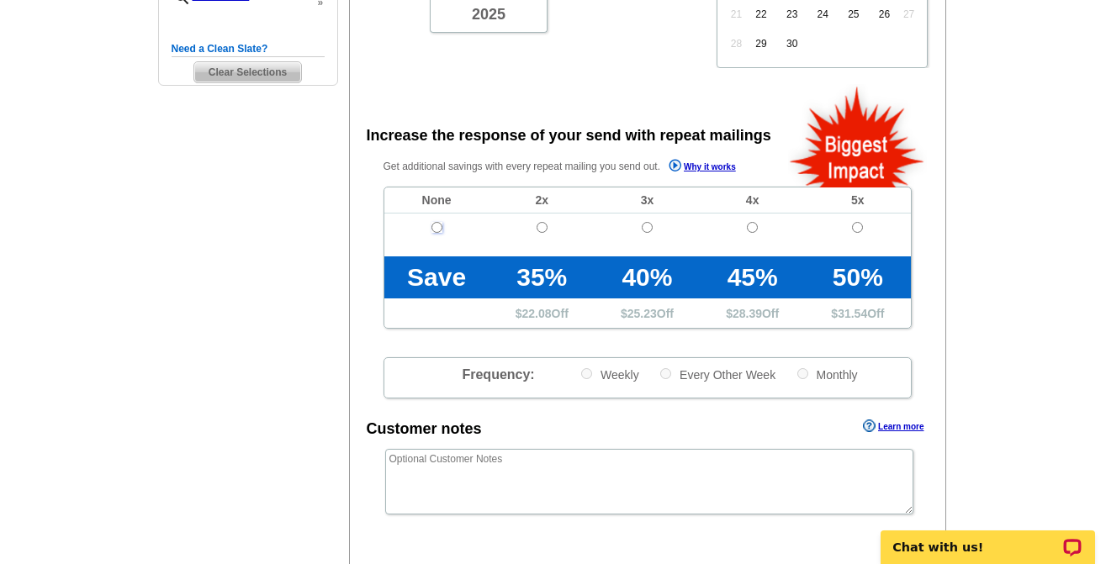
click at [433, 231] on input "radio" at bounding box center [436, 227] width 11 height 11
radio input "true"
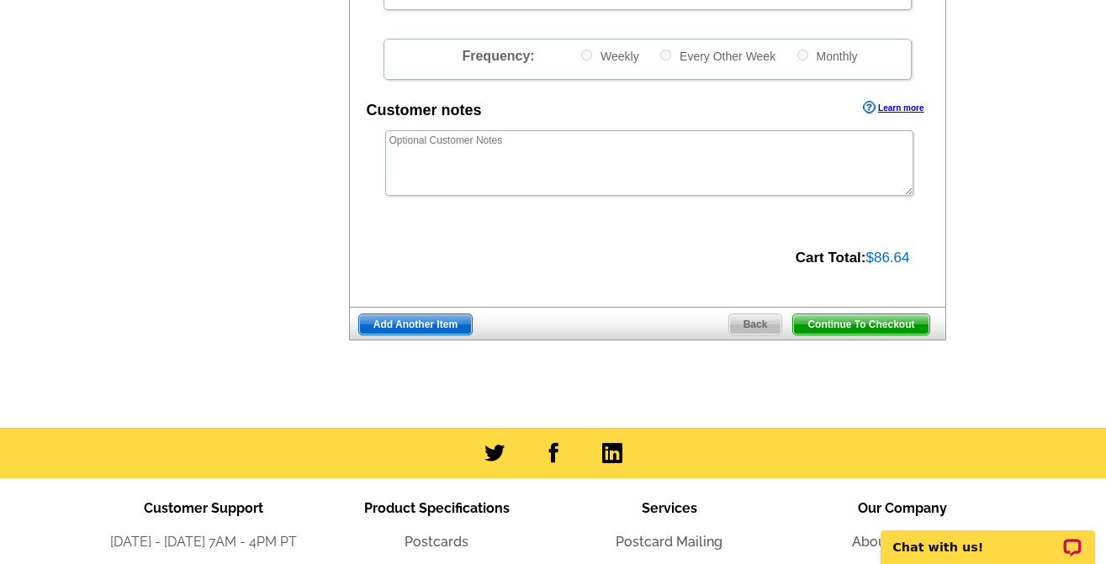
scroll to position [841, 0]
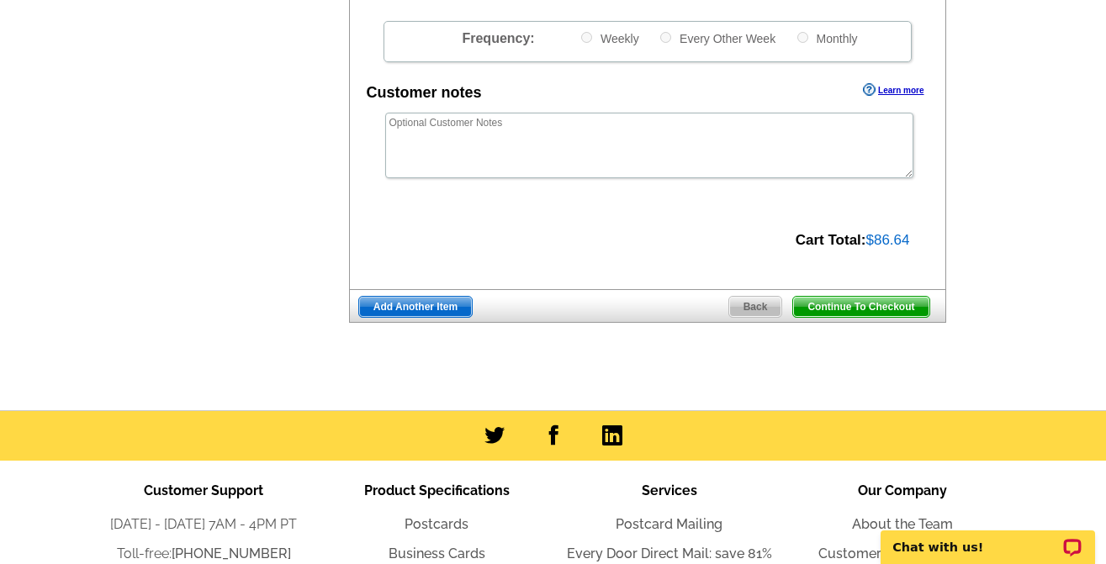
click at [876, 309] on span "Continue To Checkout" at bounding box center [860, 307] width 135 height 20
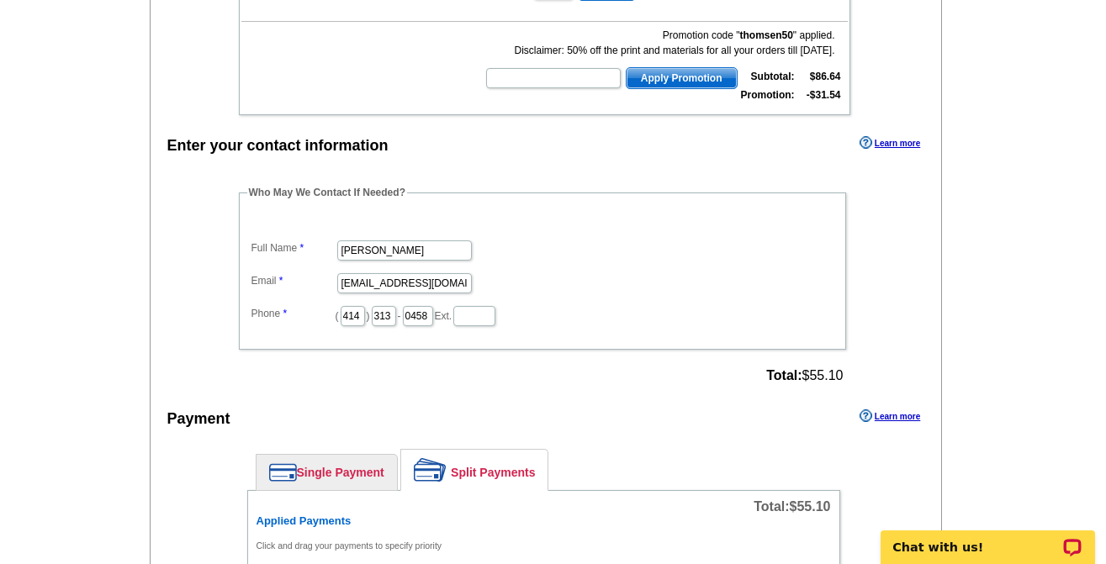
scroll to position [505, 0]
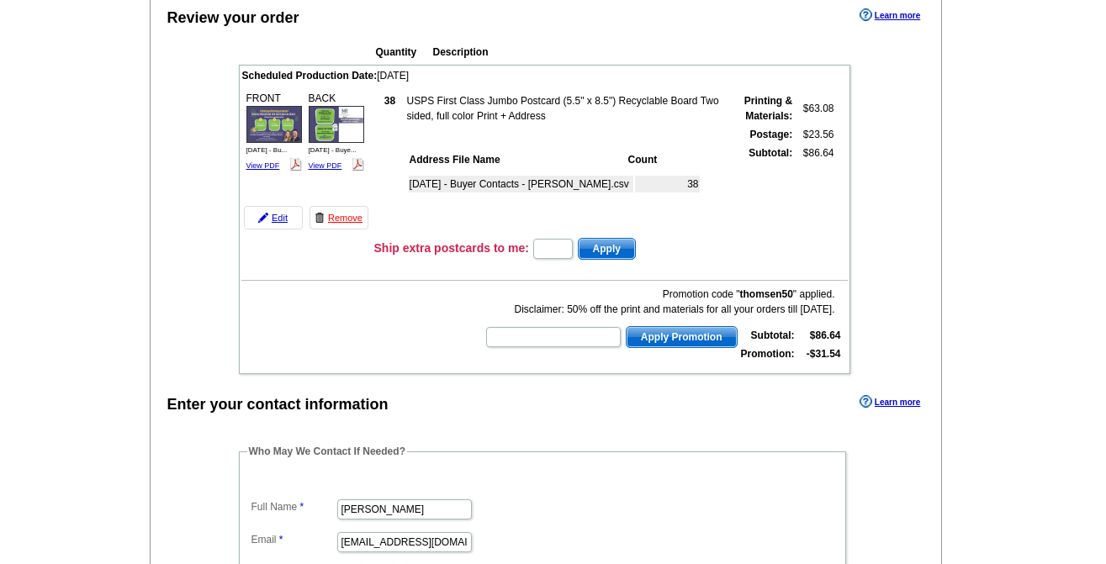
scroll to position [0, 0]
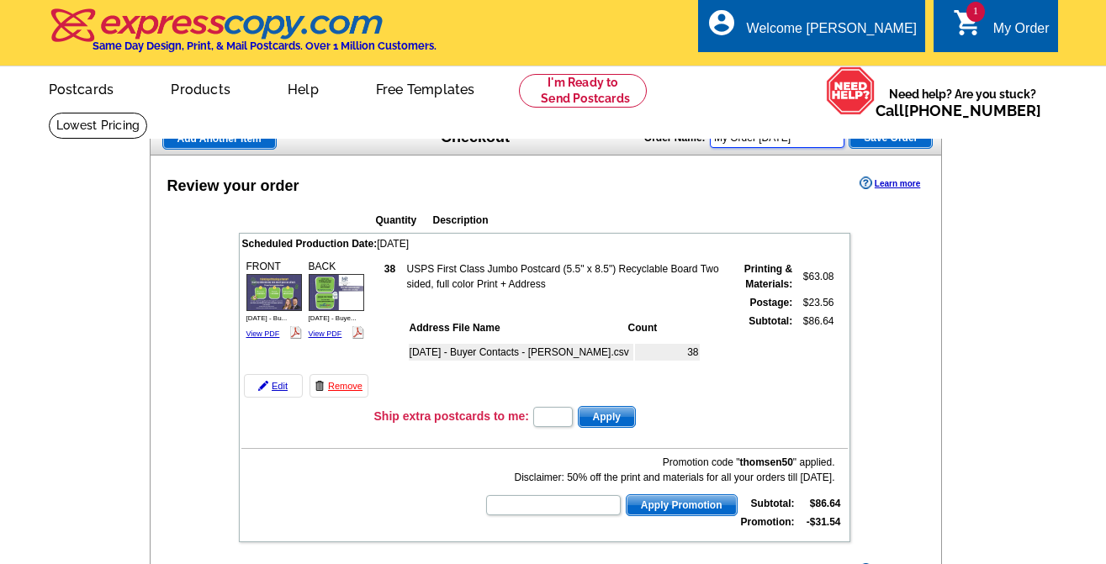
click at [818, 142] on input "My Order [DATE]" at bounding box center [777, 138] width 135 height 20
type input "Sept Buyer 2025 - [GEOGRAPHIC_DATA]"
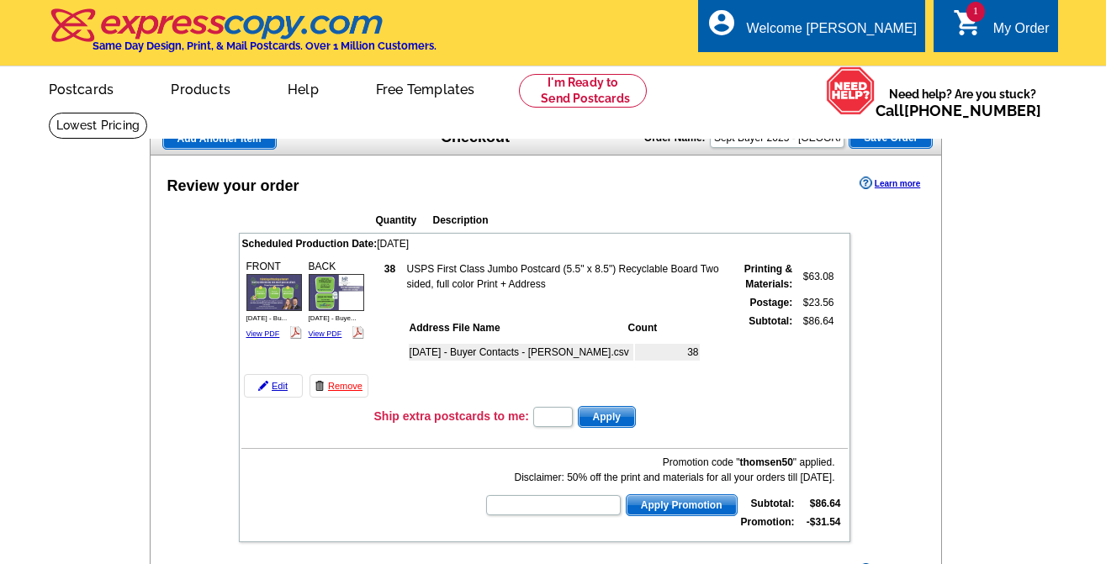
click at [881, 143] on span "Save Order" at bounding box center [890, 138] width 82 height 20
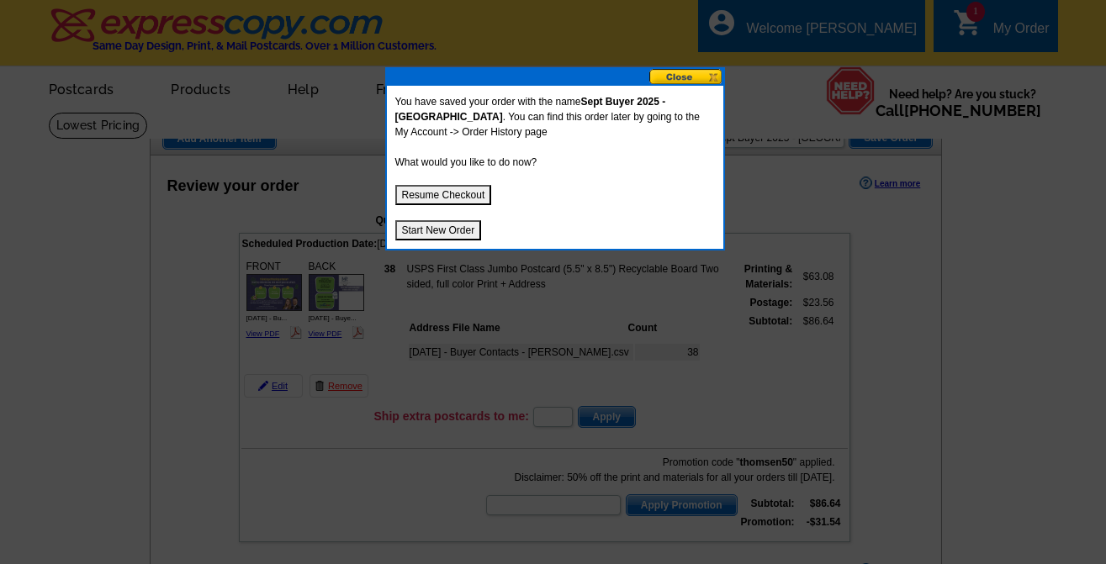
click at [461, 231] on button "Start New Order" at bounding box center [438, 230] width 87 height 20
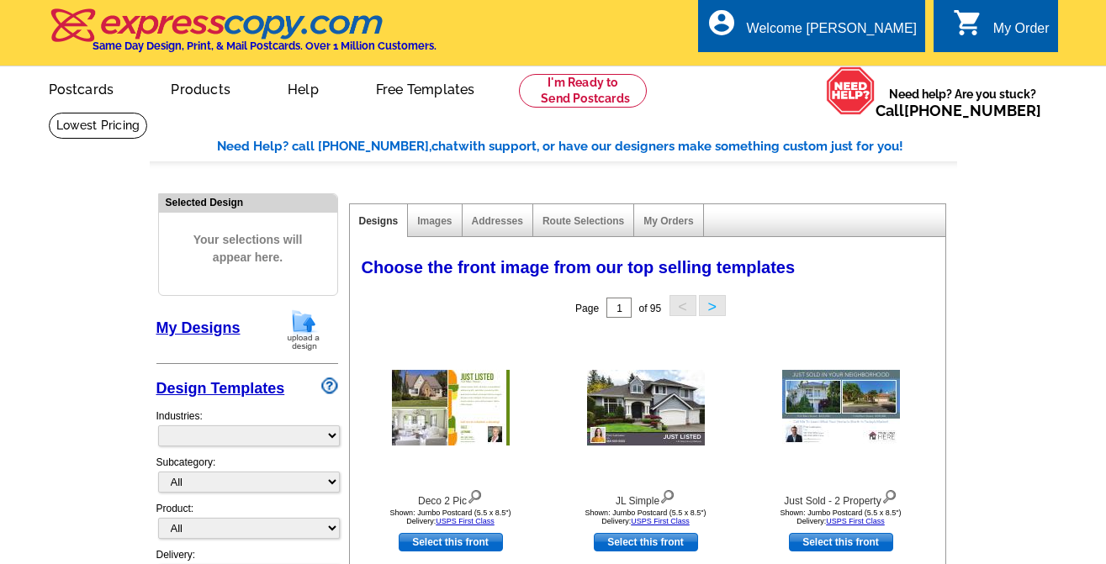
select select "785"
